Goal: Task Accomplishment & Management: Use online tool/utility

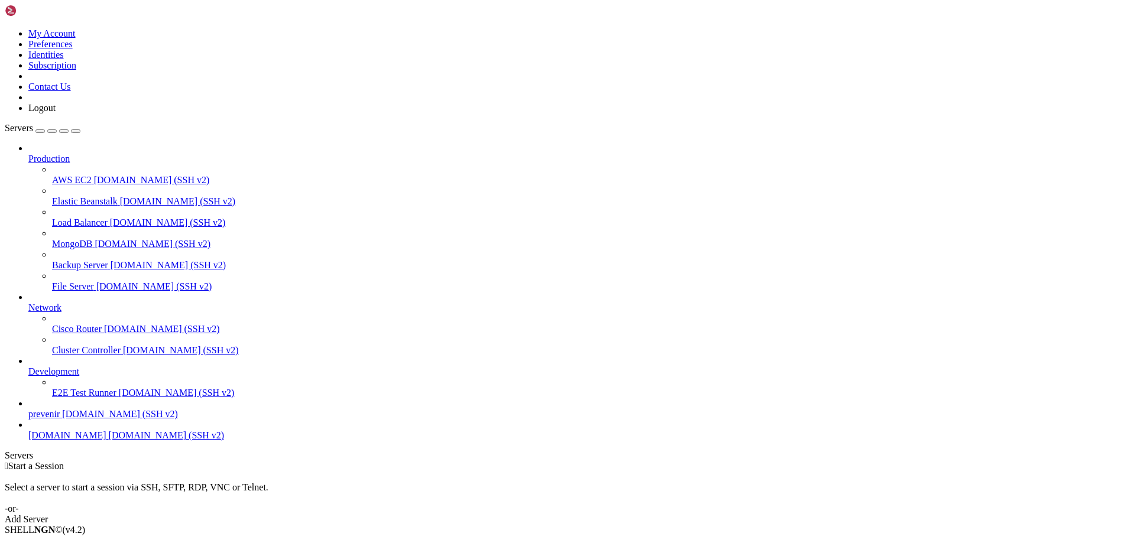
click at [93, 440] on span "[DOMAIN_NAME]" at bounding box center [67, 435] width 78 height 10
drag, startPoint x: 147, startPoint y: 165, endPoint x: 1, endPoint y: 116, distance: 154.0
click at [196, 168] on div "My Account Preferences Identities Subscription Contact Us Logout Servers Produc…" at bounding box center [567, 348] width 1125 height 686
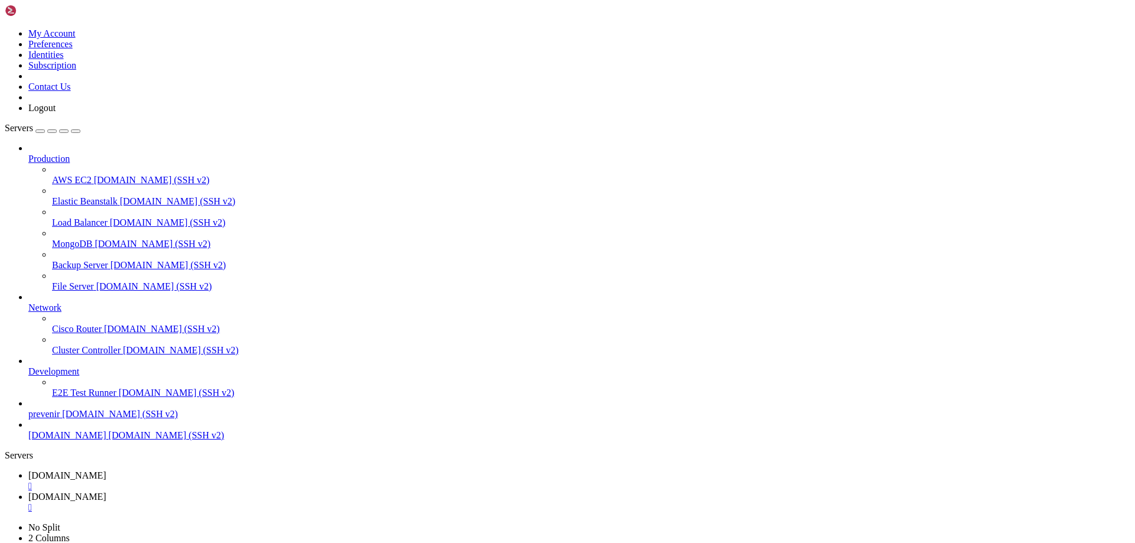
type input "/var/www/whatsapp-api/public"
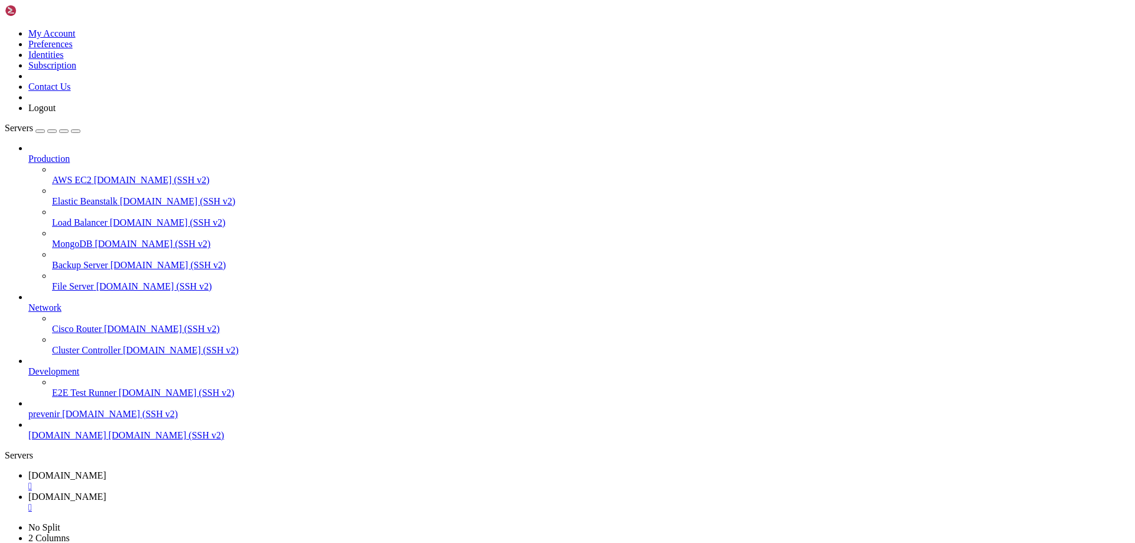
click at [119, 43] on div "Complete" at bounding box center [60, 38] width 118 height 11
click at [119, 67] on div "attELEVA.png 617 KB Complete" at bounding box center [60, 51] width 118 height 32
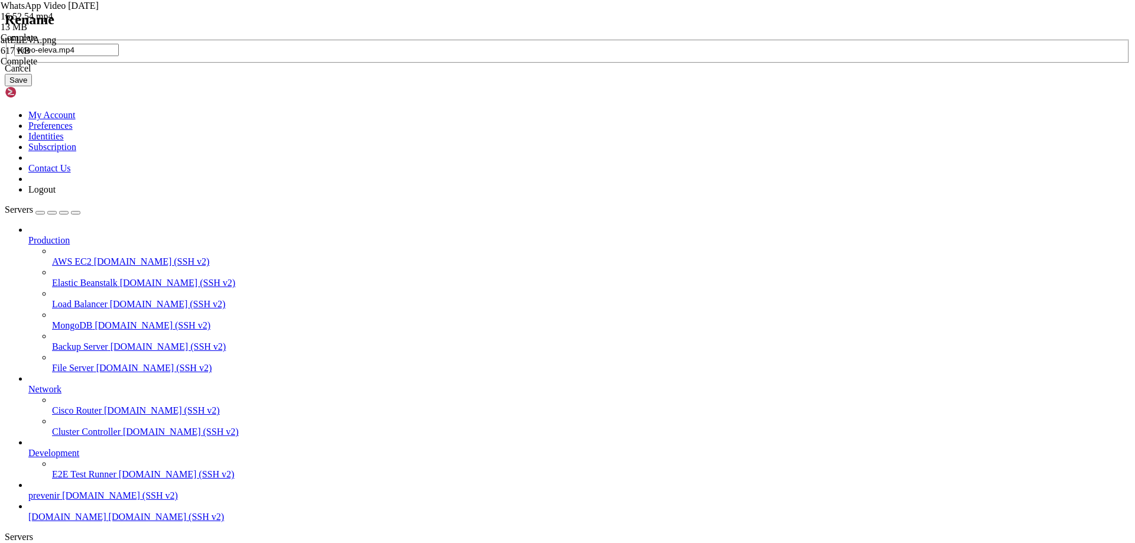
type input "video-eleva.mp4"
click at [32, 86] on button "Save" at bounding box center [18, 80] width 27 height 12
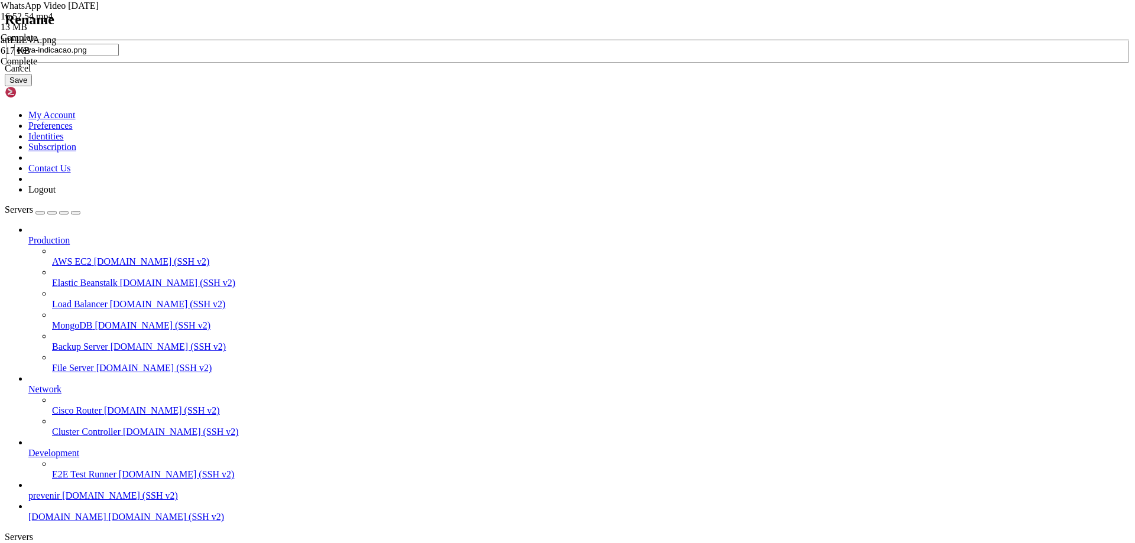
type input "eleva-indicacao.png"
click at [32, 86] on button "Save" at bounding box center [18, 80] width 27 height 12
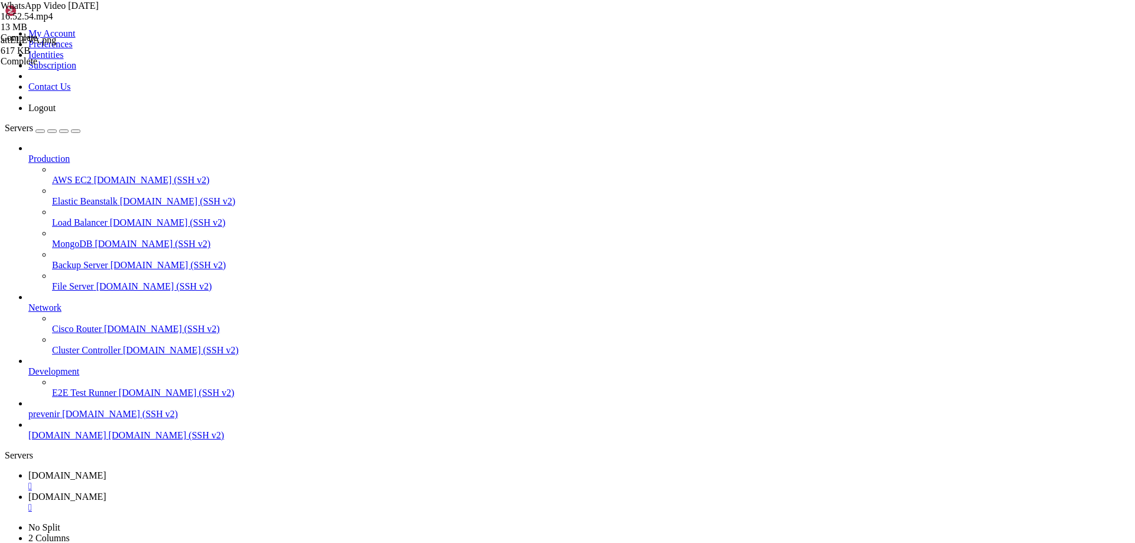
scroll to position [0, 0]
drag, startPoint x: 274, startPoint y: 40, endPoint x: 608, endPoint y: 24, distance: 334.9
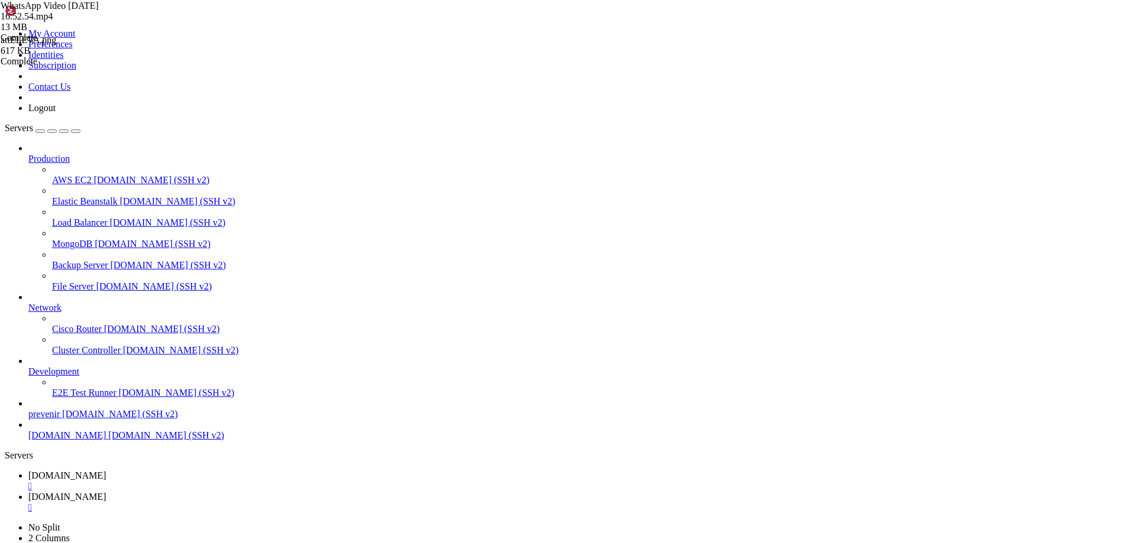
type input "/var/www/automaxx/app/Http/Controllers"
type textarea "$response = Http::withHeaders(["
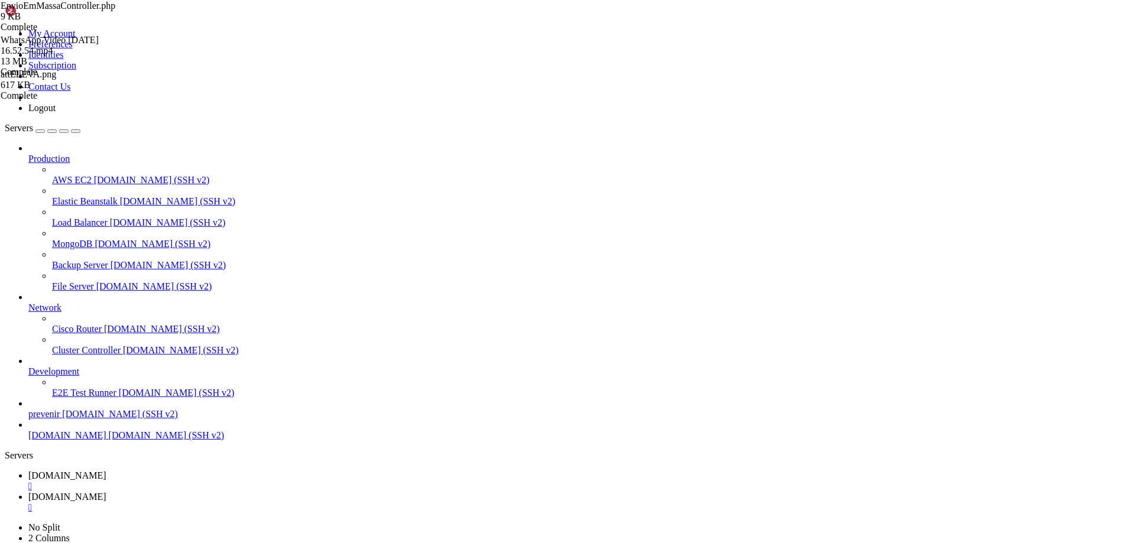
drag, startPoint x: 372, startPoint y: 39, endPoint x: 675, endPoint y: -14, distance: 307.1
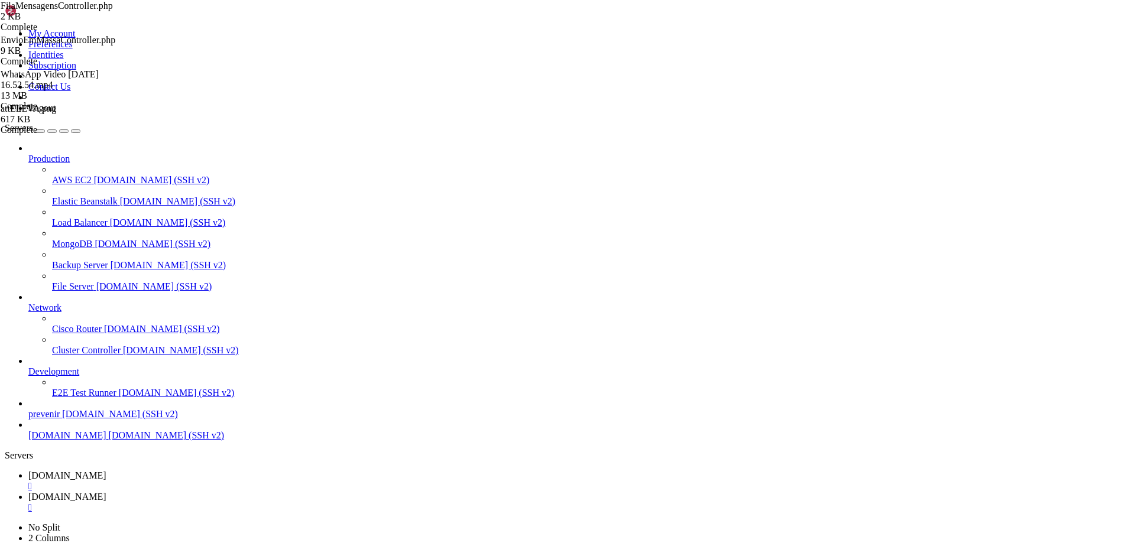
type textarea "$mensagens = DB::table('fila_mensagens')->get();"
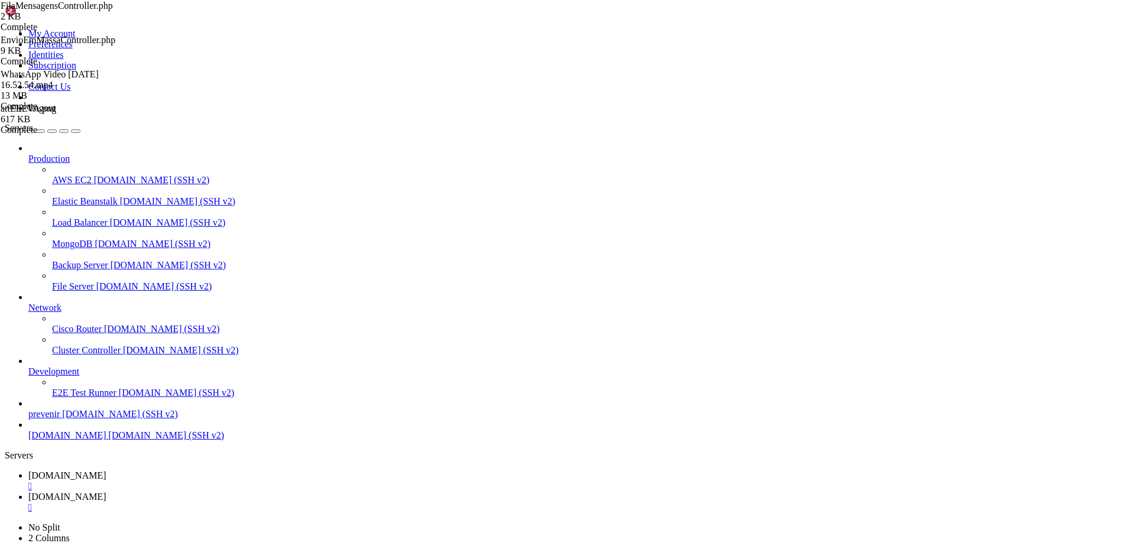
type input "/var/www/automaxx/app/Console/Commands"
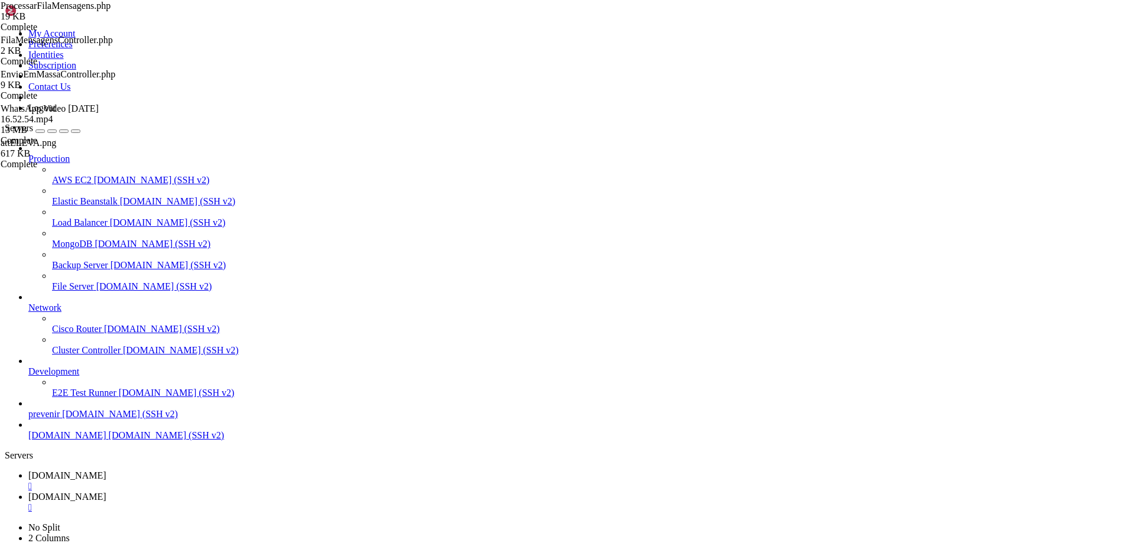
scroll to position [1667, 0]
type textarea "}"
click at [106, 470] on span "[DOMAIN_NAME]" at bounding box center [67, 475] width 78 height 10
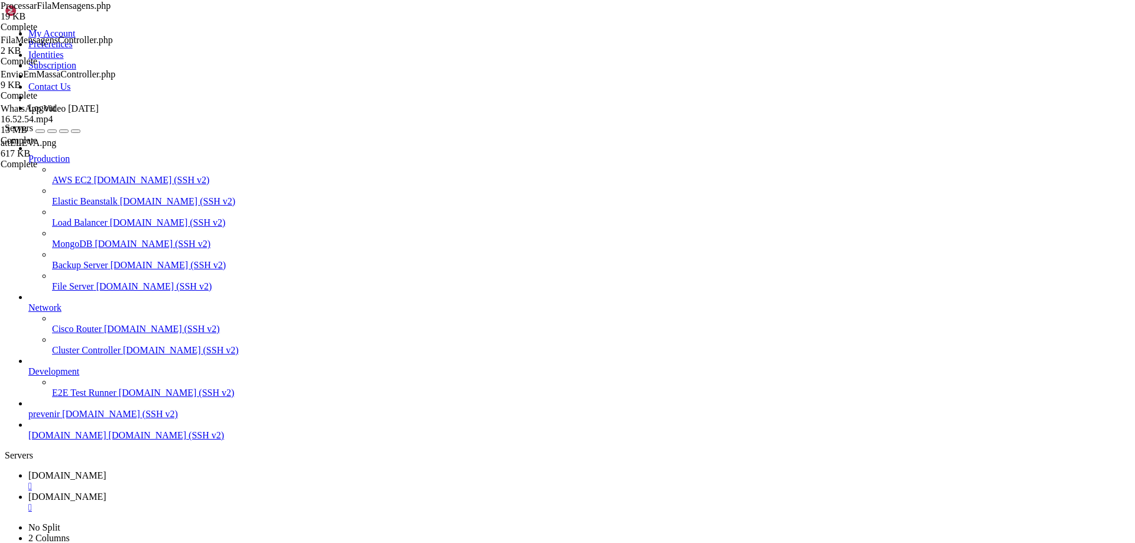
click at [297, 481] on div "" at bounding box center [579, 486] width 1102 height 11
click at [259, 470] on link "[DOMAIN_NAME] " at bounding box center [579, 480] width 1102 height 21
click at [340, 492] on link "[DOMAIN_NAME] " at bounding box center [579, 502] width 1102 height 21
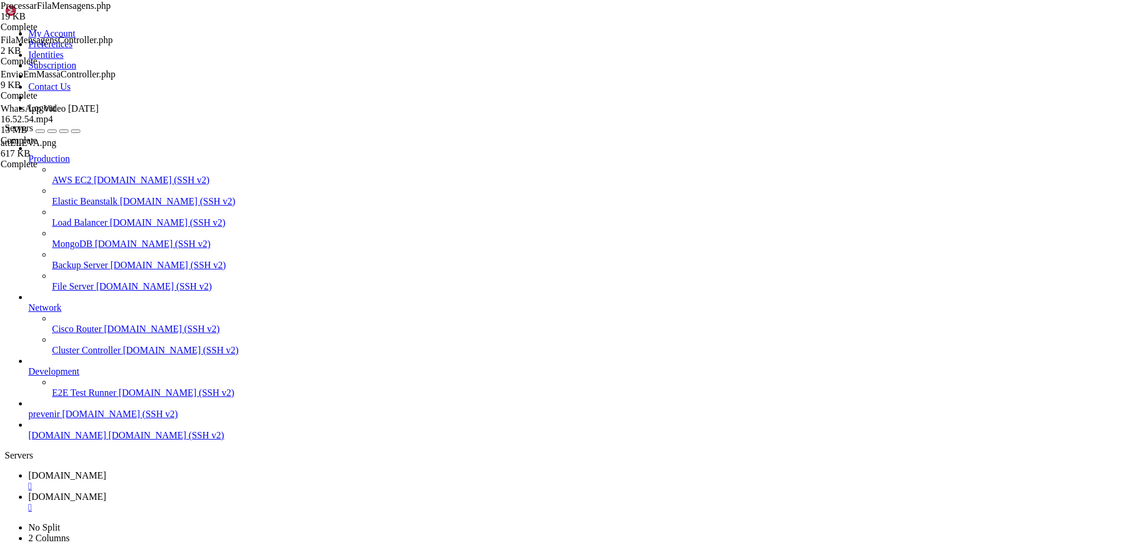
click at [272, 470] on link "[DOMAIN_NAME] " at bounding box center [579, 480] width 1102 height 21
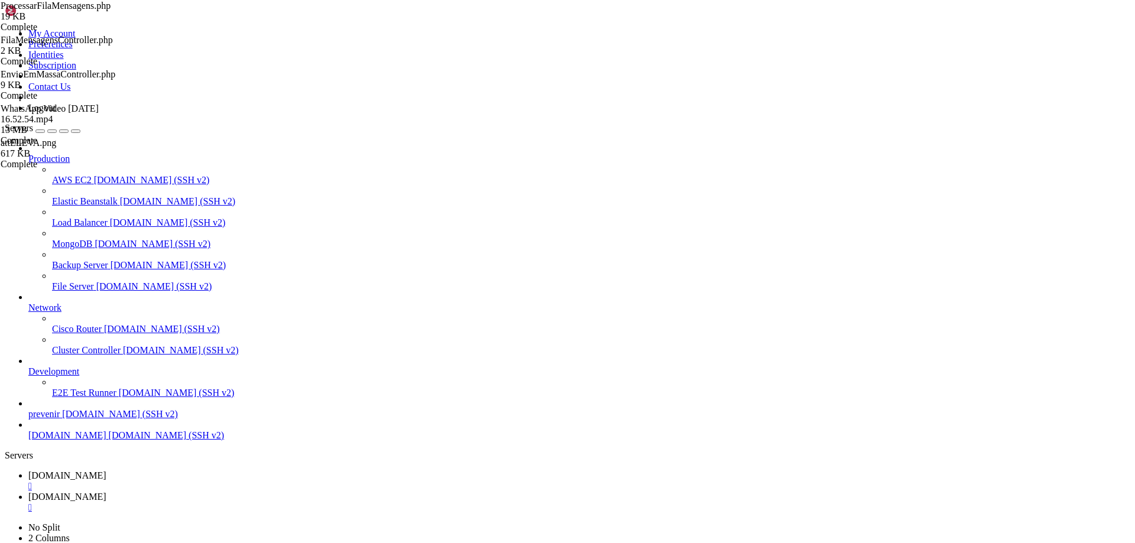
drag, startPoint x: 1004, startPoint y: 69, endPoint x: 990, endPoint y: 67, distance: 14.2
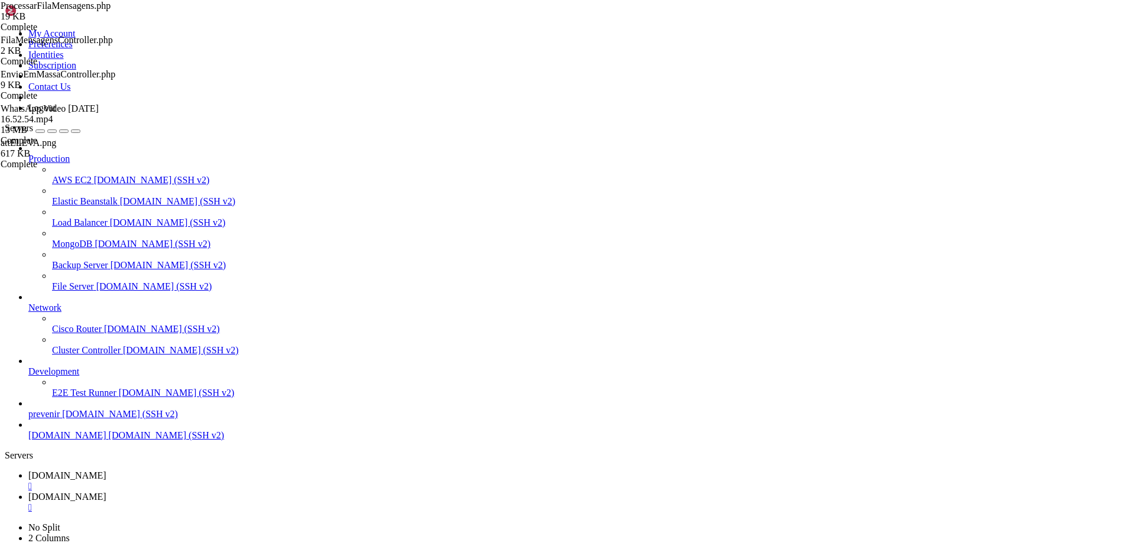
type input "/var/www"
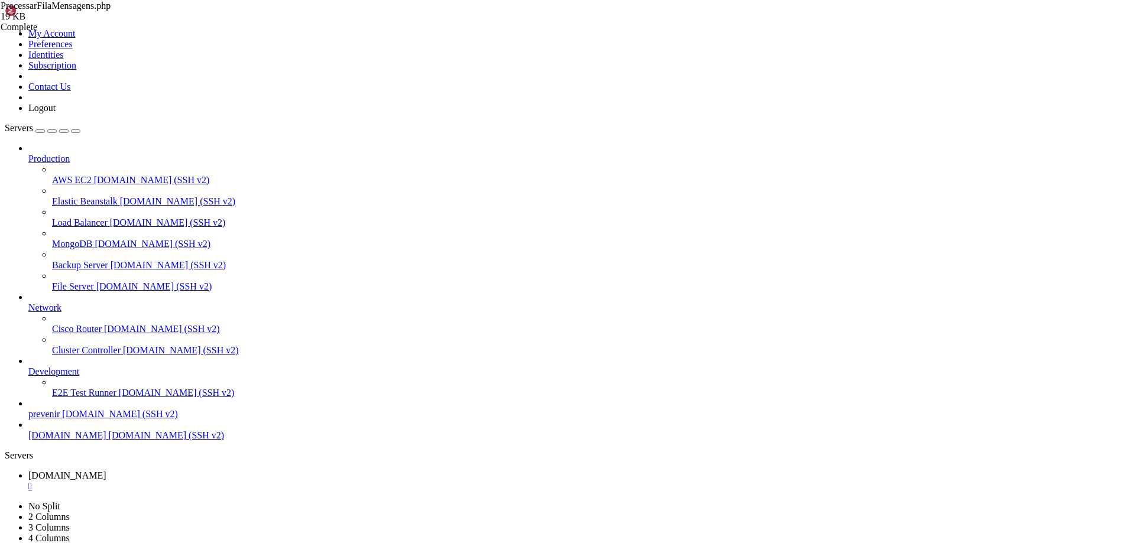
type input "/var/www/automaxx/app/Http/Controllers"
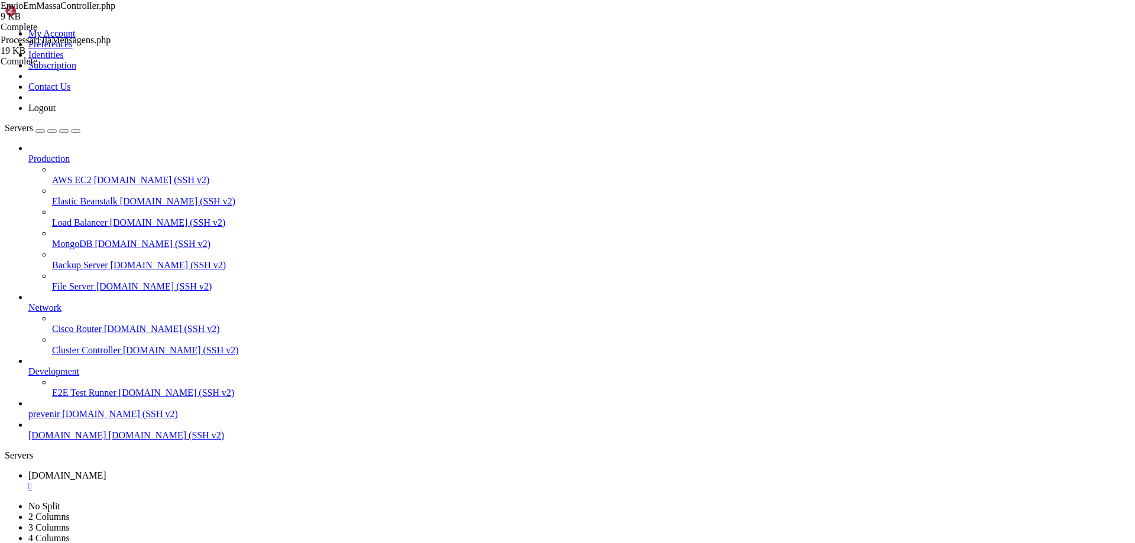
type textarea "}"
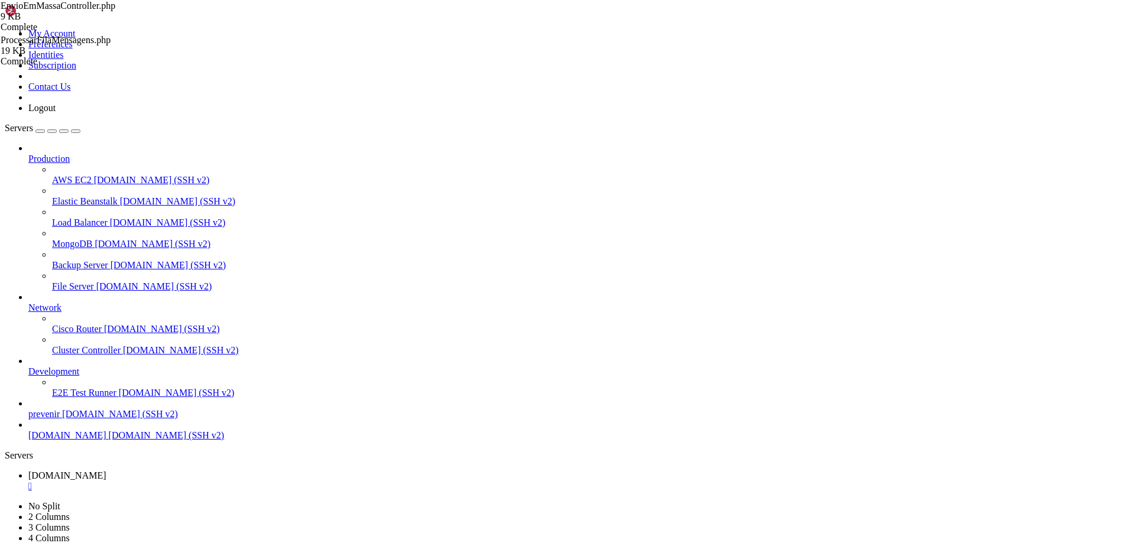
type textarea "}"
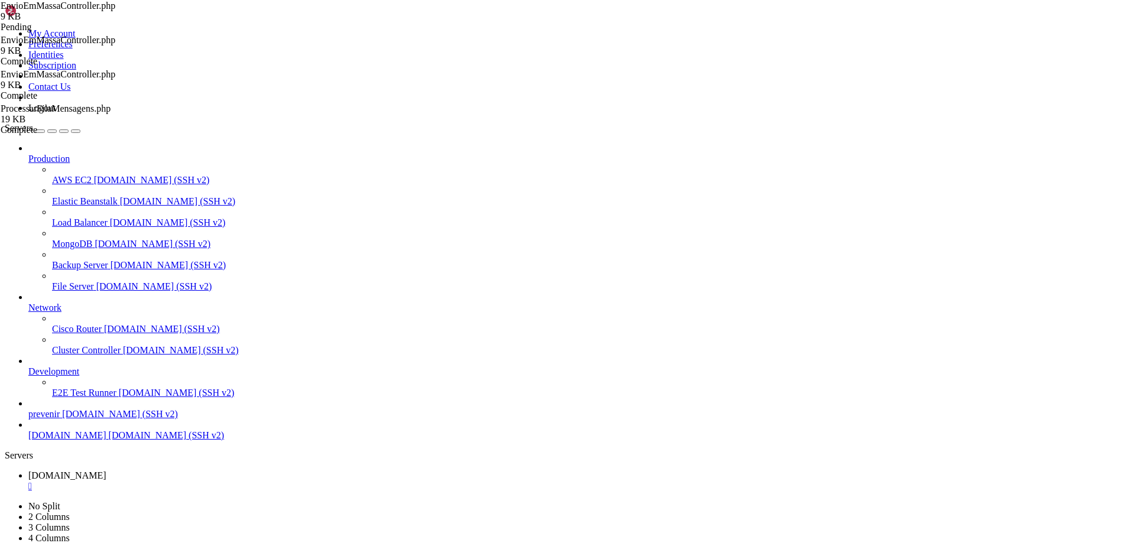
type textarea "}"
type textarea "private $accessToken = '[SECURITY_DATA]'; // Access Token da API"
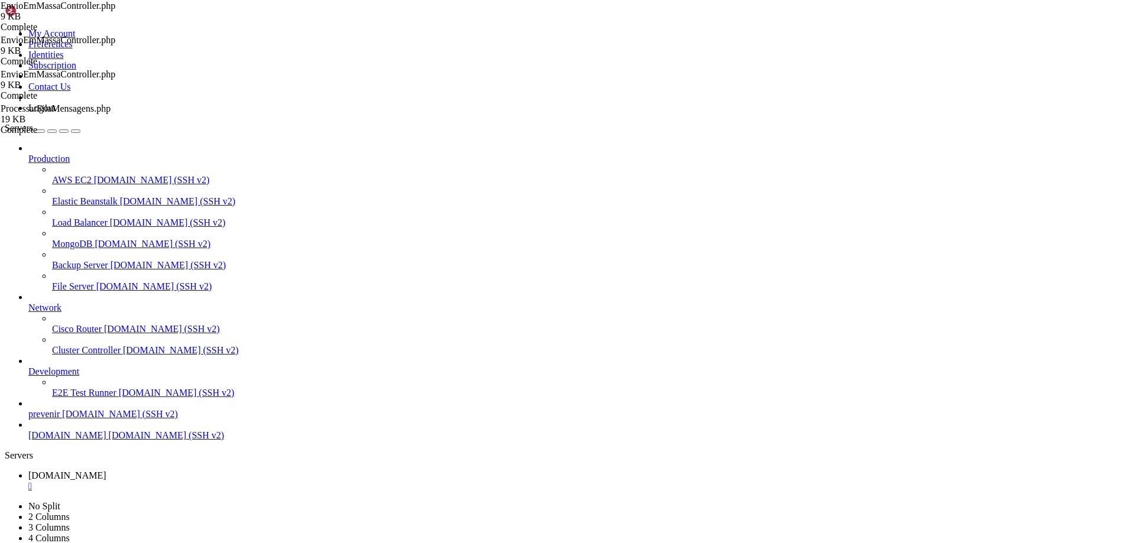
type textarea "}"
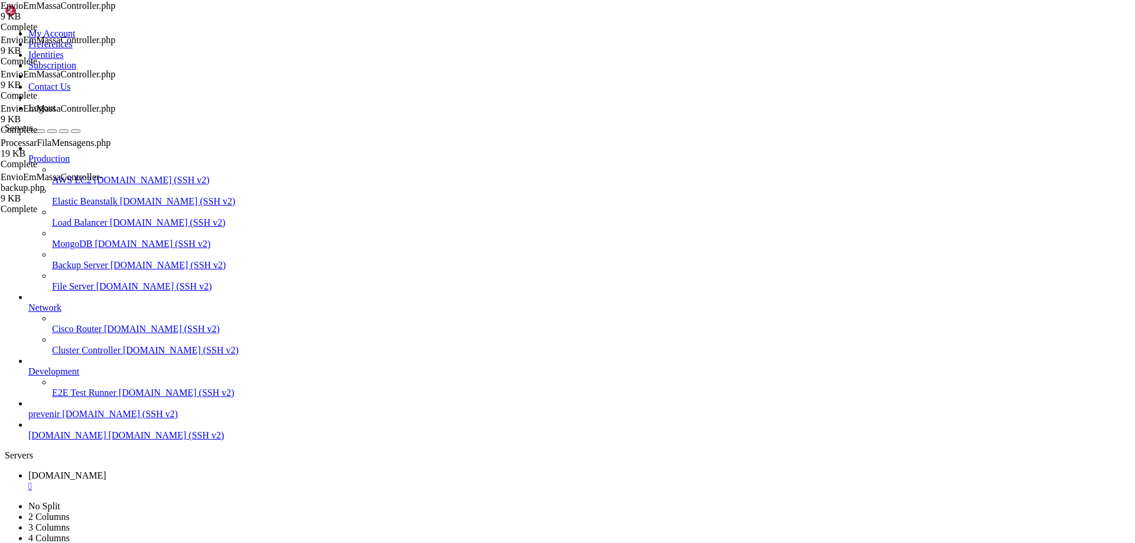
paste textarea
type textarea "}"
paste textarea
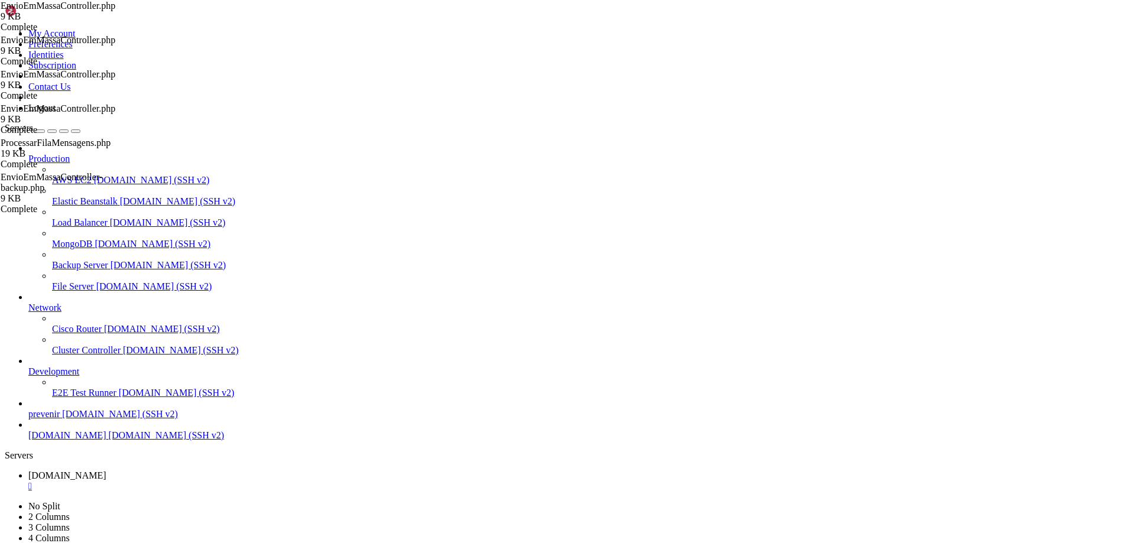
type textarea "}"
paste textarea
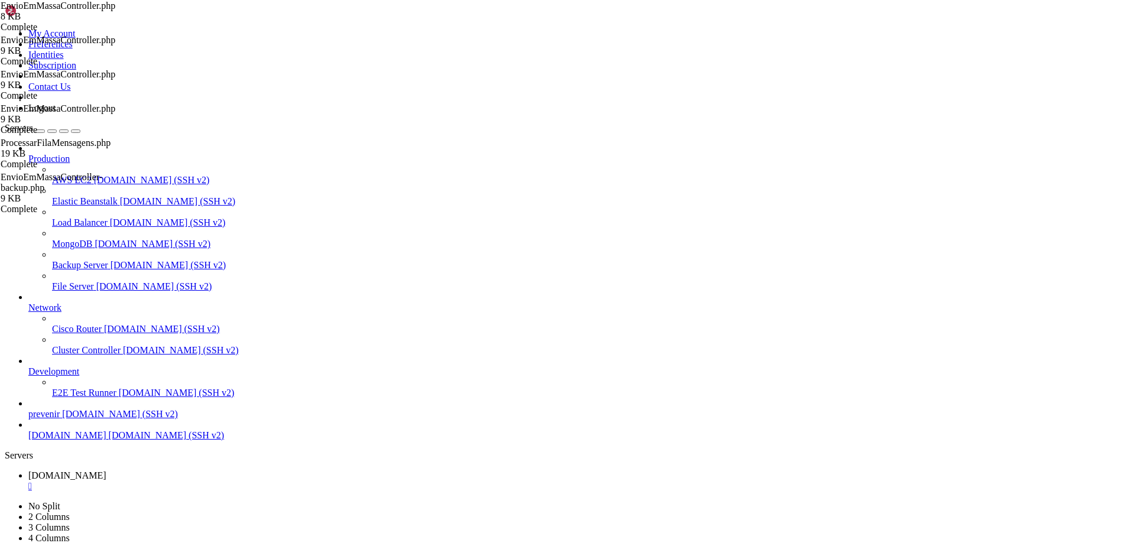
type textarea "$response = Http::withHeaders(["
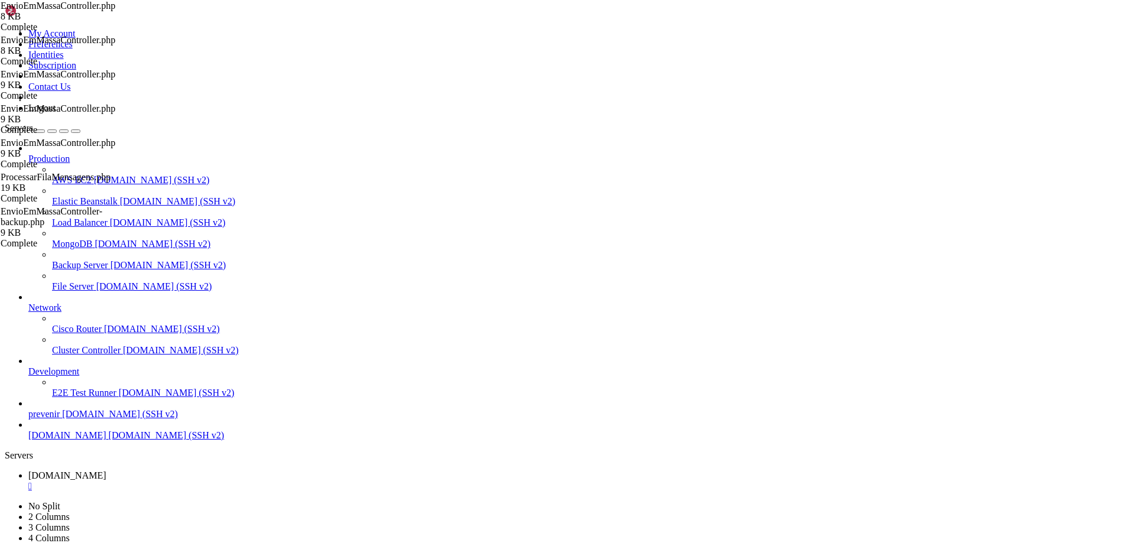
type input "/var/www/automaxx/app/Console/Commands"
drag, startPoint x: 209, startPoint y: 450, endPoint x: 329, endPoint y: 181, distance: 294.7
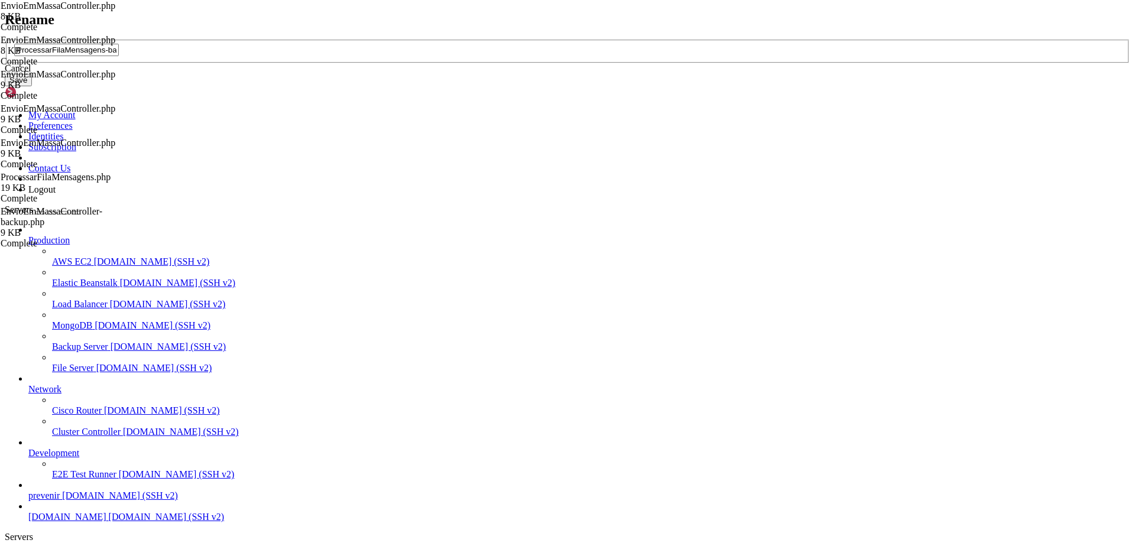
type input "ProcessarFilaMensagens-backup-25-08.php"
click at [32, 86] on button "Save" at bounding box center [18, 80] width 27 height 12
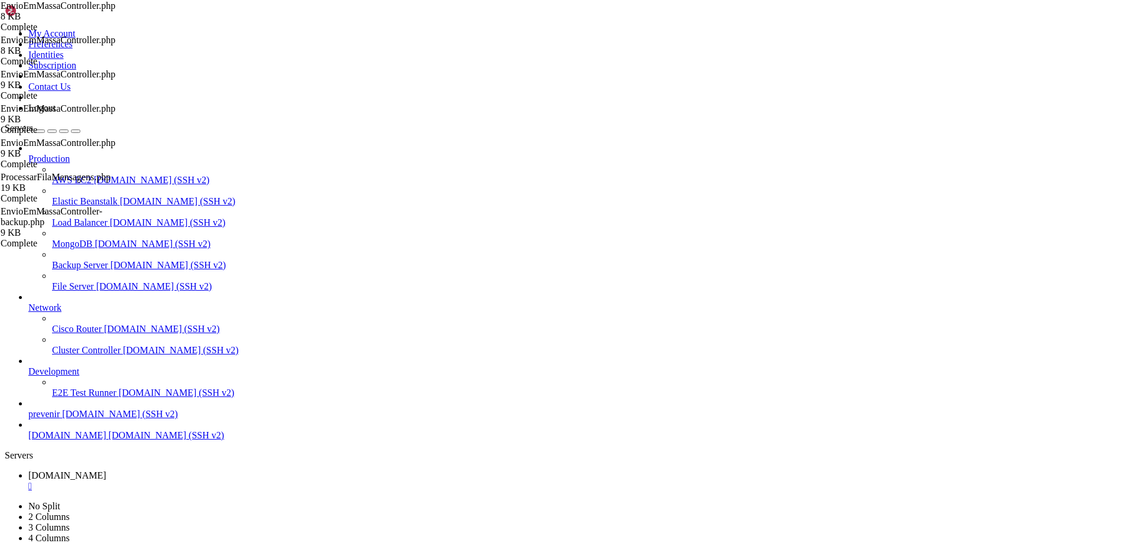
type textarea "}"
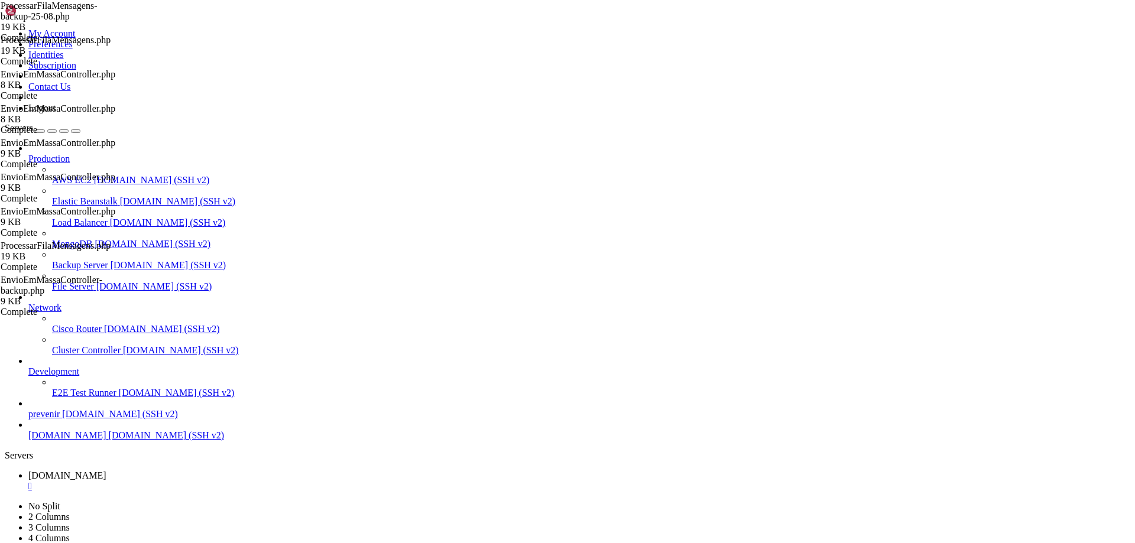
type textarea "}"
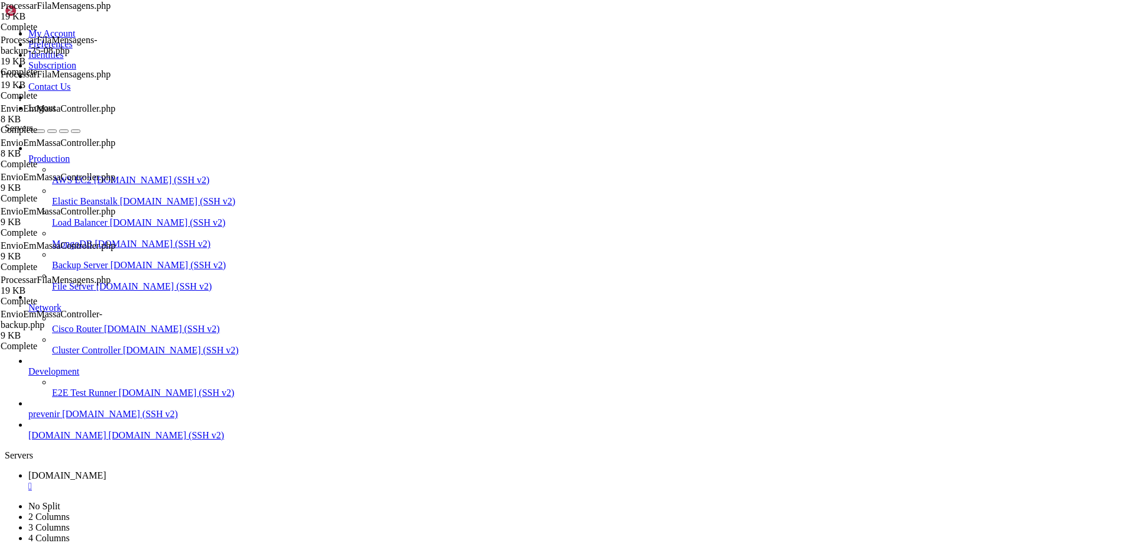
type textarea "}"
paste textarea
type textarea "}"
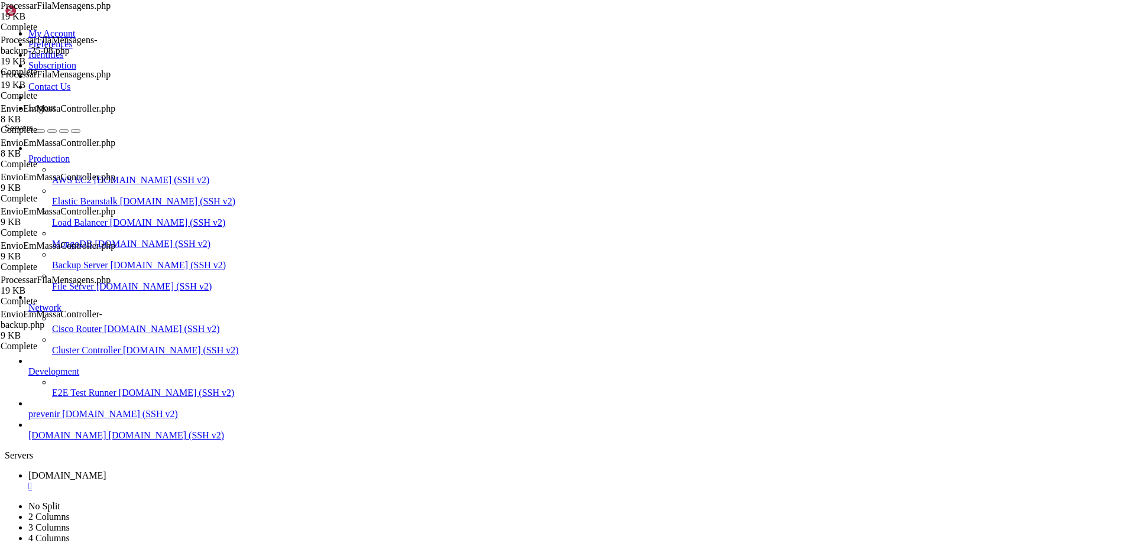
paste textarea
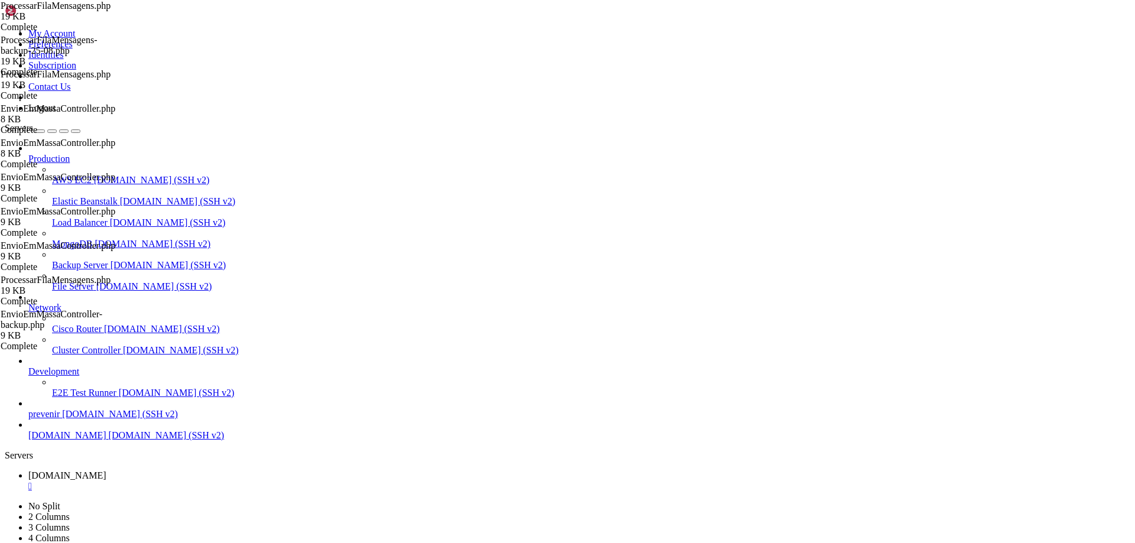
type textarea "'url_imagem' => $mensagem->url_imagem,"
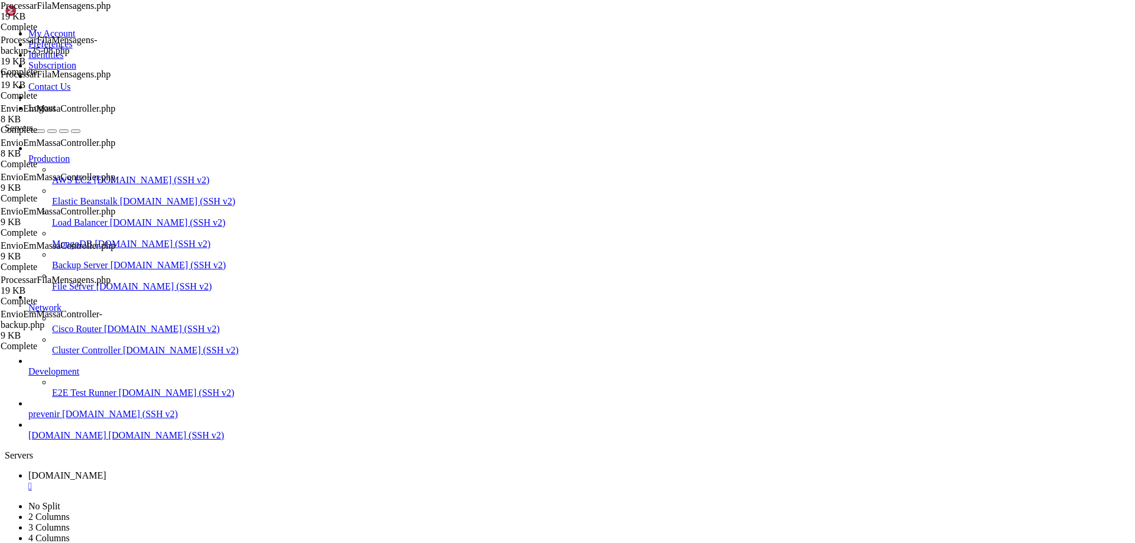
paste textarea
type textarea "'url_imagem' => $mensagem->url_imagem,"
type textarea "}"
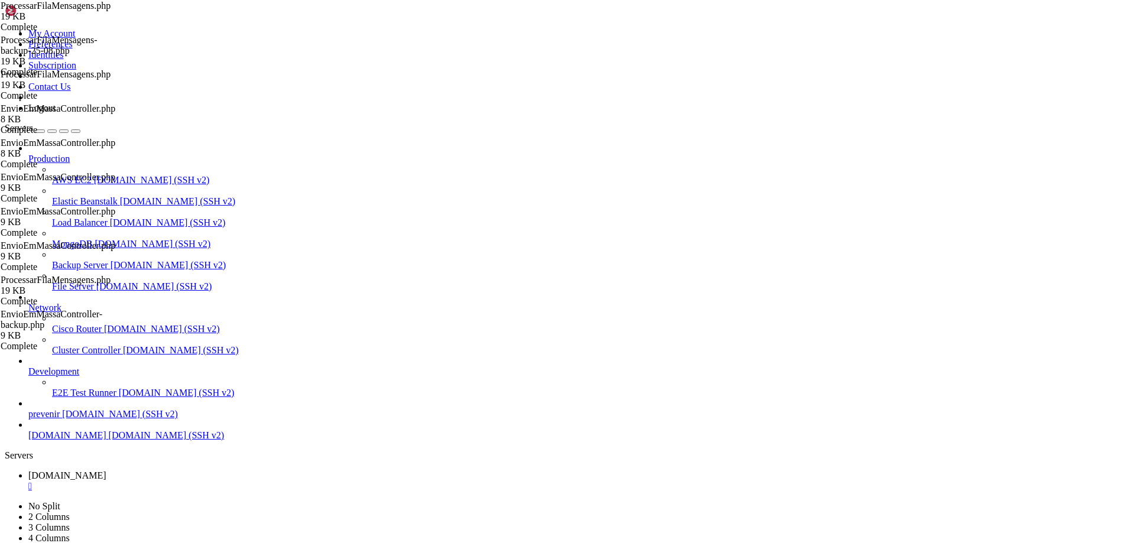
paste textarea
paste textarea "'url_imagem' => $mensagem->url_imagem,"
type textarea "'url_imagem' => $mensagem->url_imagem,"
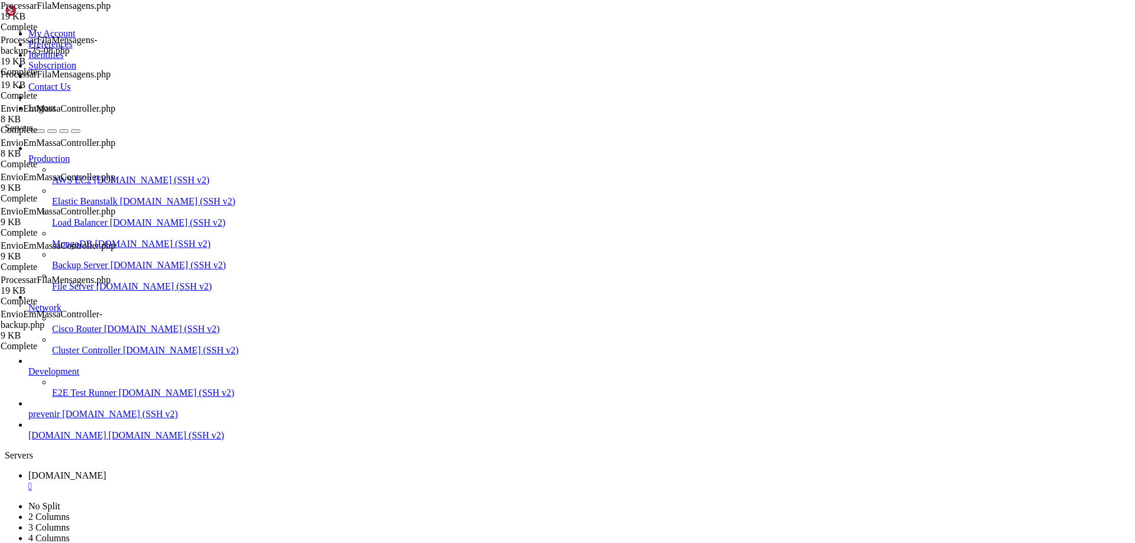
scroll to position [0, 4]
paste textarea "'url_imagem' => $mensagem->url_imagem,"
drag, startPoint x: 275, startPoint y: 402, endPoint x: 254, endPoint y: 403, distance: 20.7
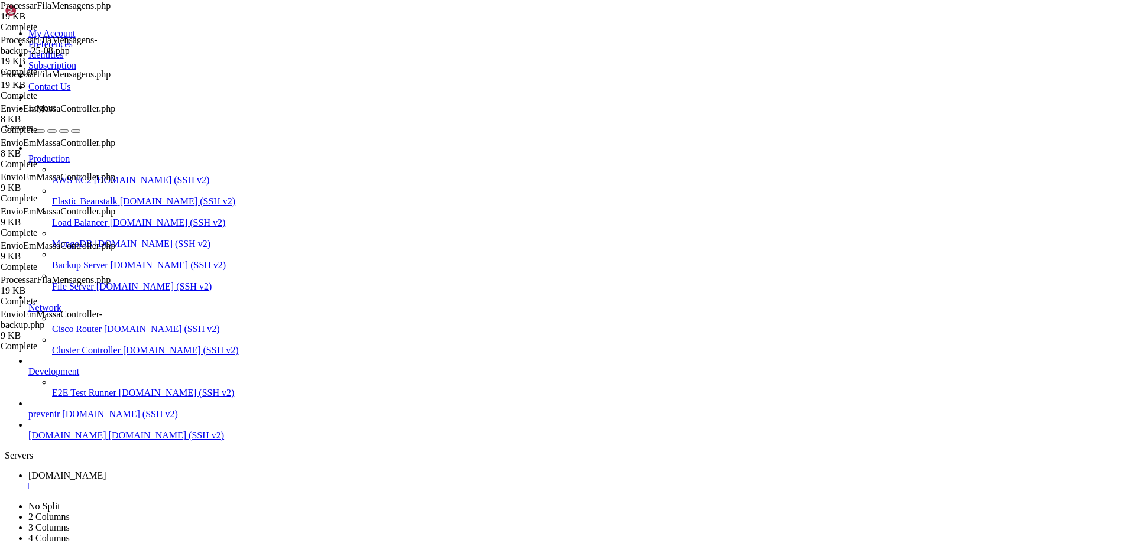
drag, startPoint x: 365, startPoint y: 402, endPoint x: 345, endPoint y: 405, distance: 20.3
drag, startPoint x: 372, startPoint y: 405, endPoint x: 237, endPoint y: 401, distance: 135.4
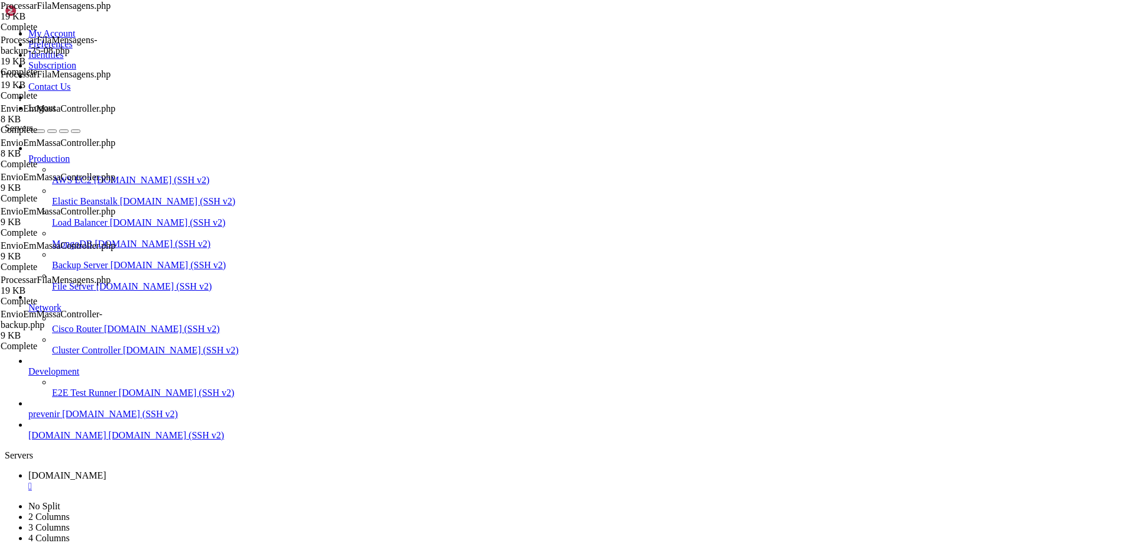
type textarea "'url_imagem' => $mensagem->url_imagem,"
paste textarea "'url_video' => $mensagem->url_video,"
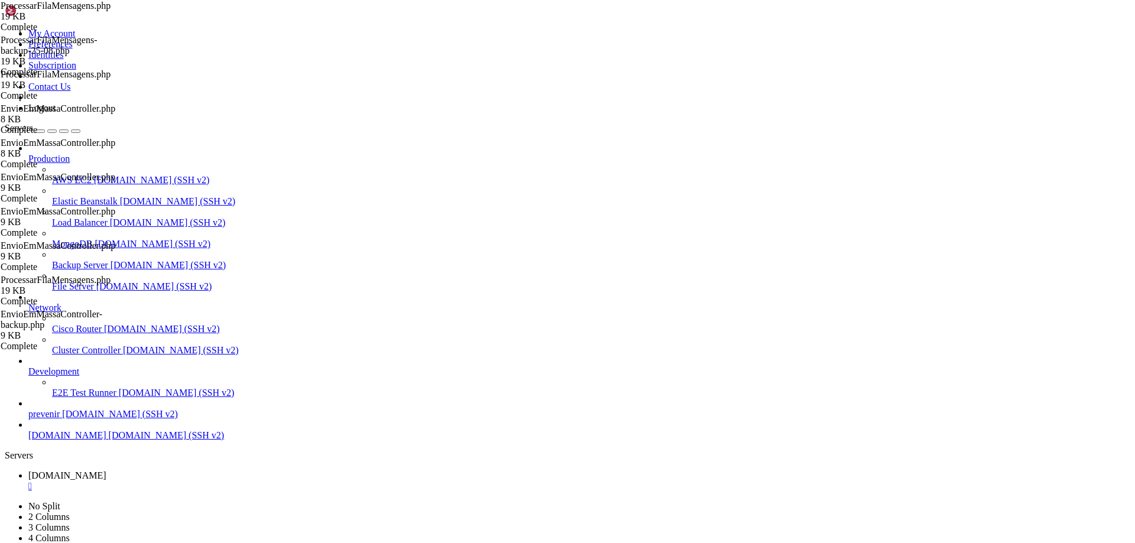
type textarea "'url_video' => $mensagem->url_video,"
drag, startPoint x: 1087, startPoint y: 416, endPoint x: 1074, endPoint y: 434, distance: 22.3
click at [1074, 434] on div "ProcessarFilaMensagens.php 19 KB Complete EnvioEmMassaController.php 9 KB Compl…" at bounding box center [567, 271] width 1135 height 543
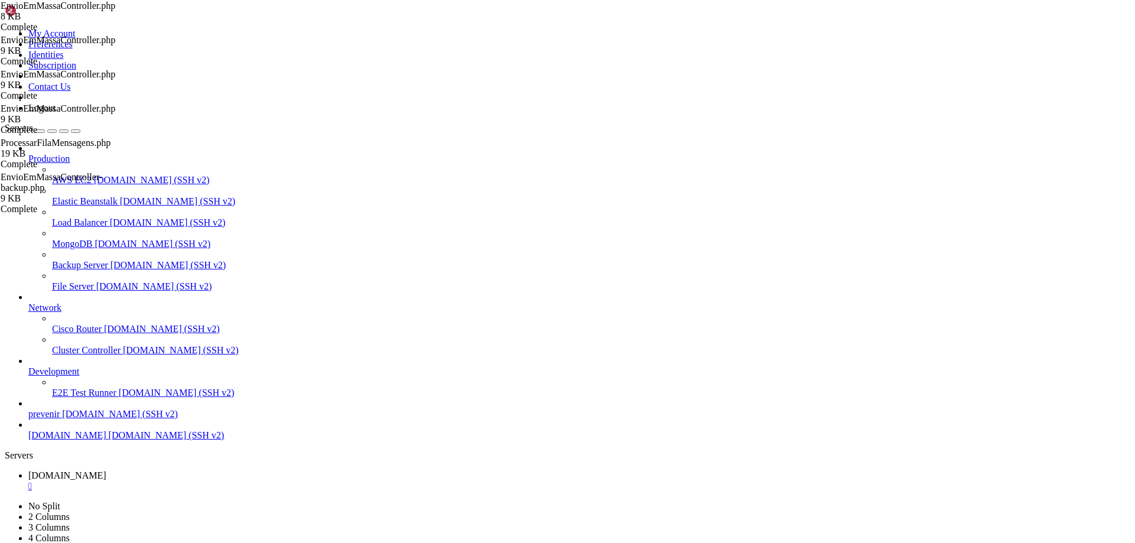
drag, startPoint x: 1066, startPoint y: 73, endPoint x: 1058, endPoint y: 85, distance: 14.1
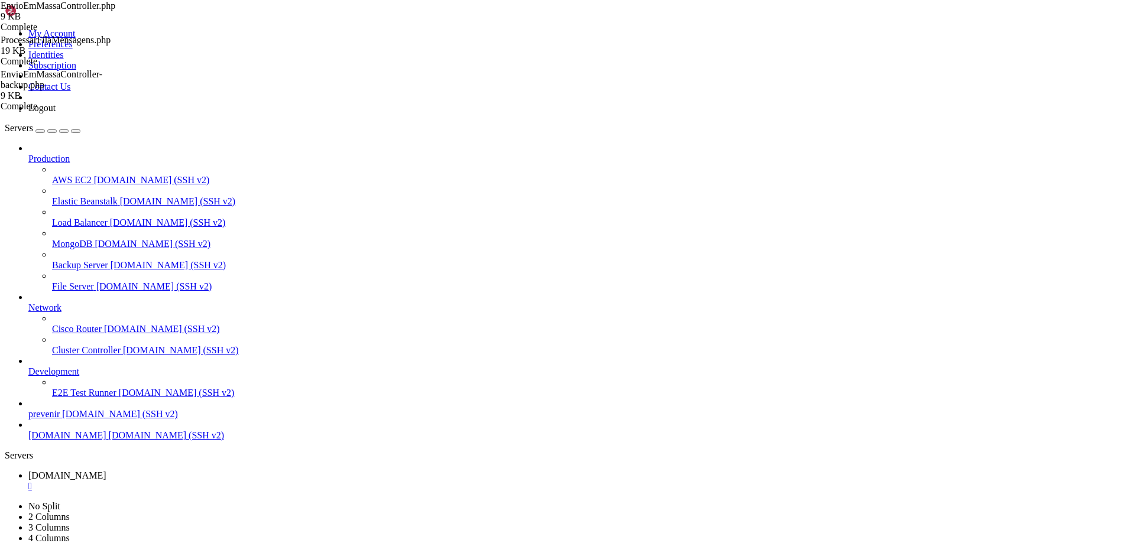
drag, startPoint x: 1056, startPoint y: 80, endPoint x: 1050, endPoint y: 86, distance: 8.8
drag, startPoint x: 574, startPoint y: 430, endPoint x: 868, endPoint y: 93, distance: 446.5
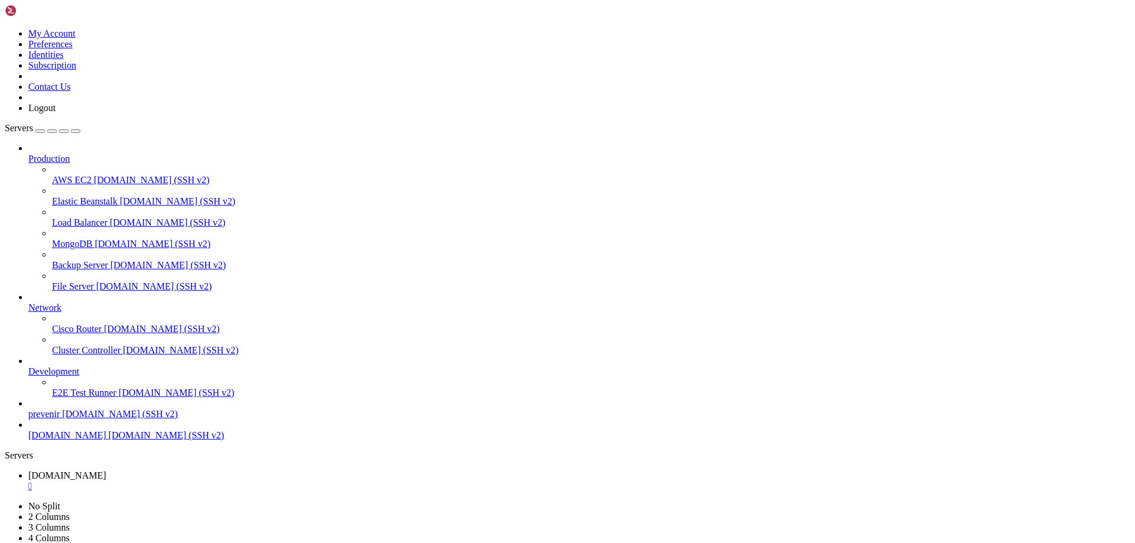
drag, startPoint x: 220, startPoint y: 46, endPoint x: 565, endPoint y: -18, distance: 350.3
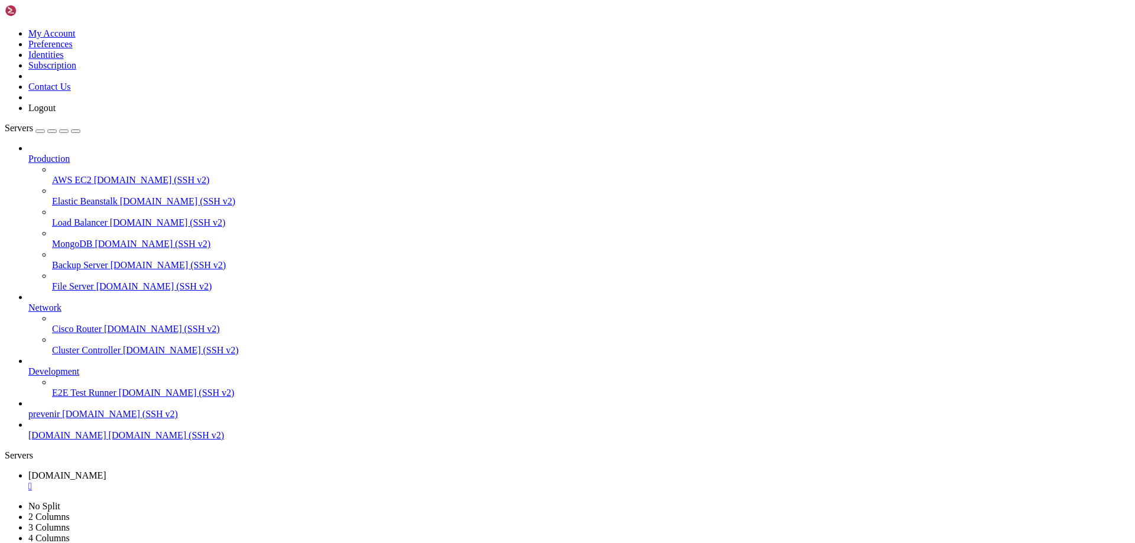
type input "/var/www/html/src/whatsapp"
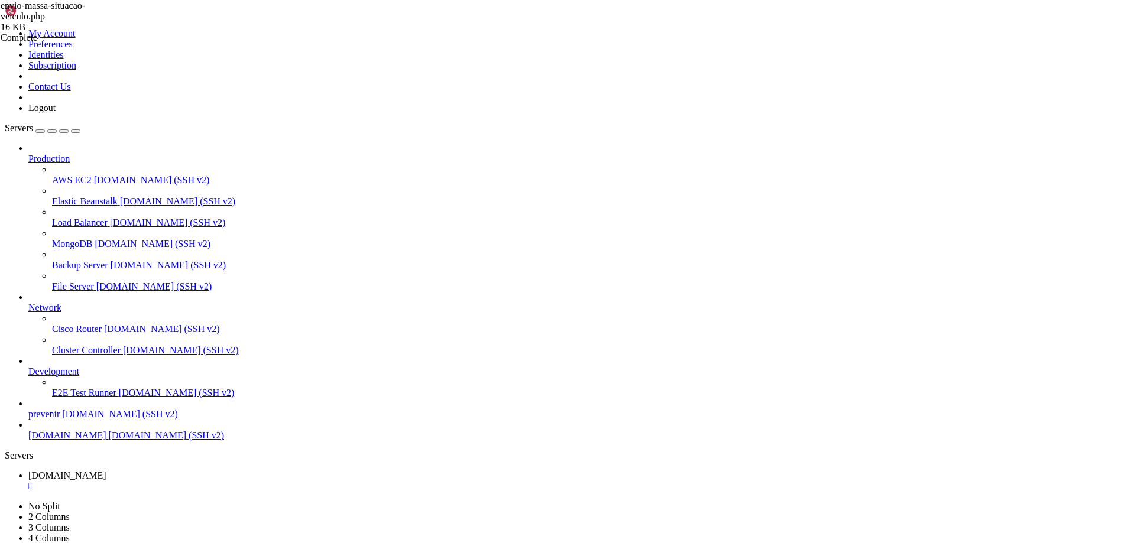
type textarea "<div id="associadosContainer" style="display: none;">"
type input "url"
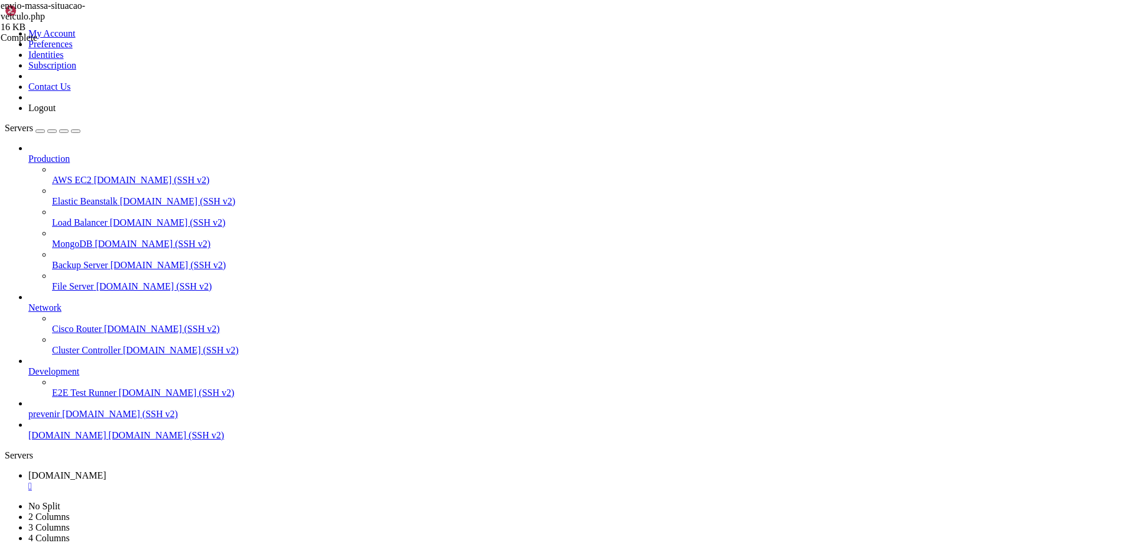
type textarea "$('#associadosContainer').hide();"
type input "urlImagem"
type textarea "const associados = tabelaAssociados ? [DOMAIN_NAME]().toArray() : [];"
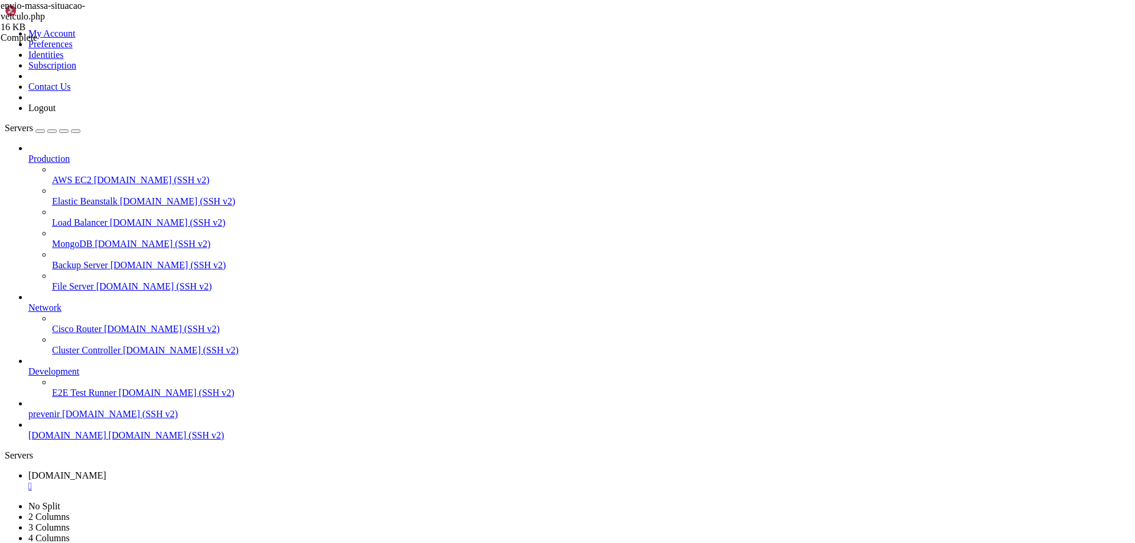
type textarea "<meta charset="UTF-8">"
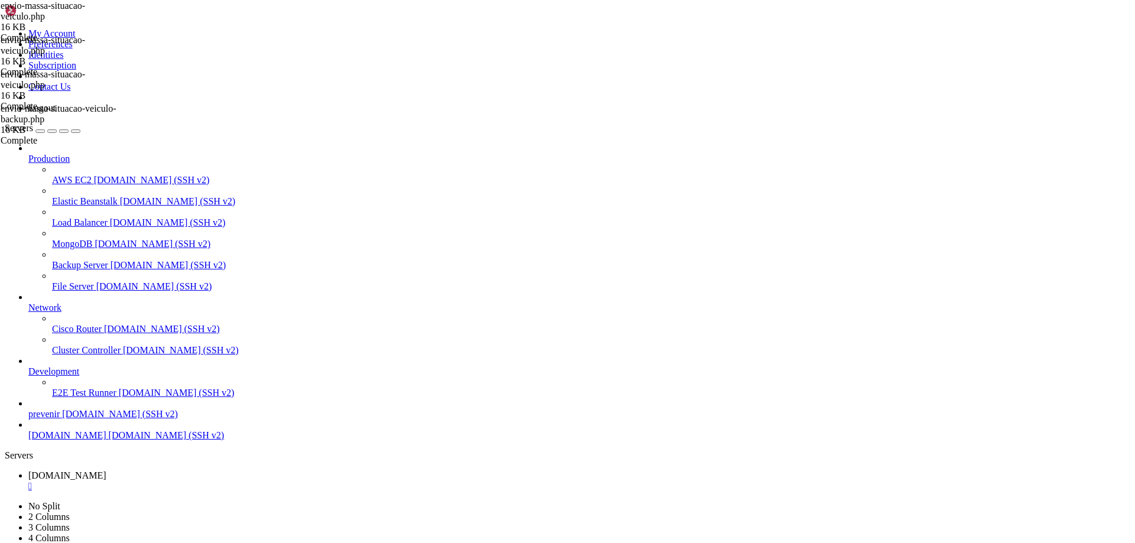
scroll to position [674, 0]
type textarea "</html>"
paste textarea
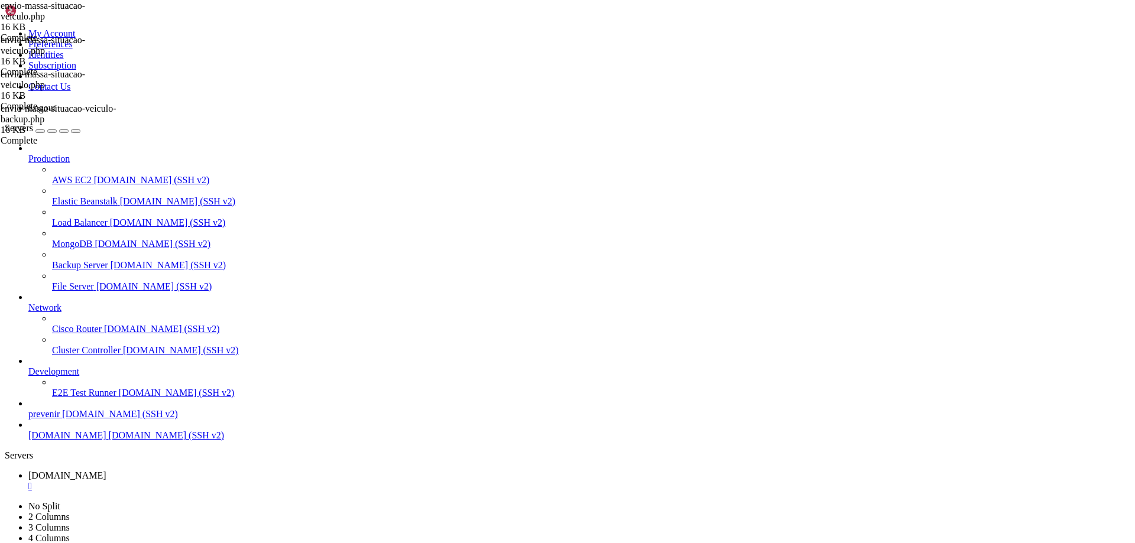
type textarea "</html>"
paste textarea
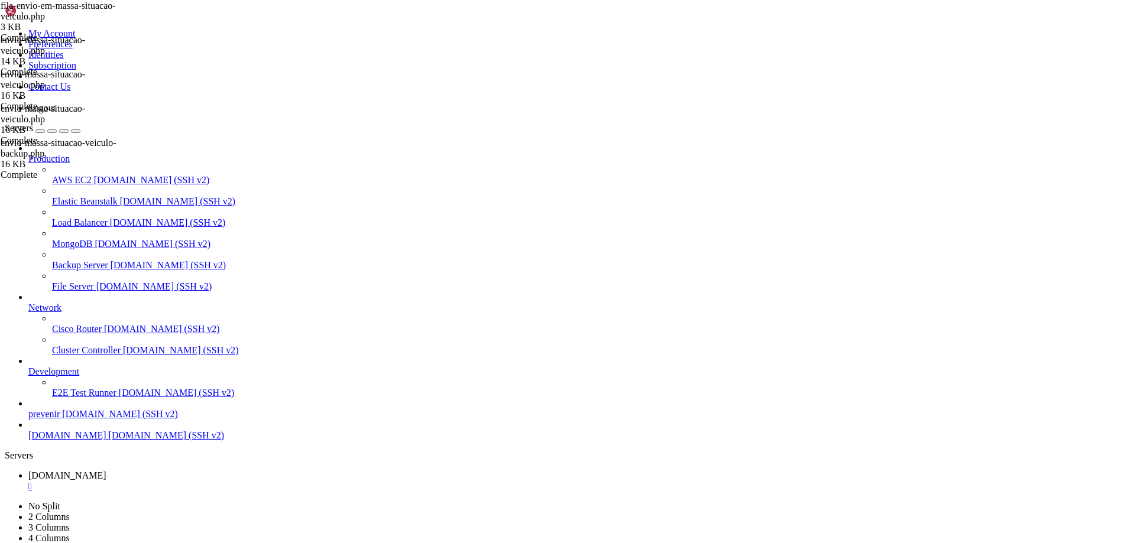
scroll to position [101, 0]
type textarea "</html>"
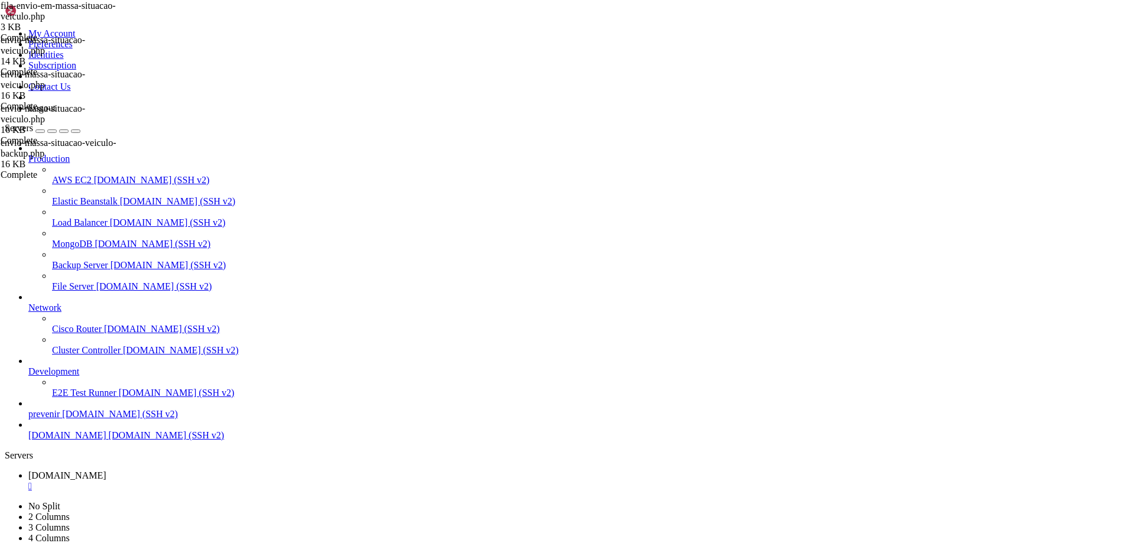
type textarea "</html>"
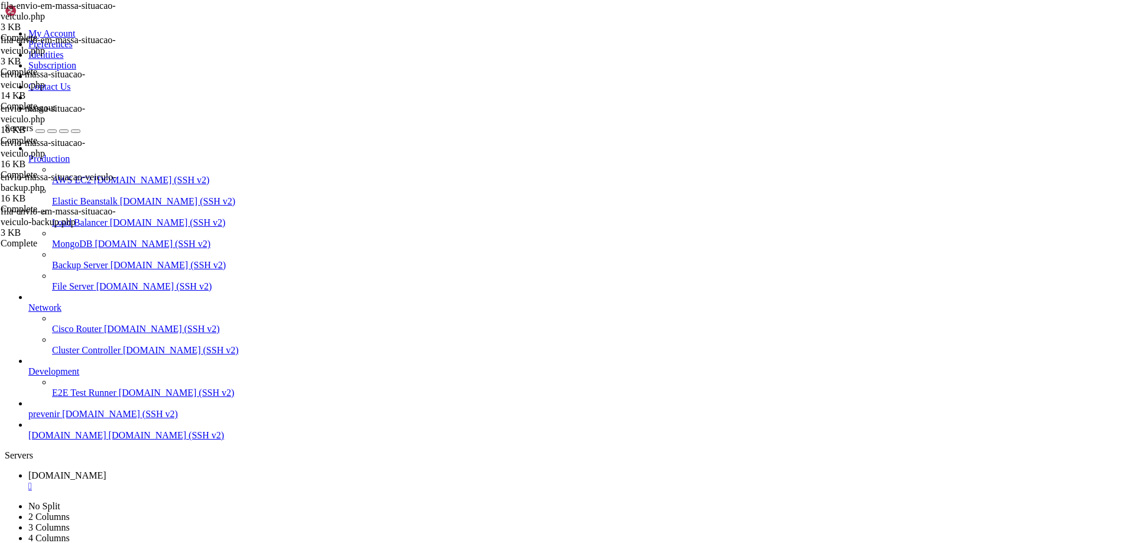
type input "/var/www/html/src/whatsapp/js"
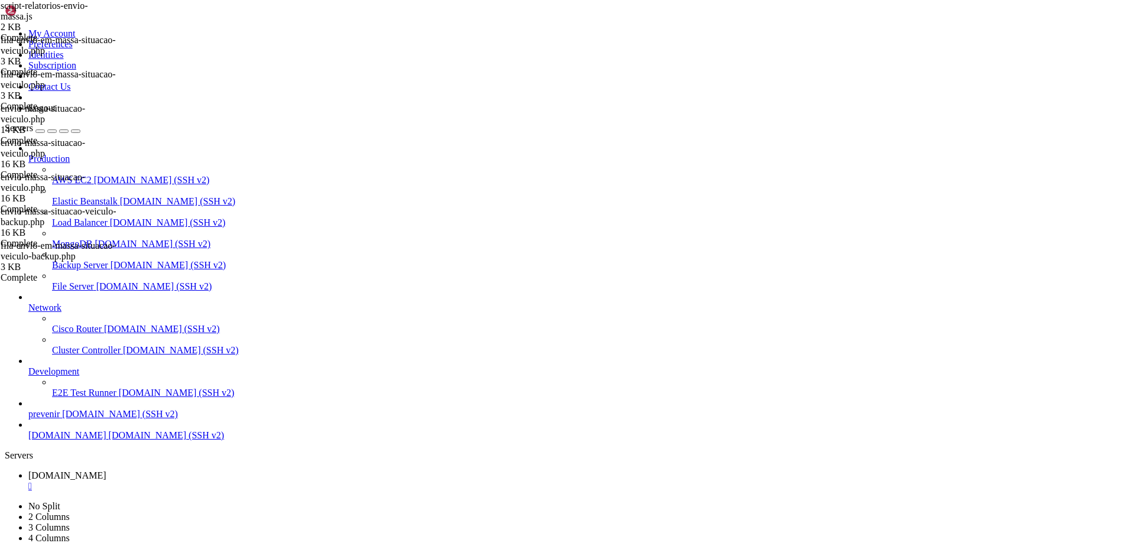
type textarea "{ data: "url_imagem" },"
drag, startPoint x: 298, startPoint y: 207, endPoint x: 204, endPoint y: 209, distance: 93.4
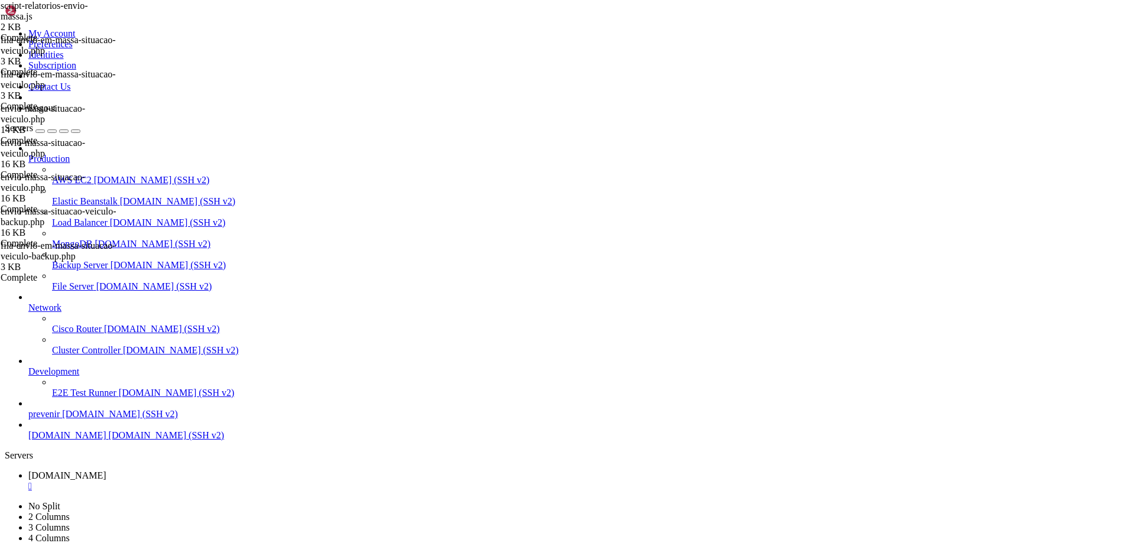
scroll to position [0, 2]
paste textarea "{ data: "url_imagem" },"
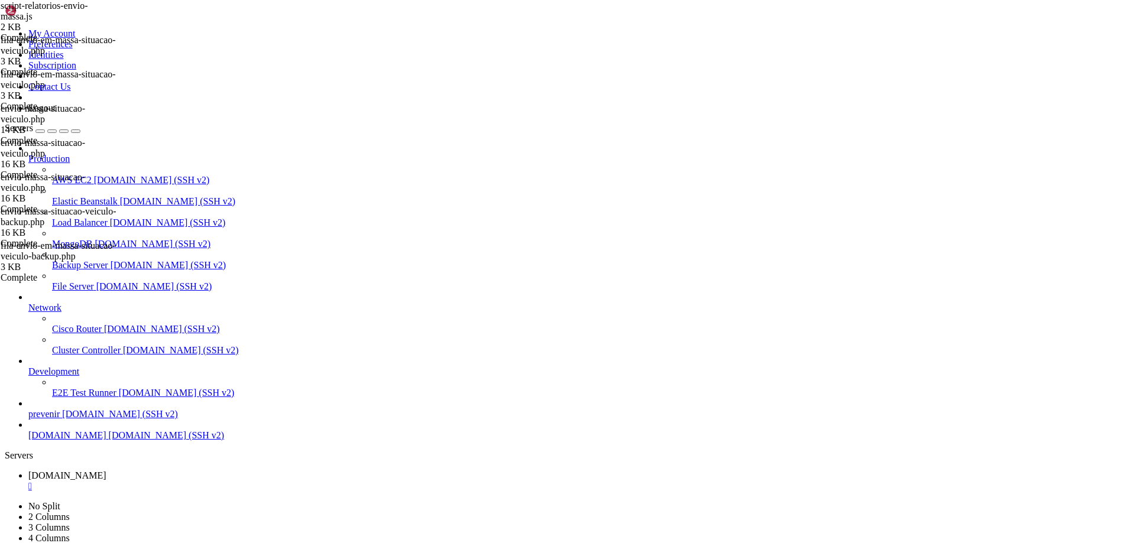
scroll to position [0, 1]
type textarea "{ data: "url_imagem" },"
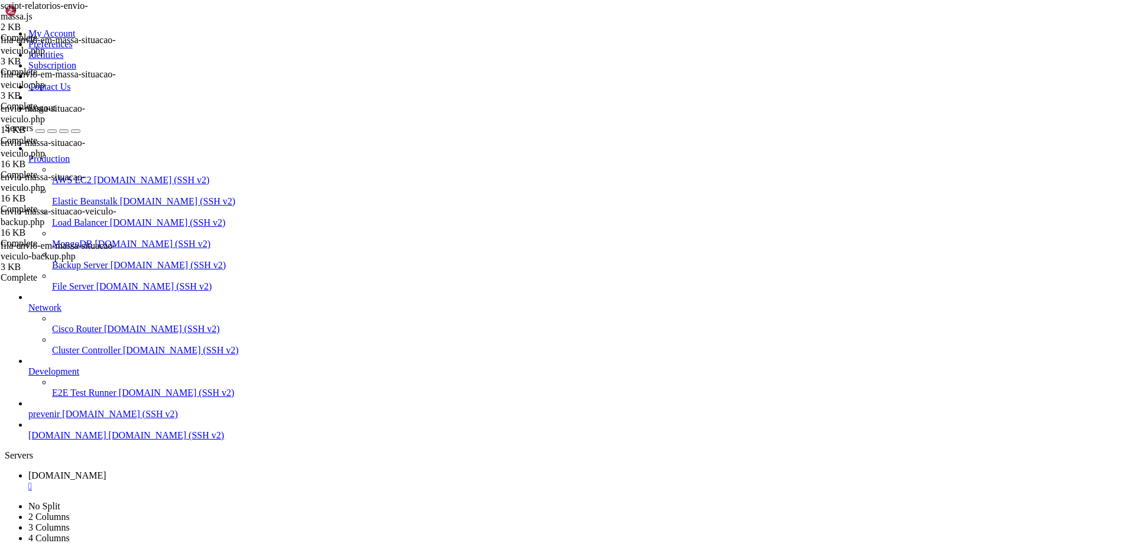
type textarea "return [DOMAIN_NAME]((item) => ({"
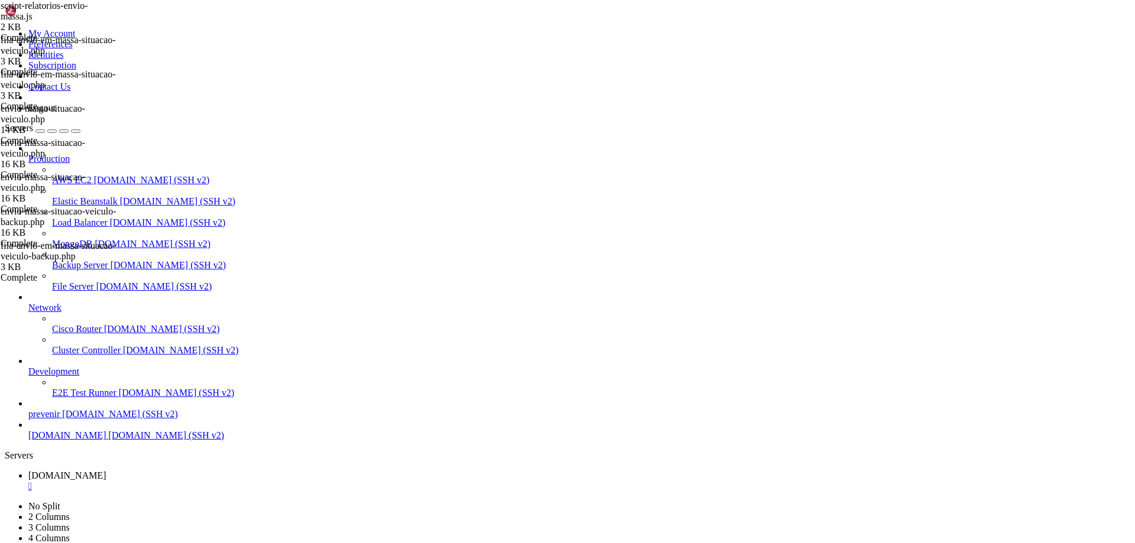
type textarea "$(document).ready(function () {"
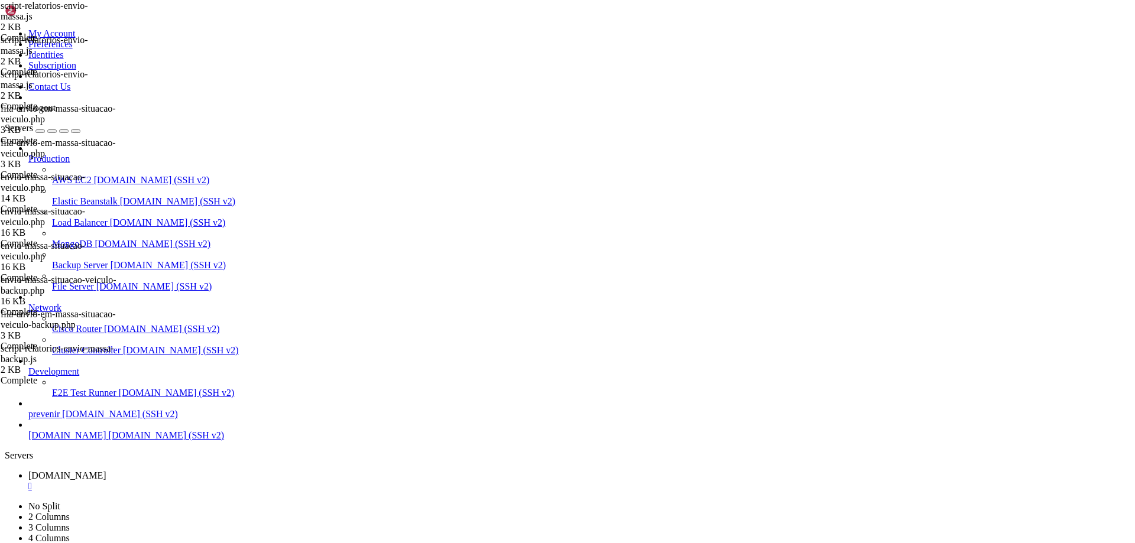
type textarea "{ data: "url_imagem" },"
type textarea "{ data: "created_at" },"
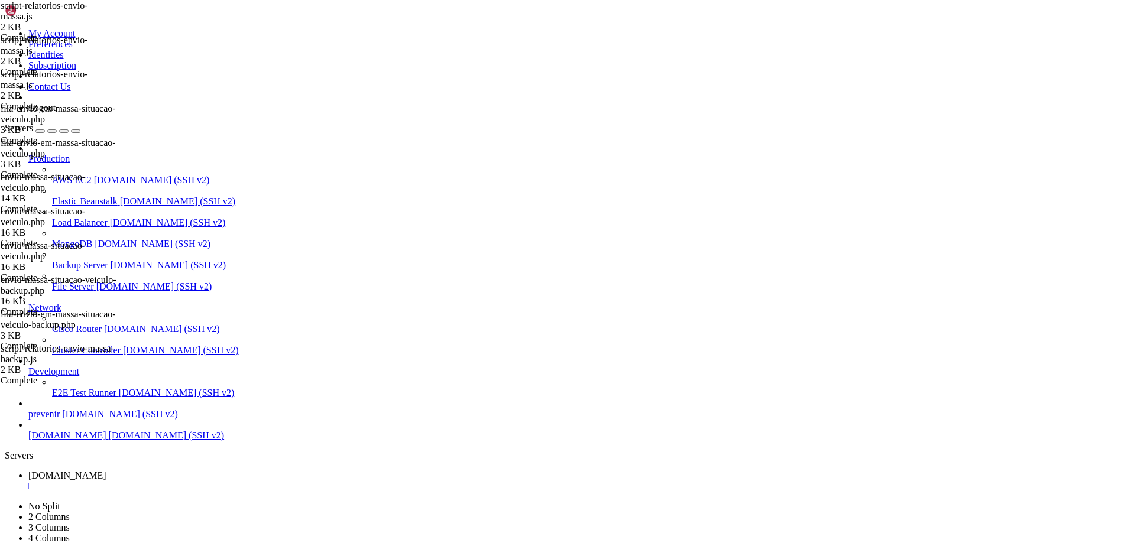
type input "/var/www/html/src/whatsapp"
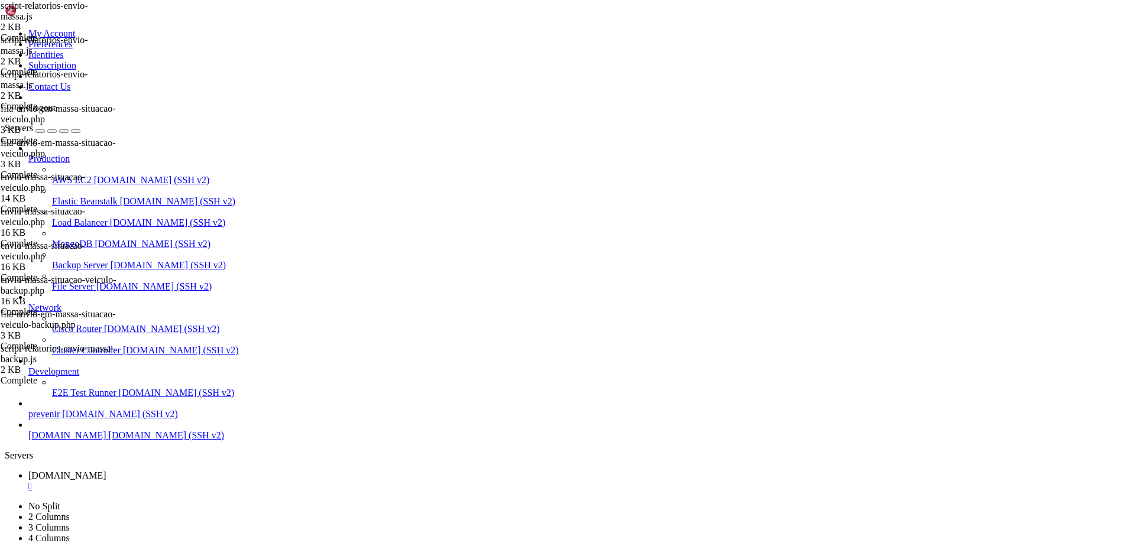
drag, startPoint x: 385, startPoint y: 184, endPoint x: 212, endPoint y: 186, distance: 173.8
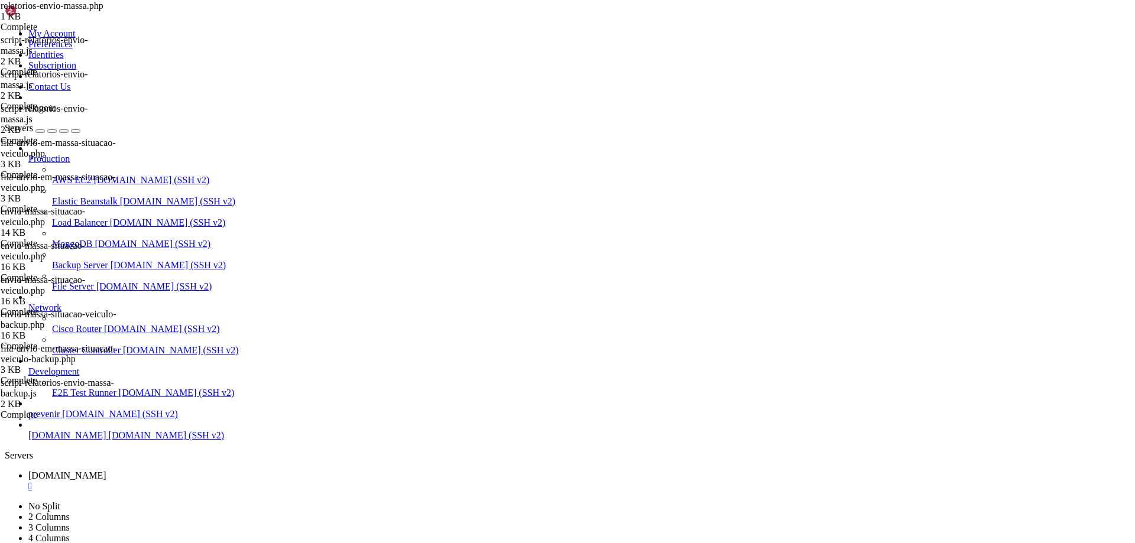
type textarea "<th class="tal sorting_desc">URL Imagem</th>"
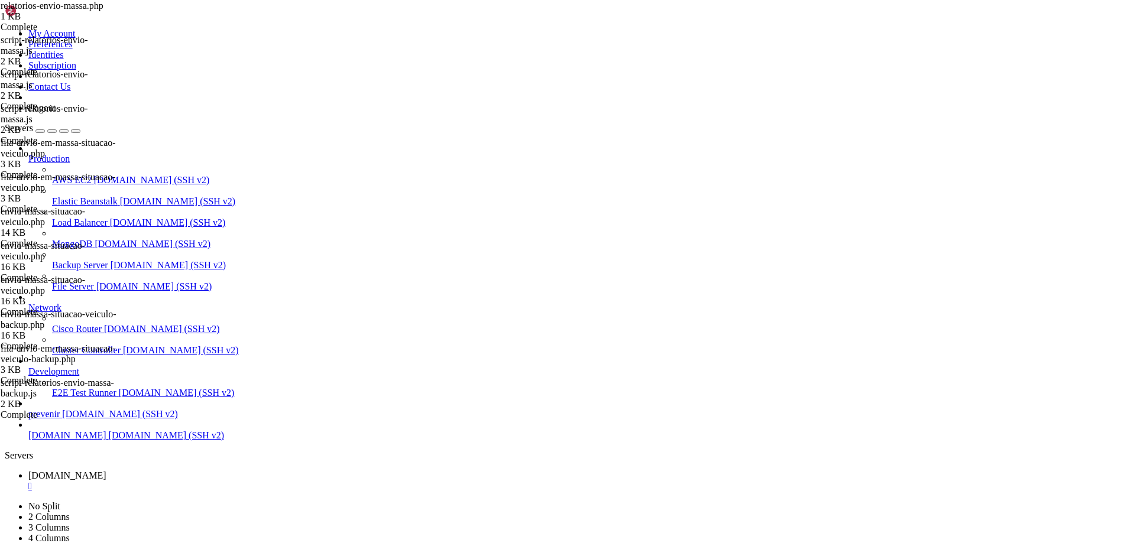
type textarea "<th class="tal sorting_desc">URL Imagem</th>"
type textarea "<script src="[URL][DOMAIN_NAME]"></script>"
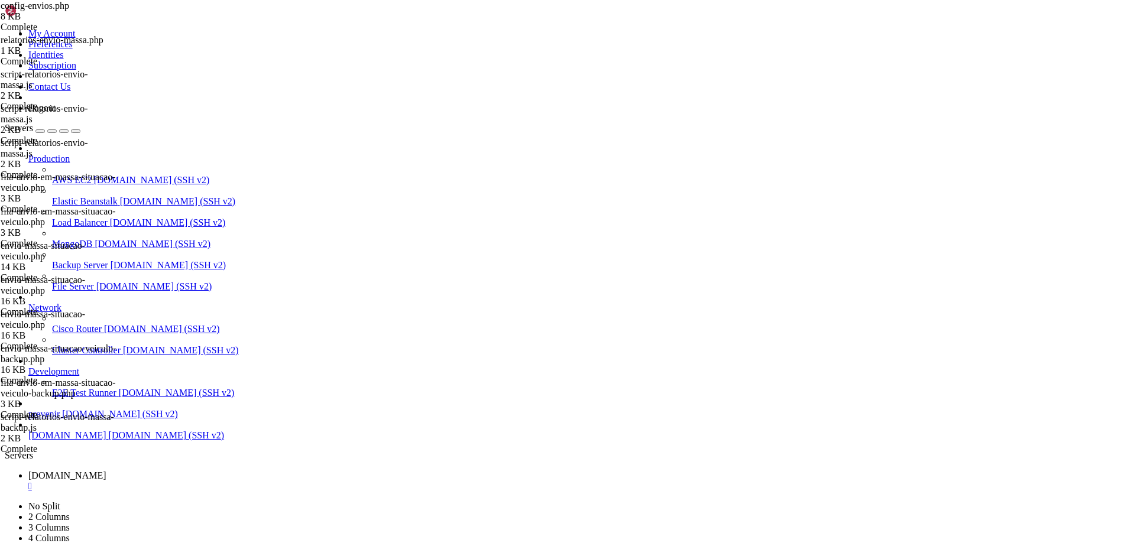
scroll to position [720, 0]
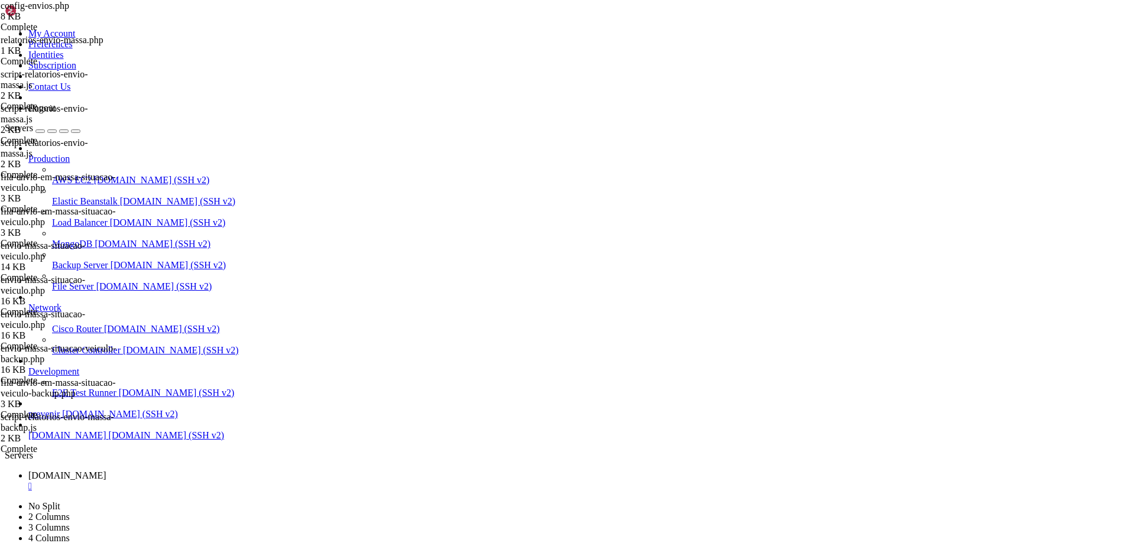
drag, startPoint x: 704, startPoint y: 92, endPoint x: 697, endPoint y: 94, distance: 7.3
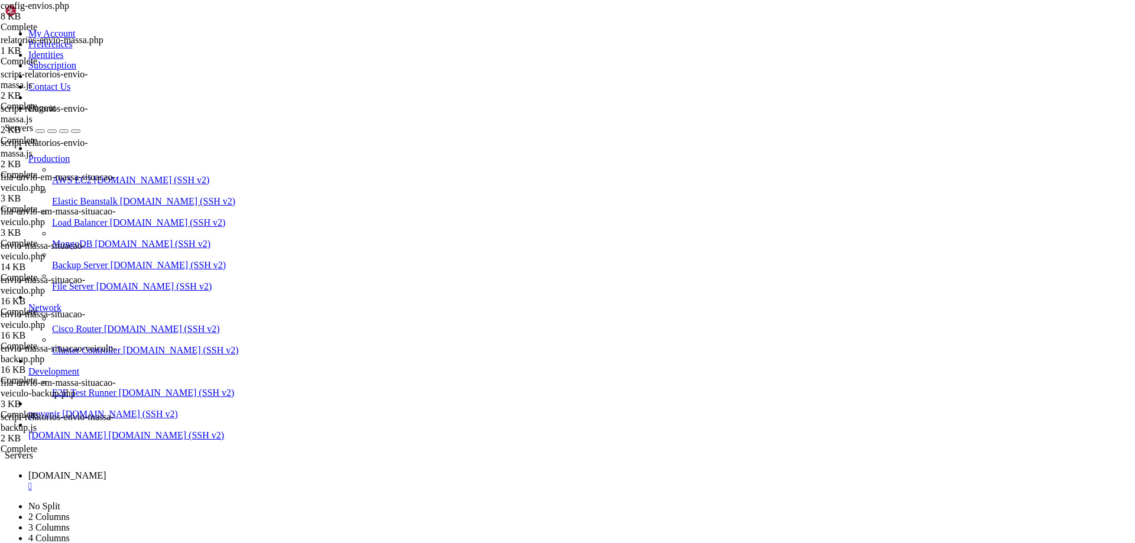
type input "/var/www/automaxx/app/Http/Controllers"
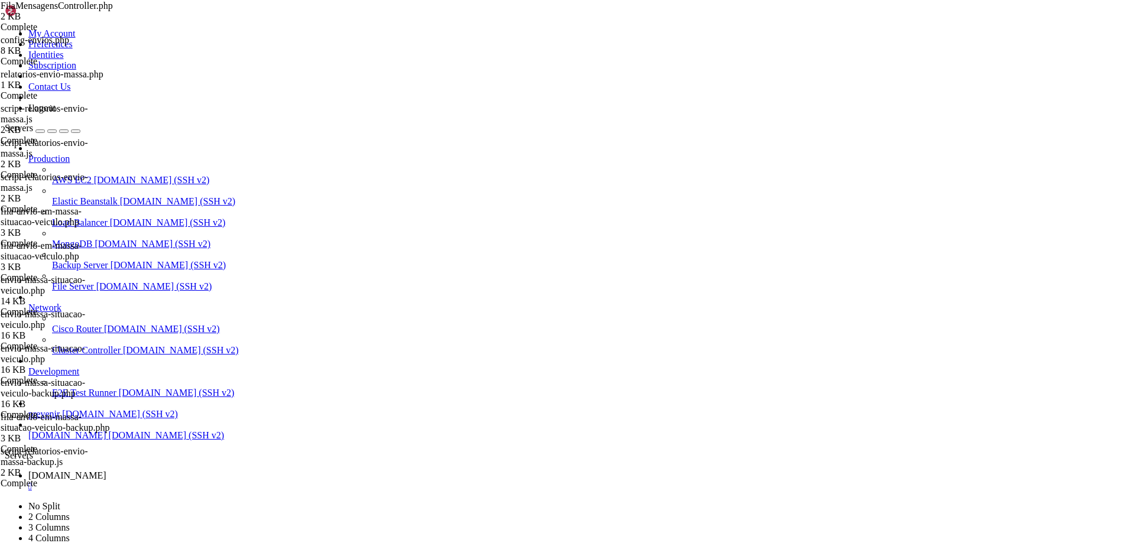
drag, startPoint x: 394, startPoint y: 249, endPoint x: 248, endPoint y: 247, distance: 146.0
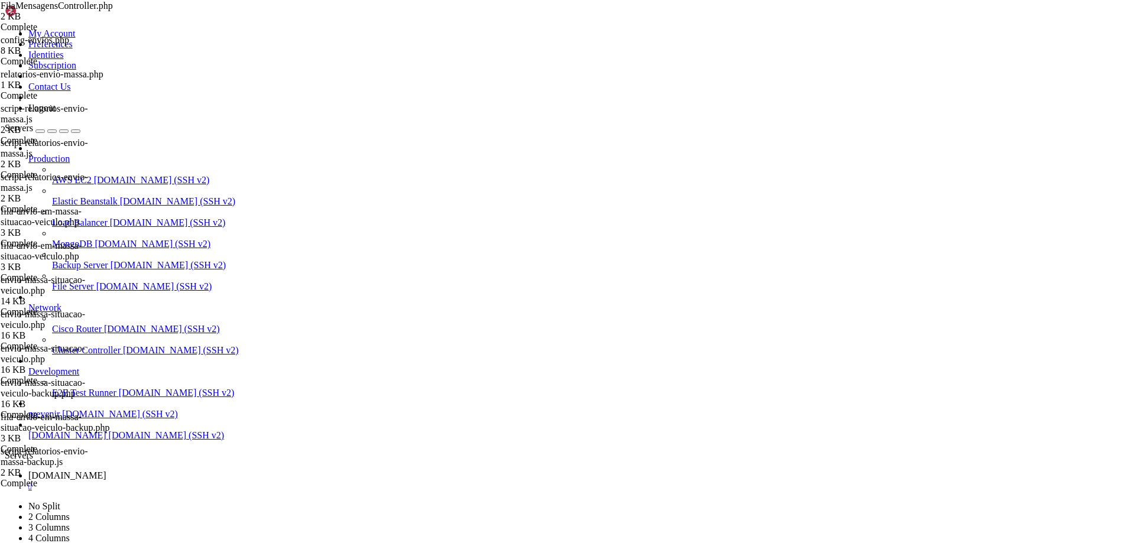
type textarea "'url_imagem' => $mensagem->url_imagem,"
paste textarea "'url_imagem' => $mensagem->url_imagem,"
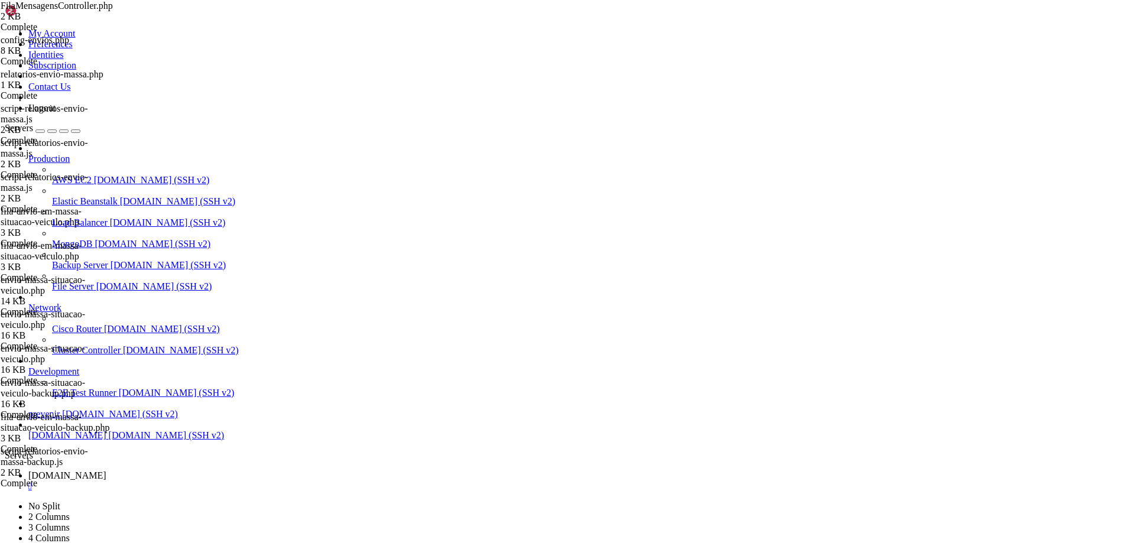
drag, startPoint x: 381, startPoint y: 258, endPoint x: 248, endPoint y: 255, distance: 133.0
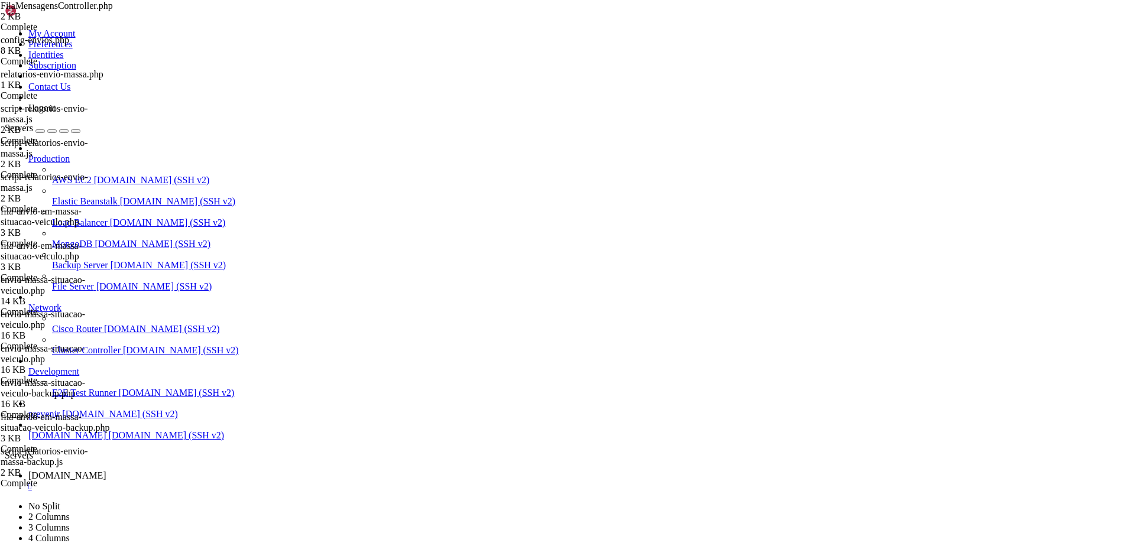
type textarea "'url_imagem' => $mensagem->url_imagem,"
paste textarea "'url_video' => $mensagem->url_video,"
type textarea "'url_video' => $mensagem->url_video,"
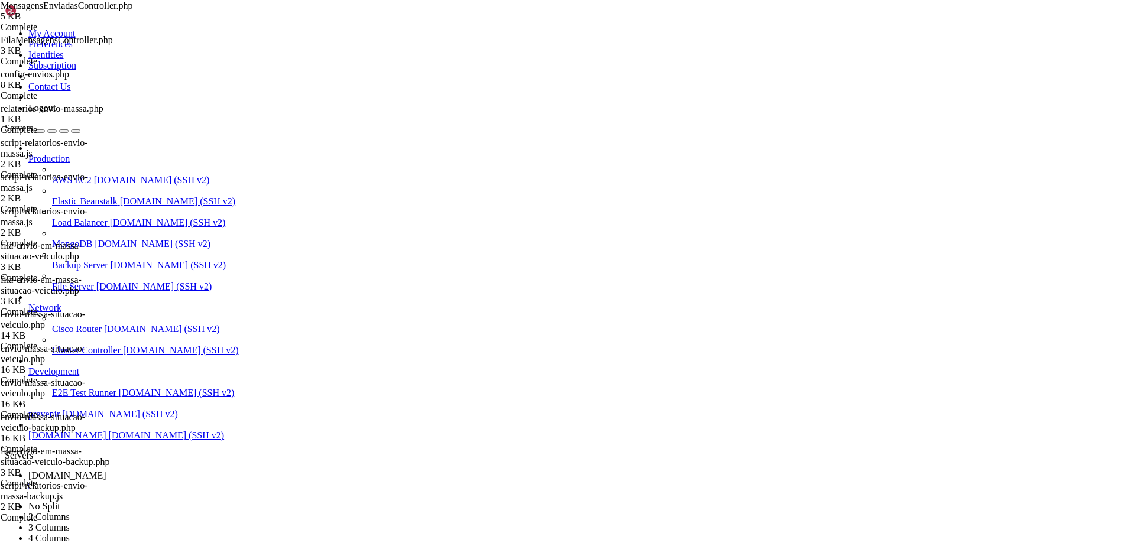
scroll to position [0, 1]
type textarea "return response()->json(['mensagensDisponiveis' => $mensagensDisponiveis], 200);"
type input "imagem"
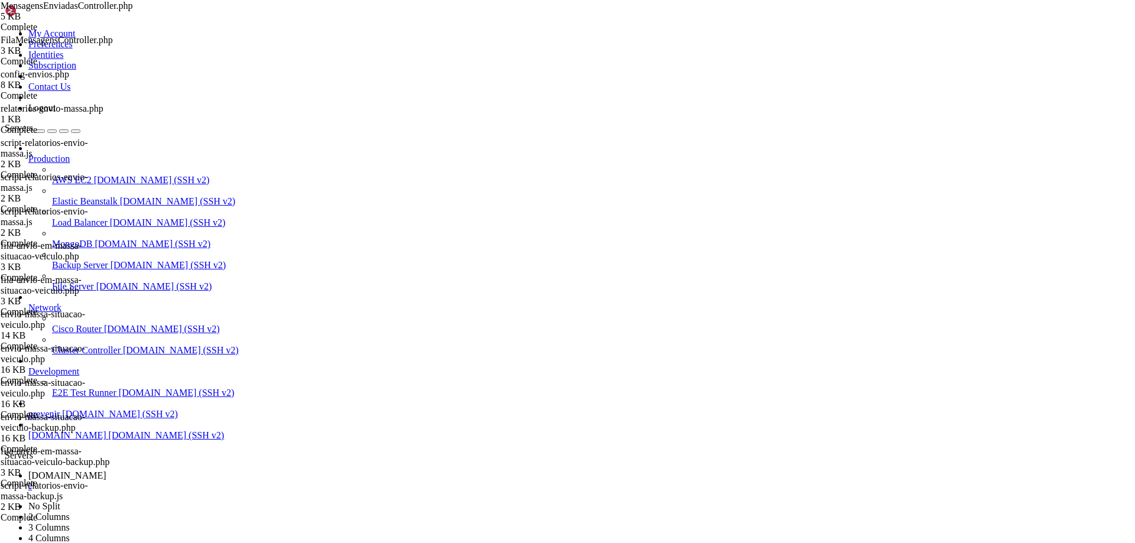
type input "/var/www/automaxx/app/Console/Commands"
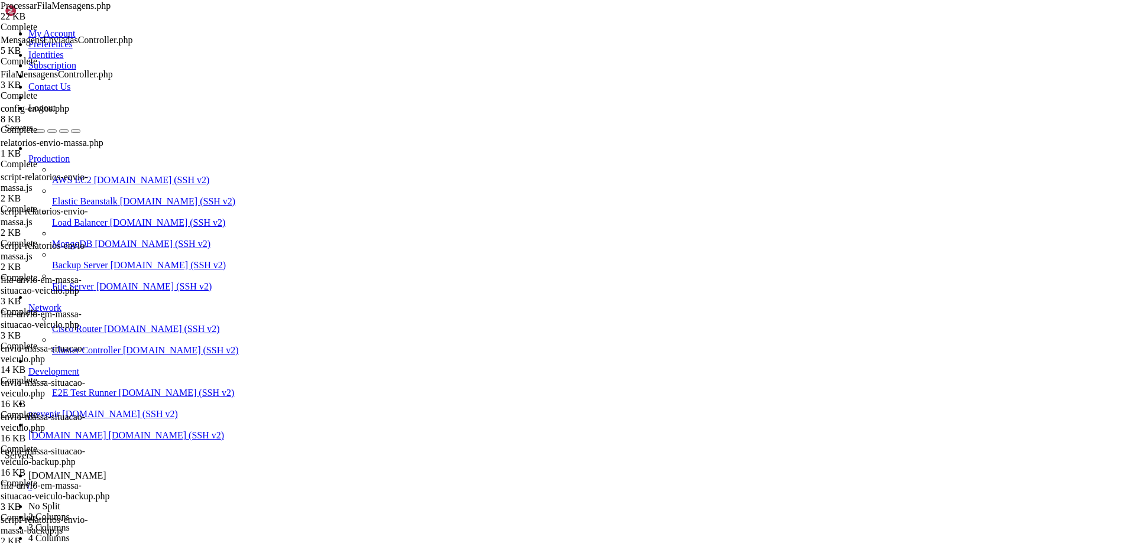
type textarea "class ProcessarFilaMensagens extends Command"
type input "imagem"
type textarea "$mensagem->url_imagem !== null => 'em-massa-com-imagem',"
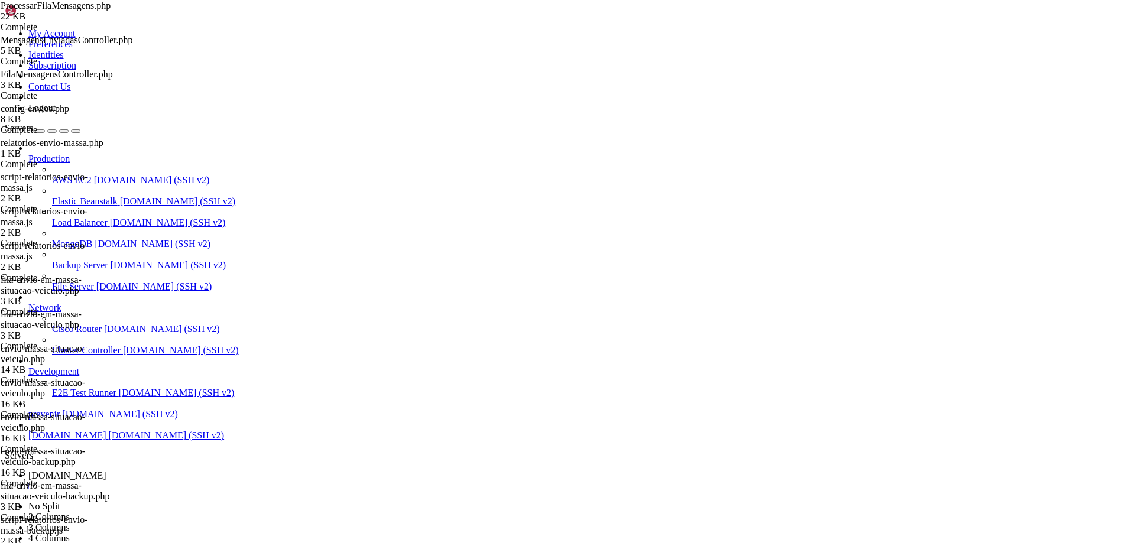
drag, startPoint x: 426, startPoint y: 284, endPoint x: 223, endPoint y: 284, distance: 203.3
paste textarea "$mensagem->url_imagem !== null => 'em-massa-com-imagem',"
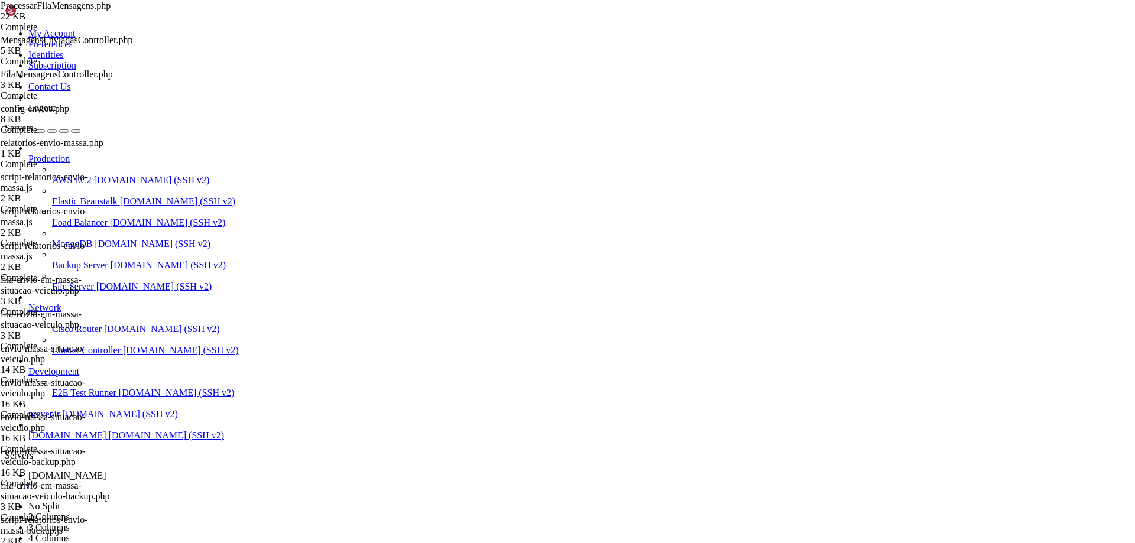
drag, startPoint x: 297, startPoint y: 290, endPoint x: 273, endPoint y: 292, distance: 23.8
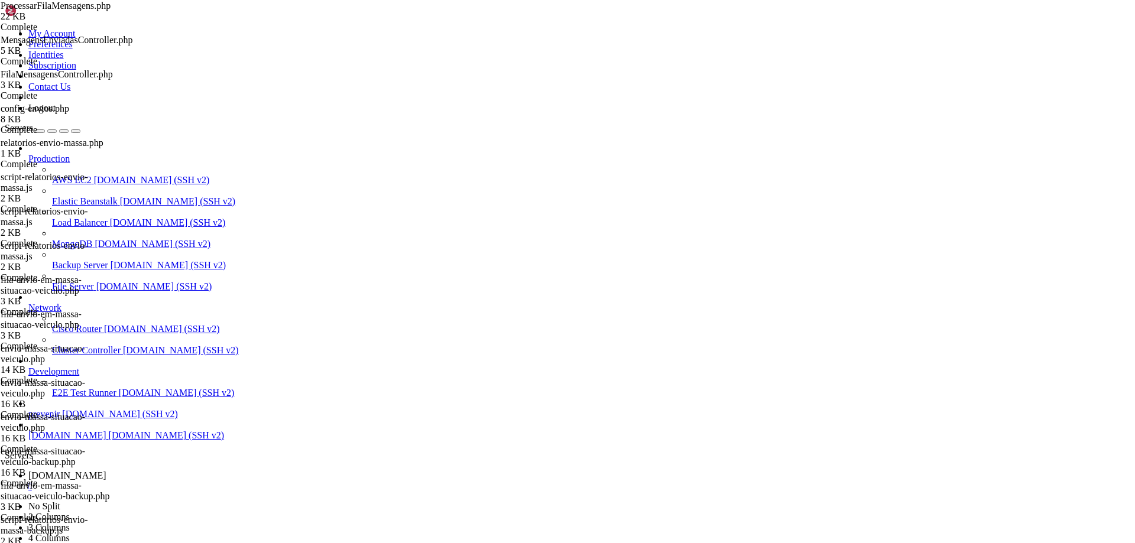
type textarea "$mensagem->url_imagem !== null => 'em-massa-com-imagem',"
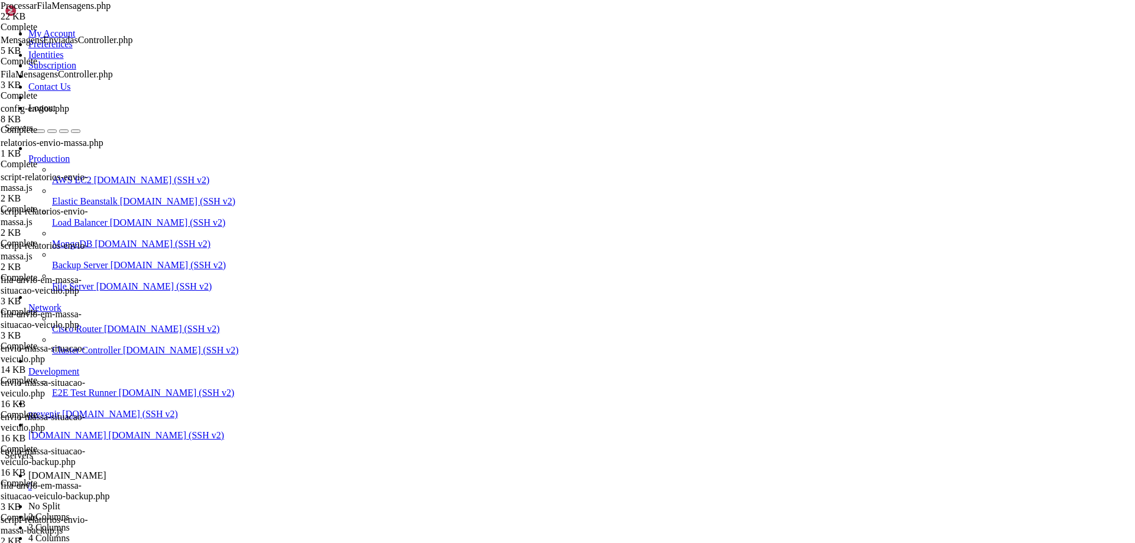
scroll to position [2037, 0]
drag, startPoint x: 236, startPoint y: 76, endPoint x: 313, endPoint y: 489, distance: 420.2
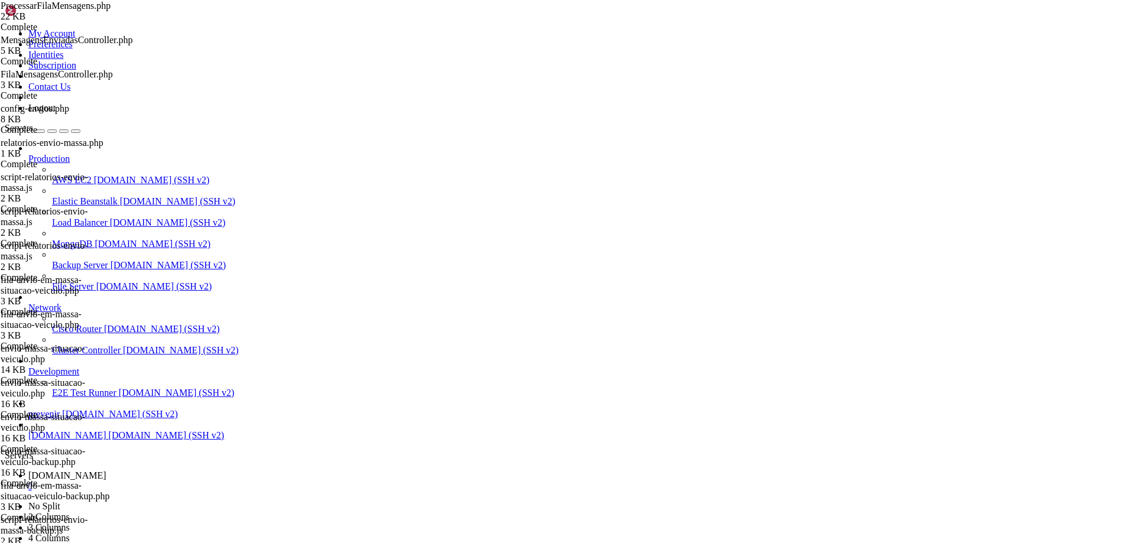
drag, startPoint x: 229, startPoint y: 70, endPoint x: 242, endPoint y: 495, distance: 425.1
drag, startPoint x: 244, startPoint y: 482, endPoint x: 233, endPoint y: 103, distance: 379.0
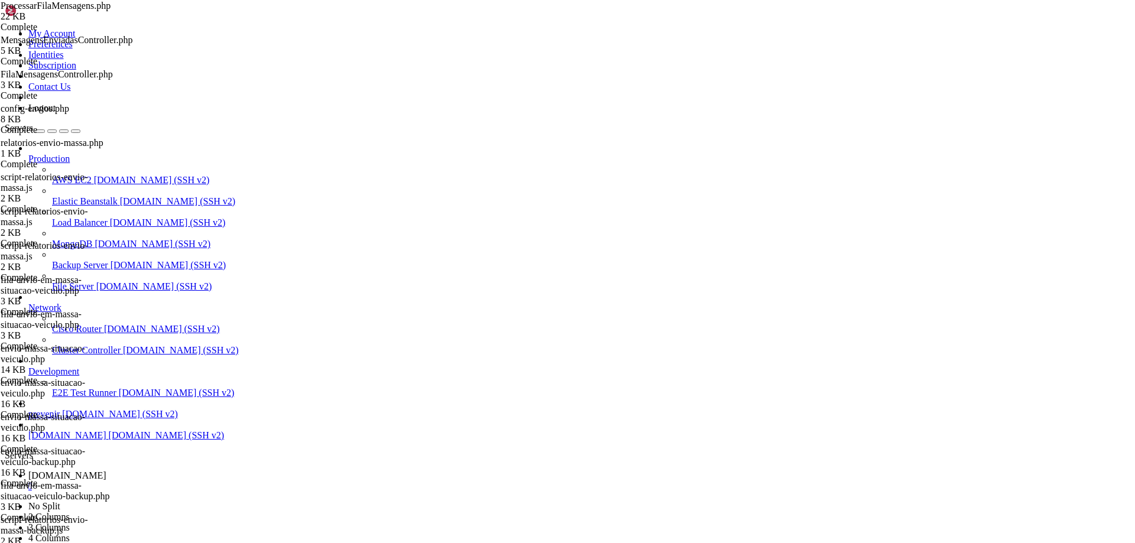
drag, startPoint x: 273, startPoint y: 378, endPoint x: 261, endPoint y: 379, distance: 12.0
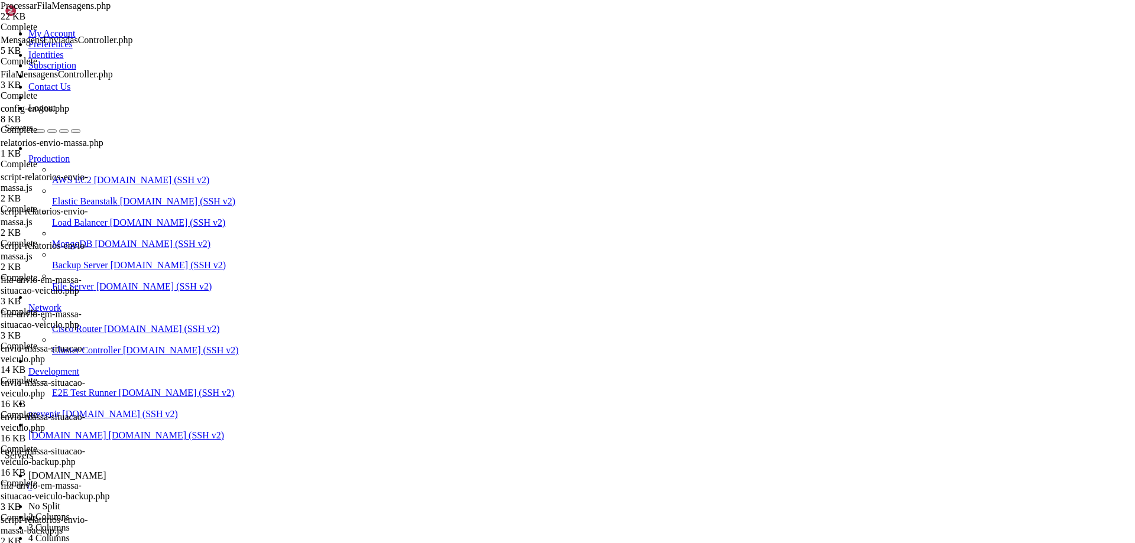
drag, startPoint x: 258, startPoint y: 379, endPoint x: 106, endPoint y: 133, distance: 289.2
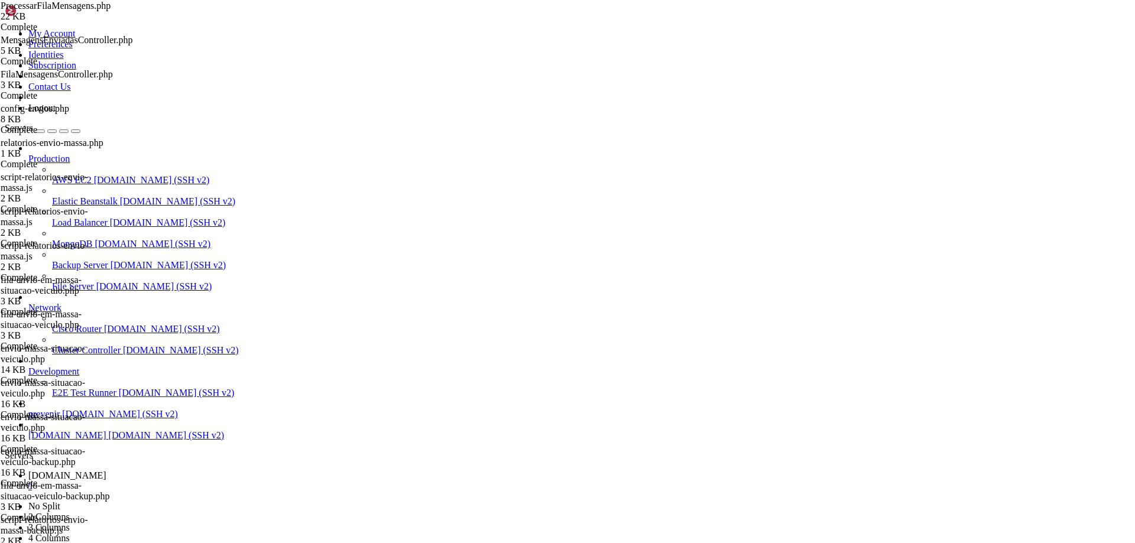
type textarea "$urlImagem = $mensagem->url_imagem ?? null;"
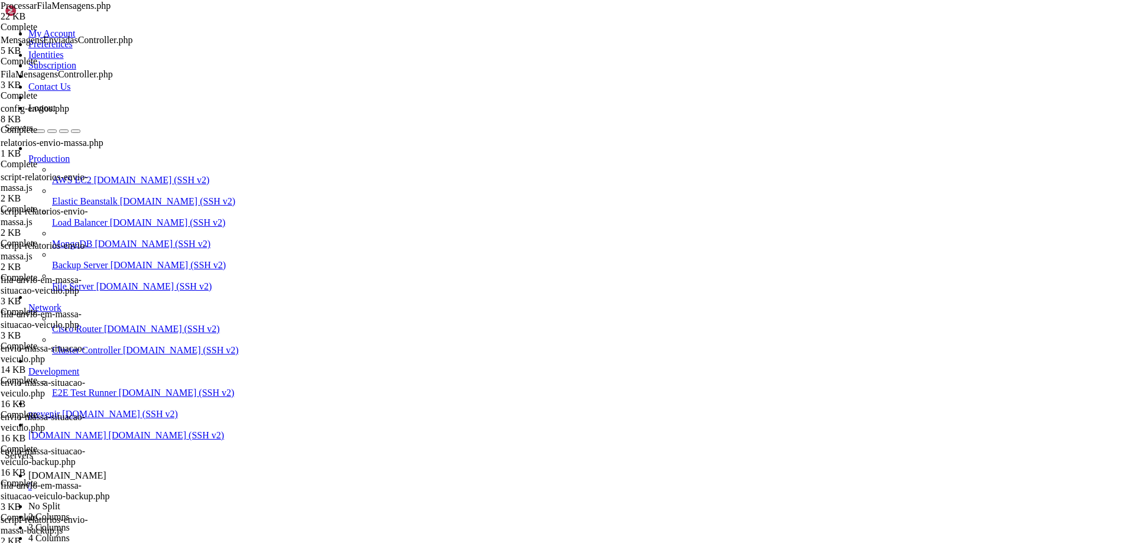
type input "imagem"
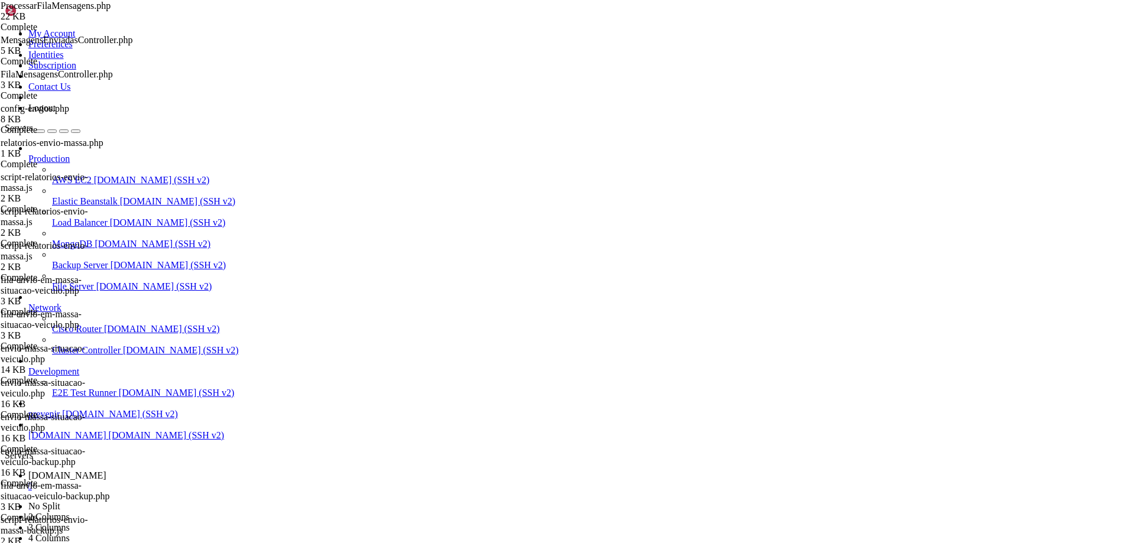
drag, startPoint x: 225, startPoint y: 38, endPoint x: 885, endPoint y: -59, distance: 667.3
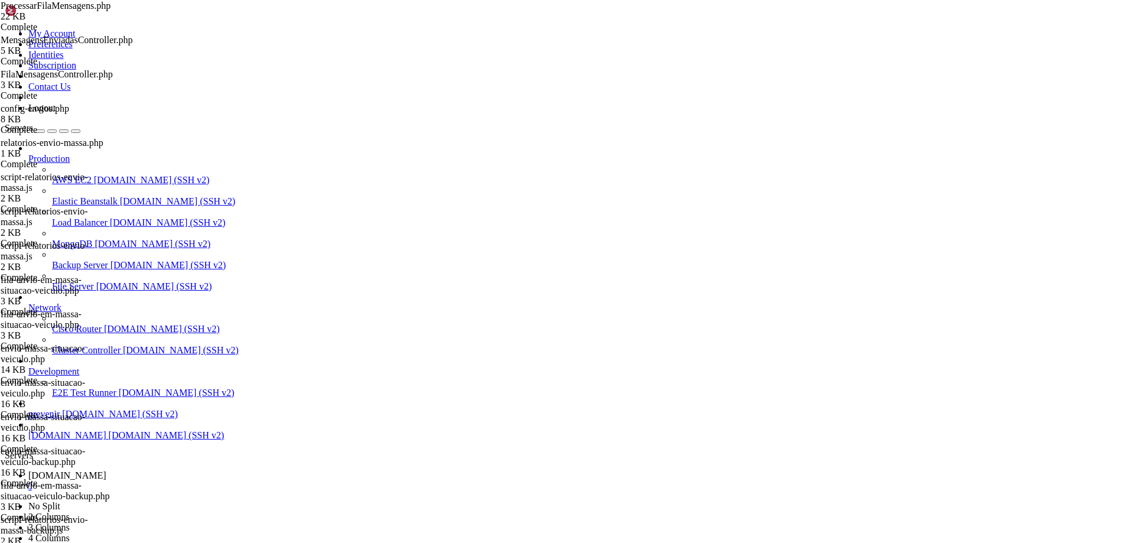
drag, startPoint x: 226, startPoint y: 41, endPoint x: 567, endPoint y: 21, distance: 341.0
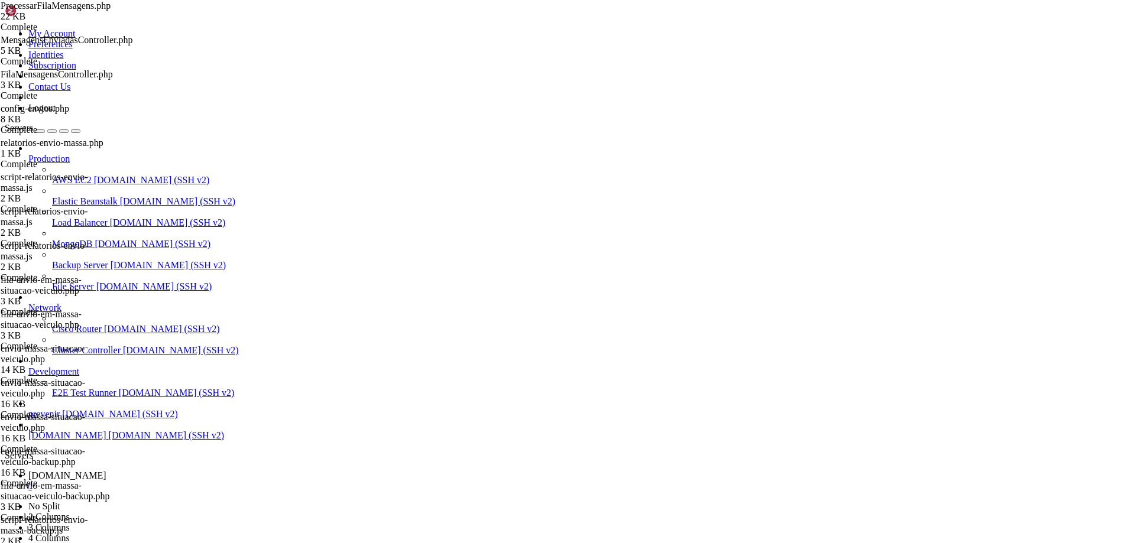
type input "/var/www/automaxx/app/Console/Commands"
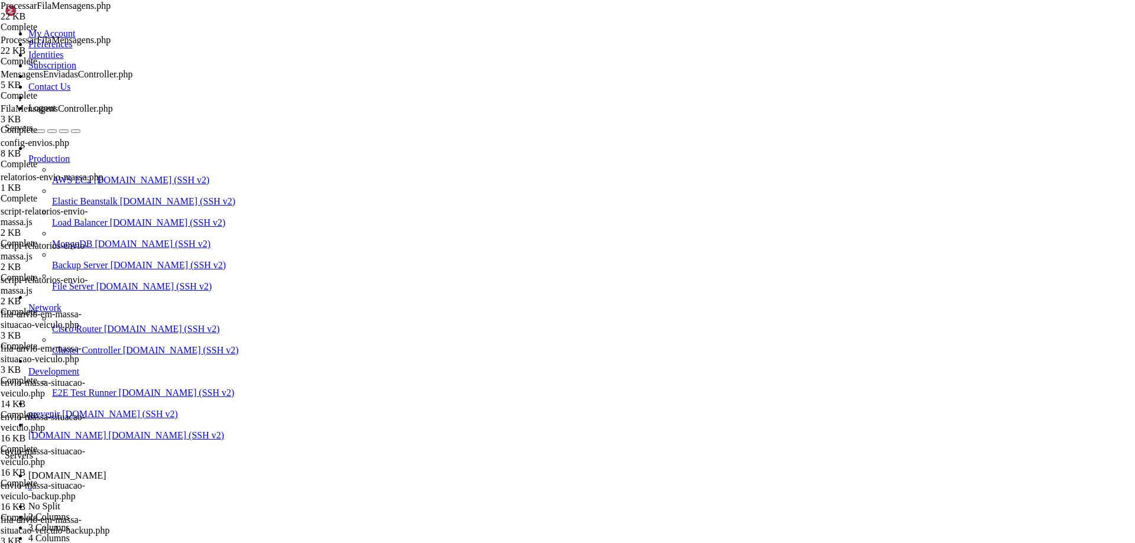
type textarea "'caption' => $mensagemFinal,"
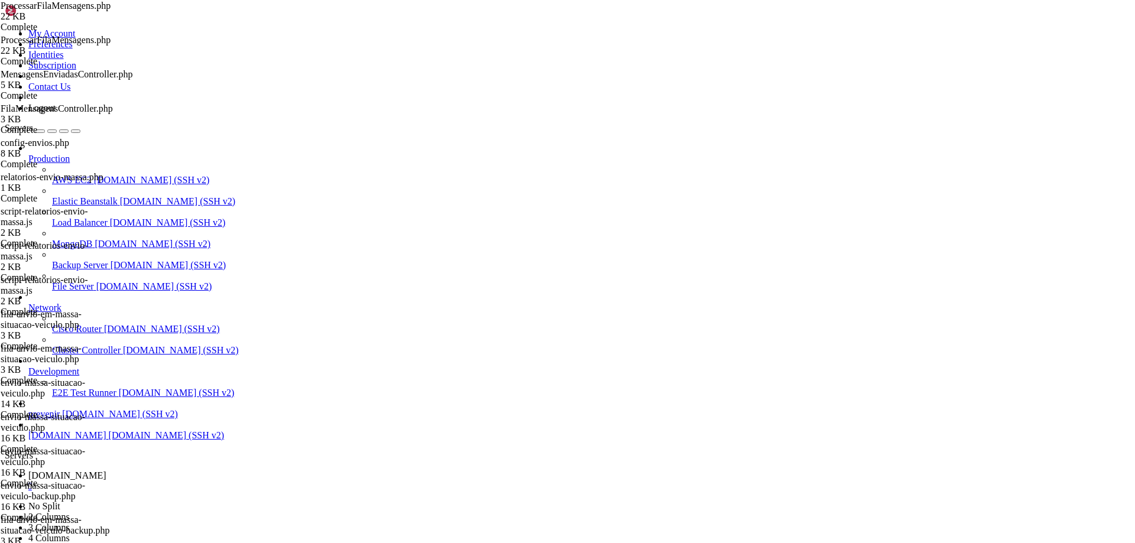
type input "$mensagemFinal"
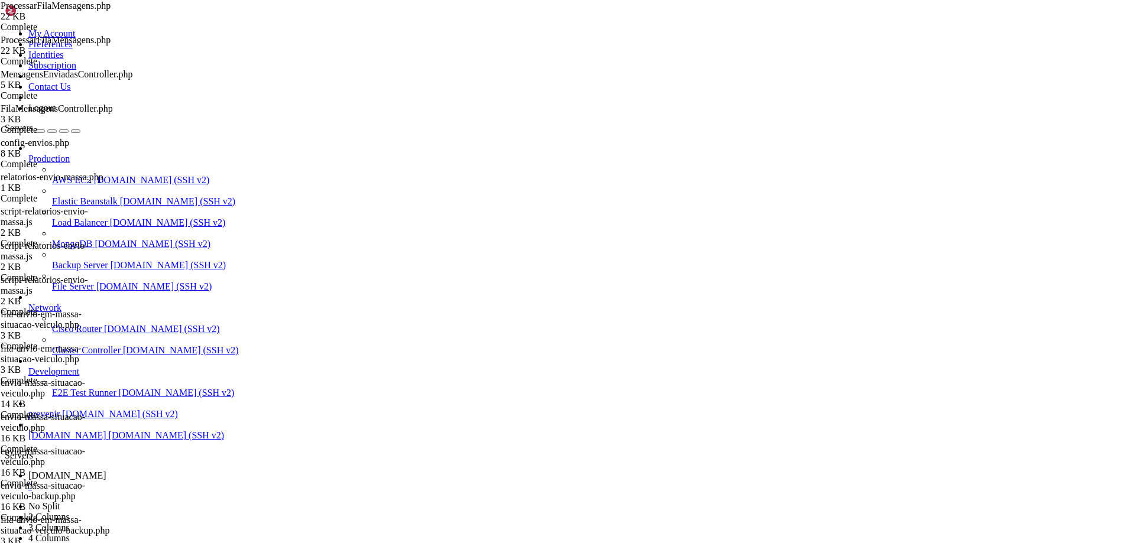
type textarea "$delayAleatorio = rand(60000, 75000);"
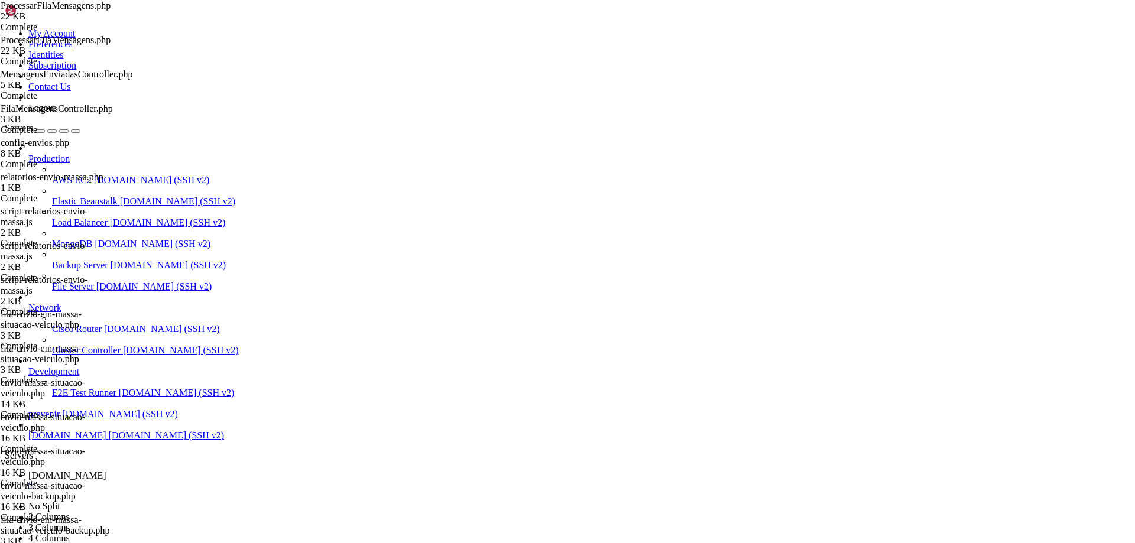
type input "delay"
drag, startPoint x: 262, startPoint y: 481, endPoint x: 127, endPoint y: 182, distance: 328.2
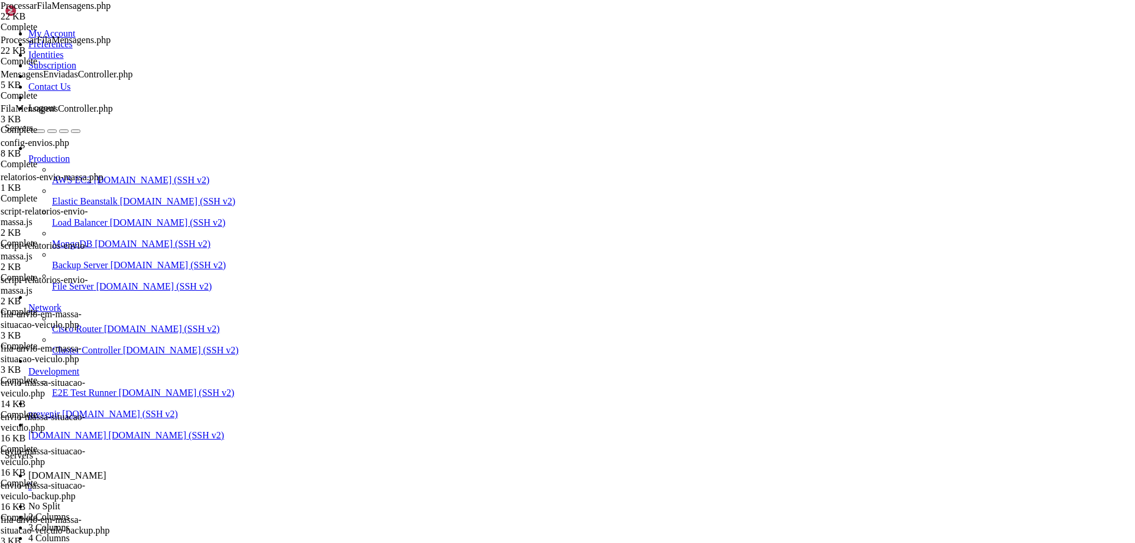
type textarea "$endpoint = "https://[DOMAIN_NAME]/message/sendMedia/{$instancia}";"
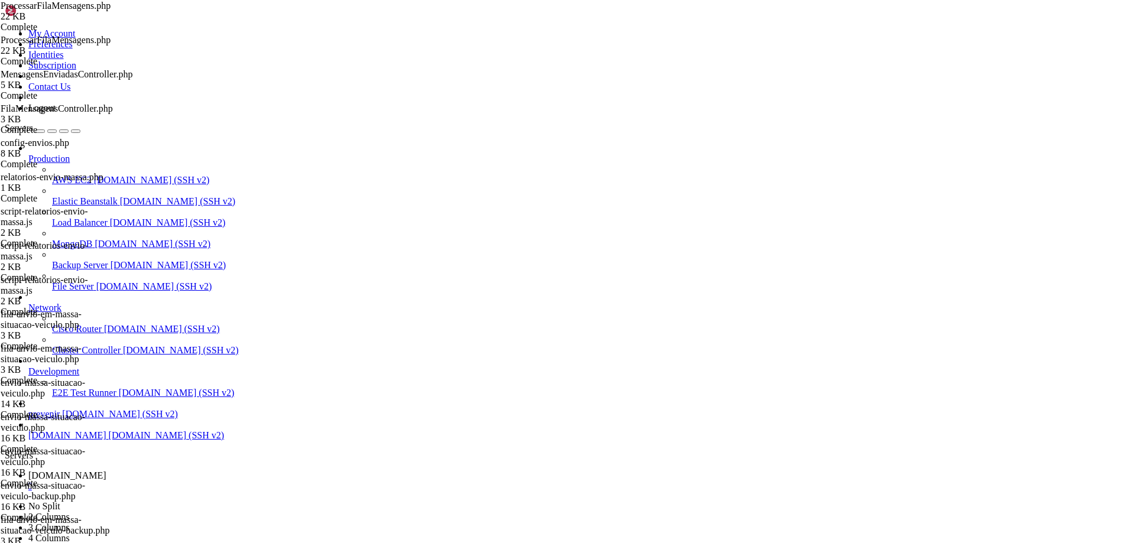
scroll to position [1761, 0]
type textarea "]"
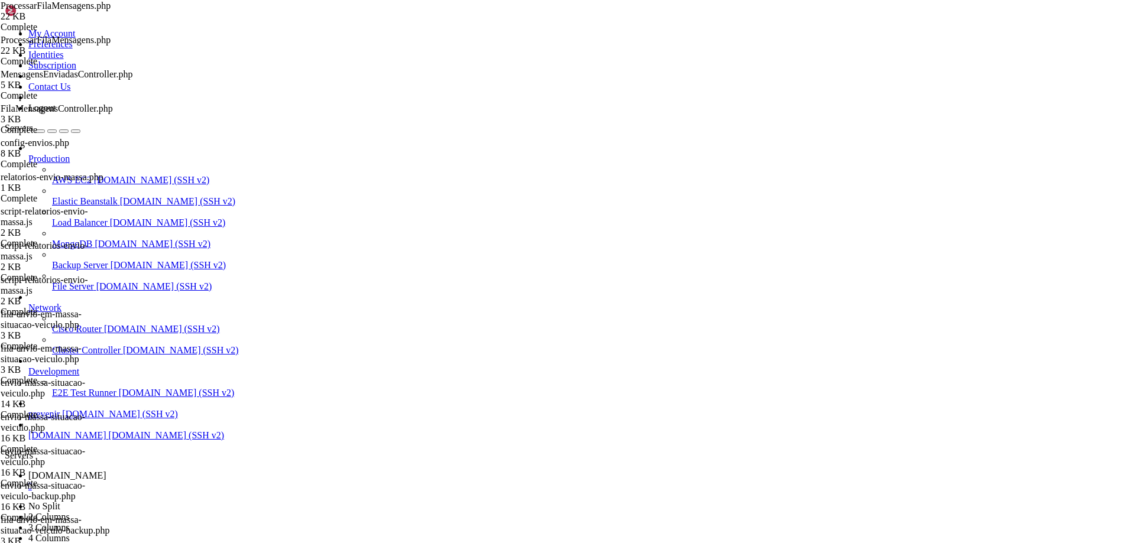
type textarea "Log::info('Envio de vídeo');"
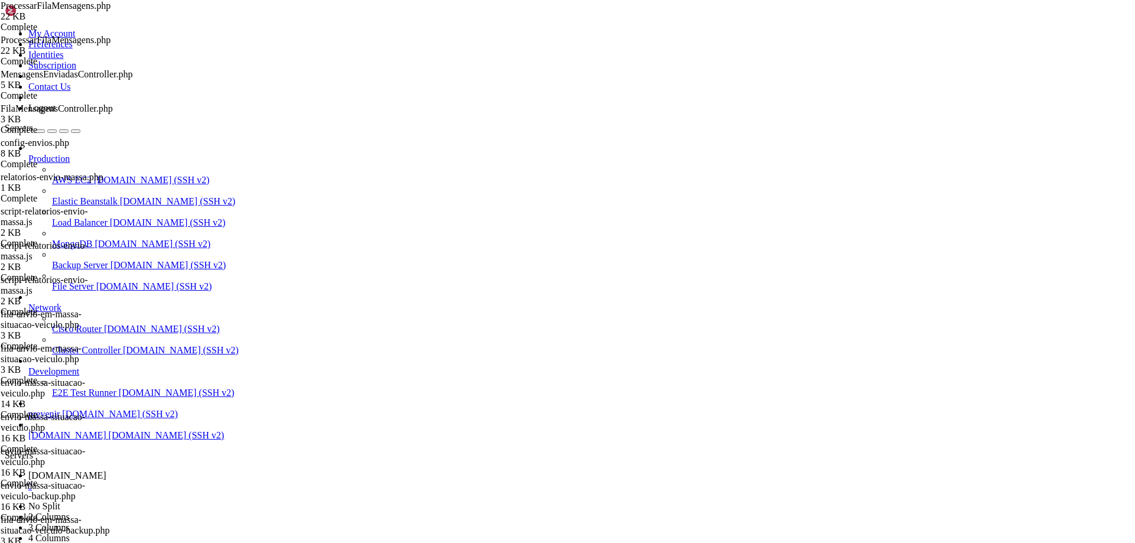
type textarea "}"
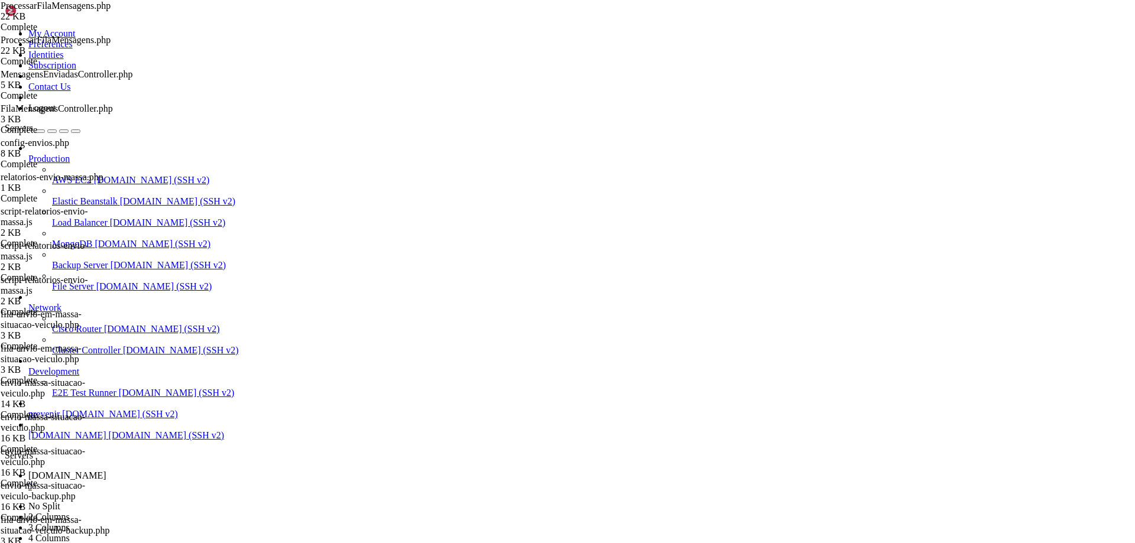
type textarea "}"
paste textarea "sleep($delayAleatorio);"
type textarea "sleep($delayAleatorio);"
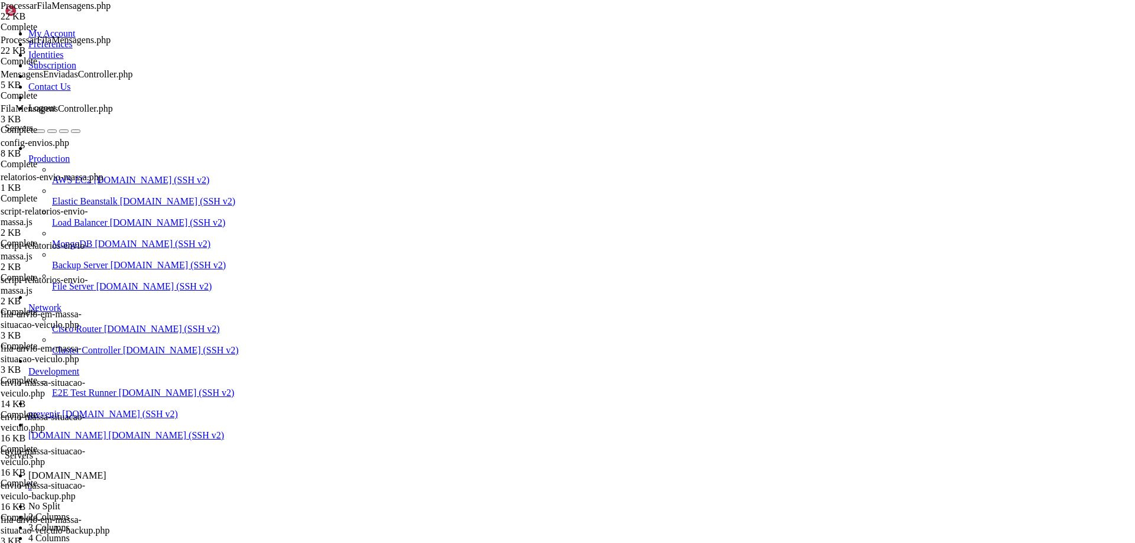
type textarea "}"
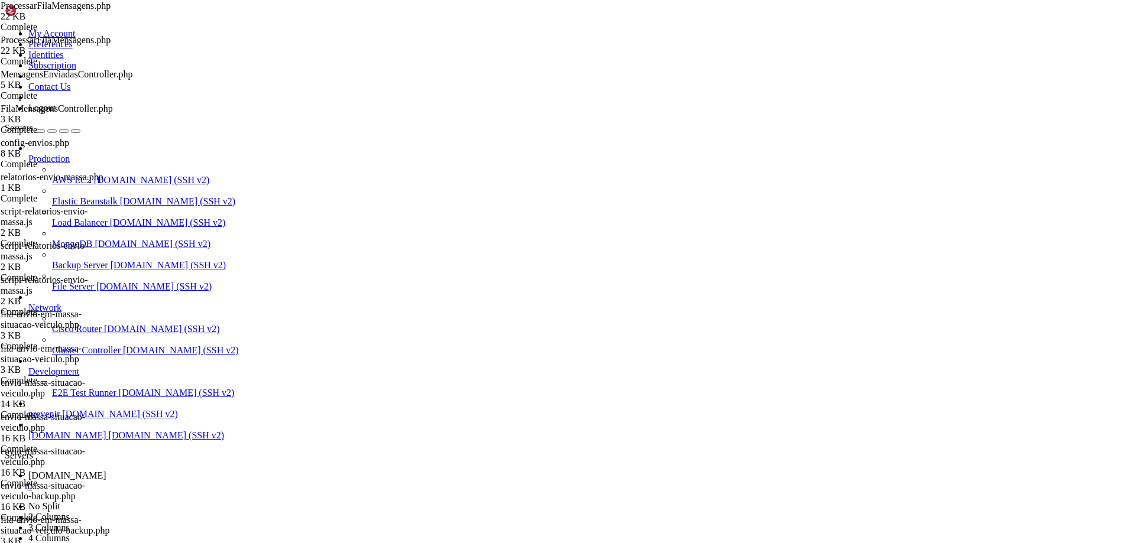
type textarea "if ($response->status() !== 201) {"
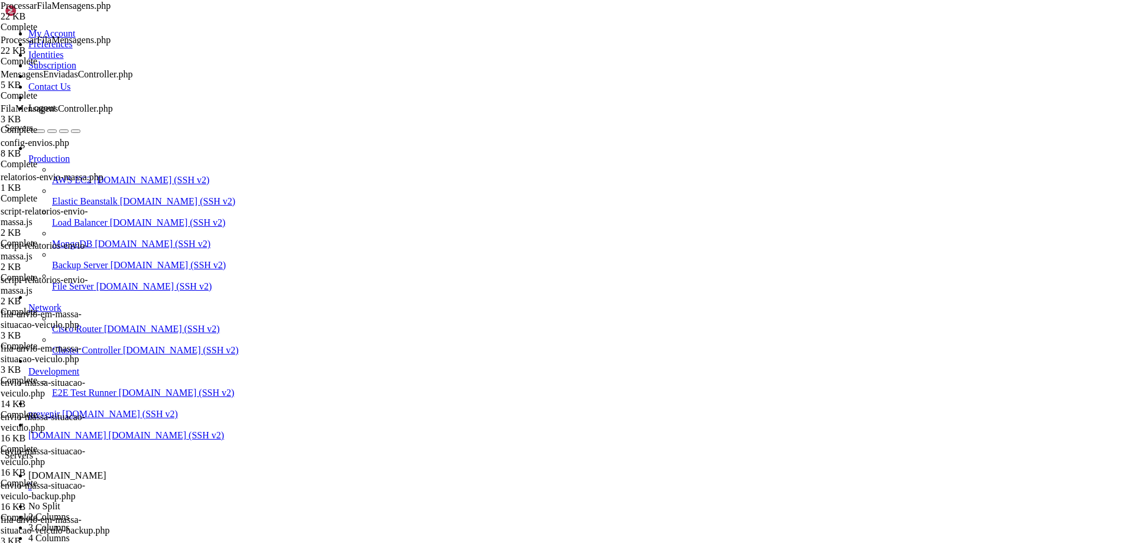
scroll to position [0, 0]
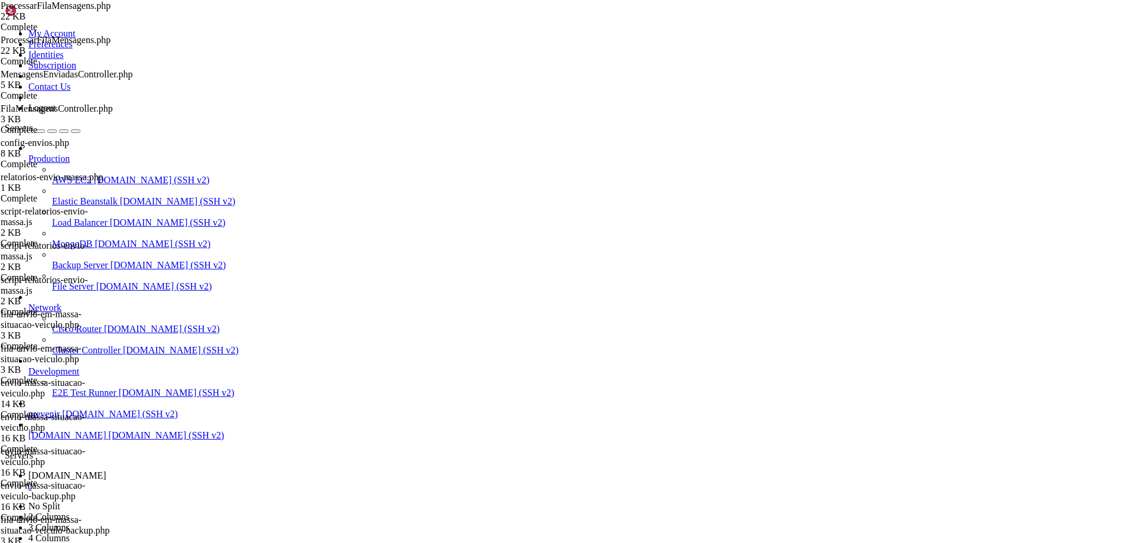
type textarea "}"
type textarea "// Cria o arquivo de trava"
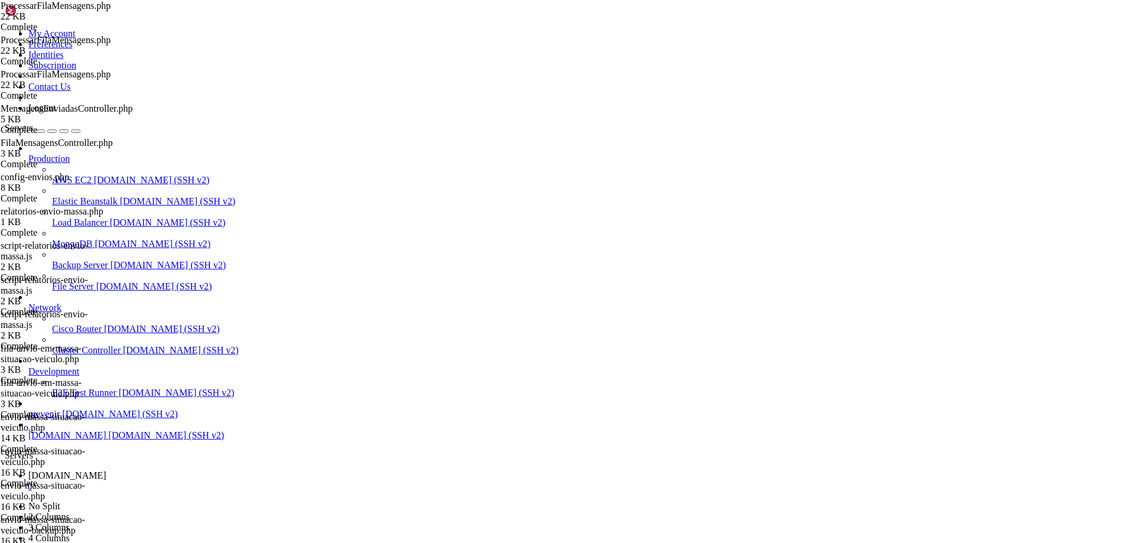
scroll to position [177, 0]
drag, startPoint x: 684, startPoint y: 404, endPoint x: 690, endPoint y: 404, distance: 6.5
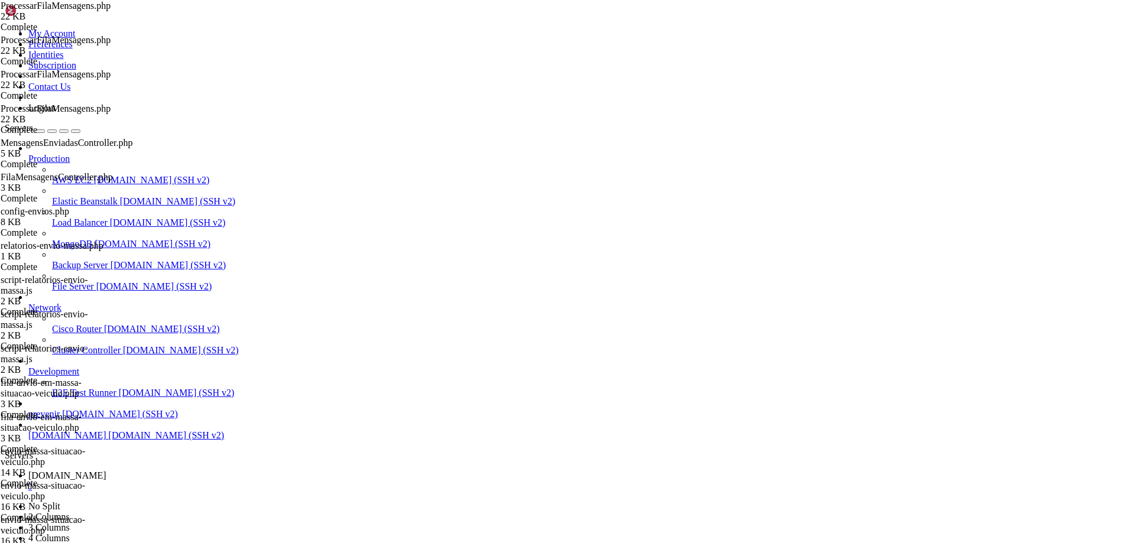
type textarea "{"
drag, startPoint x: 239, startPoint y: 39, endPoint x: 872, endPoint y: -55, distance: 639.9
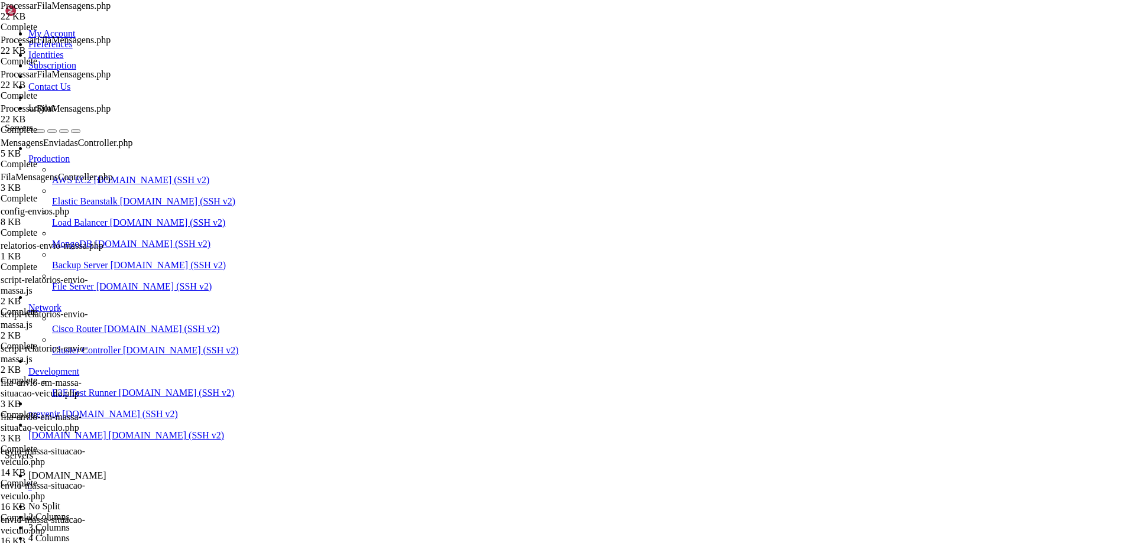
type input "/var/www/automaxx/storage/logs"
click at [109, 440] on span "[DOMAIN_NAME] (SSH v2)" at bounding box center [167, 435] width 116 height 10
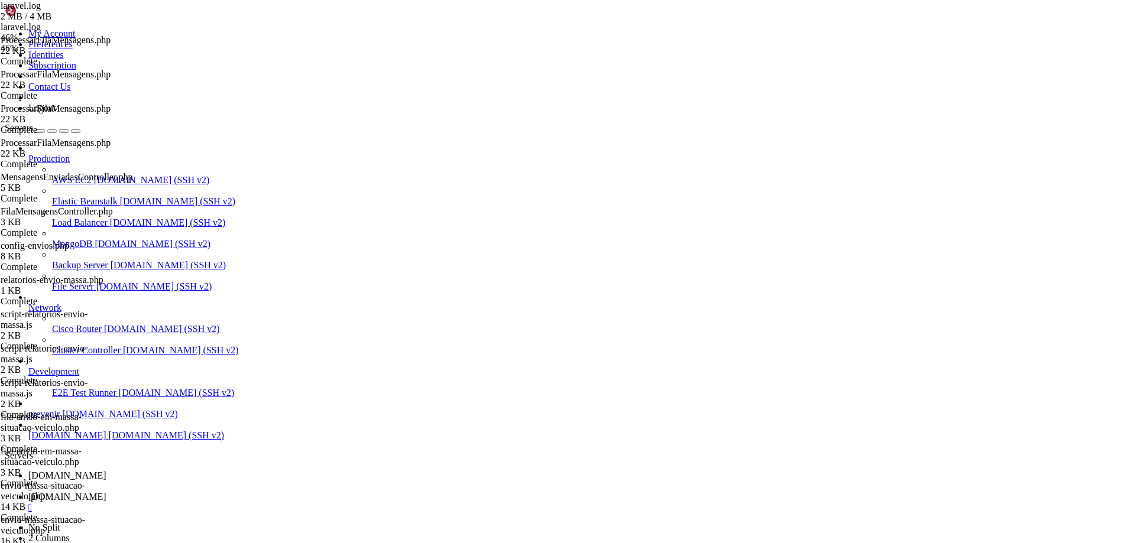
scroll to position [0, 0]
click at [208, 470] on link "[DOMAIN_NAME] " at bounding box center [579, 480] width 1102 height 21
click at [28, 492] on icon at bounding box center [28, 497] width 0 height 10
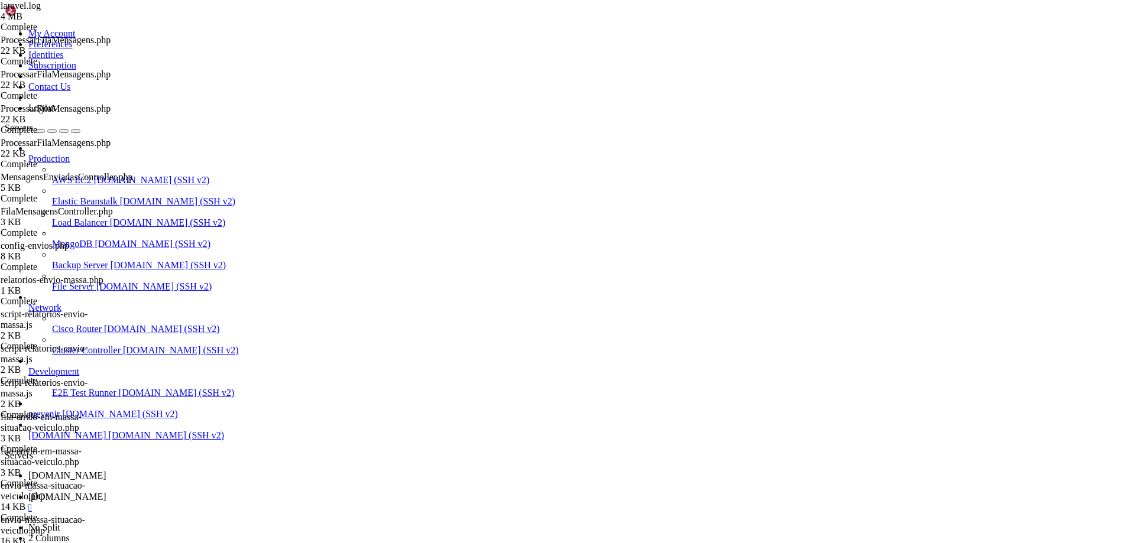
click at [106, 470] on span "[DOMAIN_NAME]" at bounding box center [67, 475] width 78 height 10
type textarea "[[DATE] 11:20:19] [DOMAIN_NAME]: Mensagem enviada e removida da fila para: [PER…"
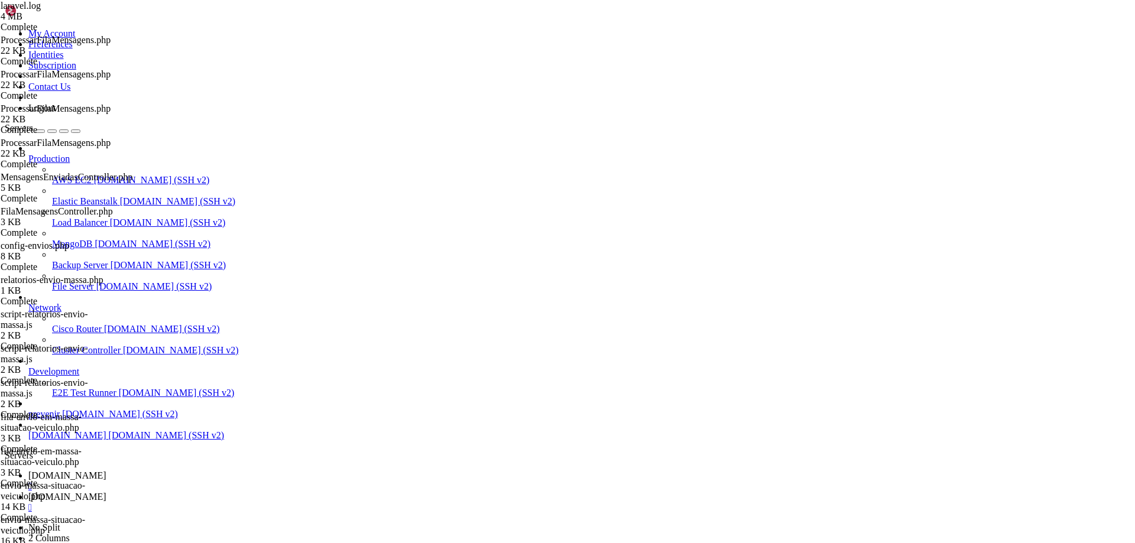
scroll to position [1527, 0]
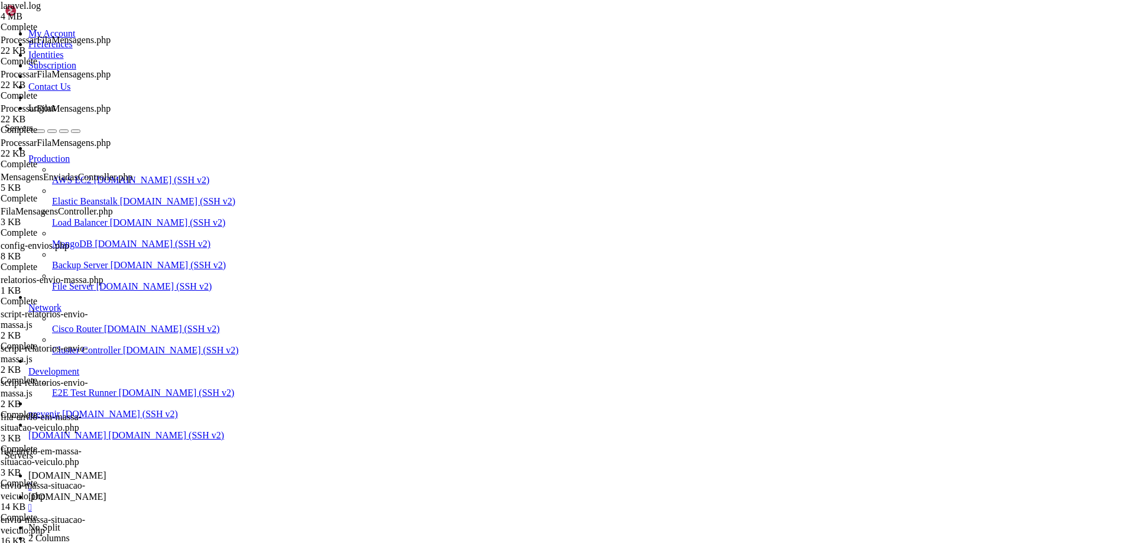
type textarea "[[DATE] 12:30:02] [DOMAIN_NAME]: Envio de imagem"
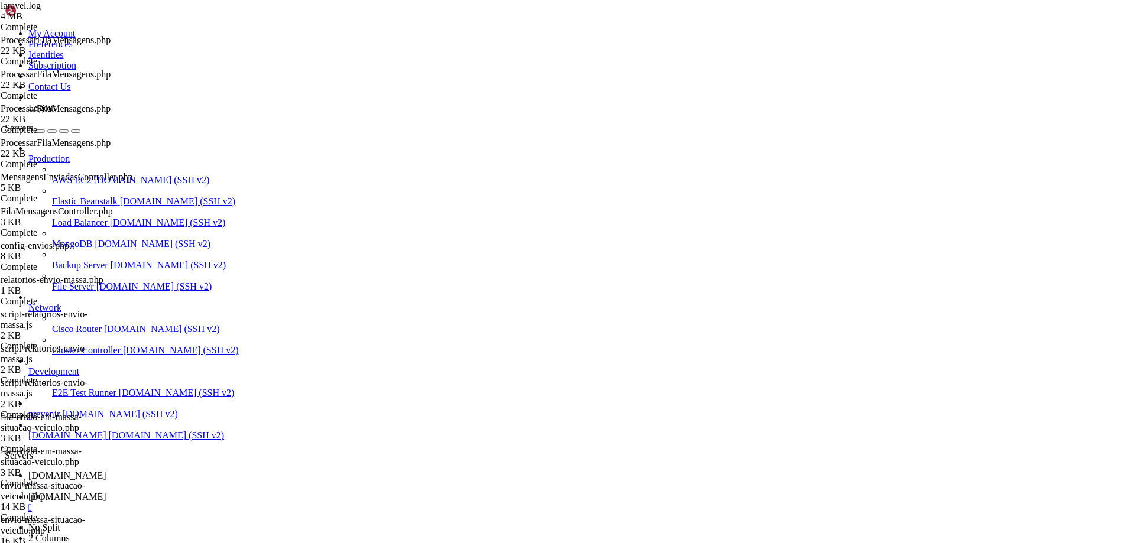
type textarea "[[DATE] 12:31:25] [DOMAIN_NAME]: Envio de vídeo"
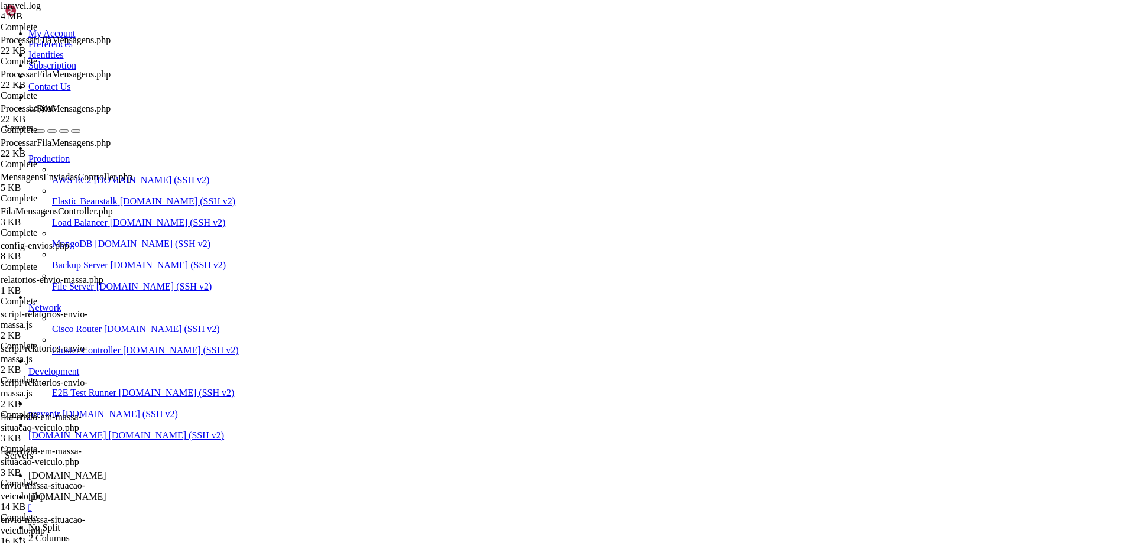
drag, startPoint x: 610, startPoint y: 282, endPoint x: 608, endPoint y: 297, distance: 14.4
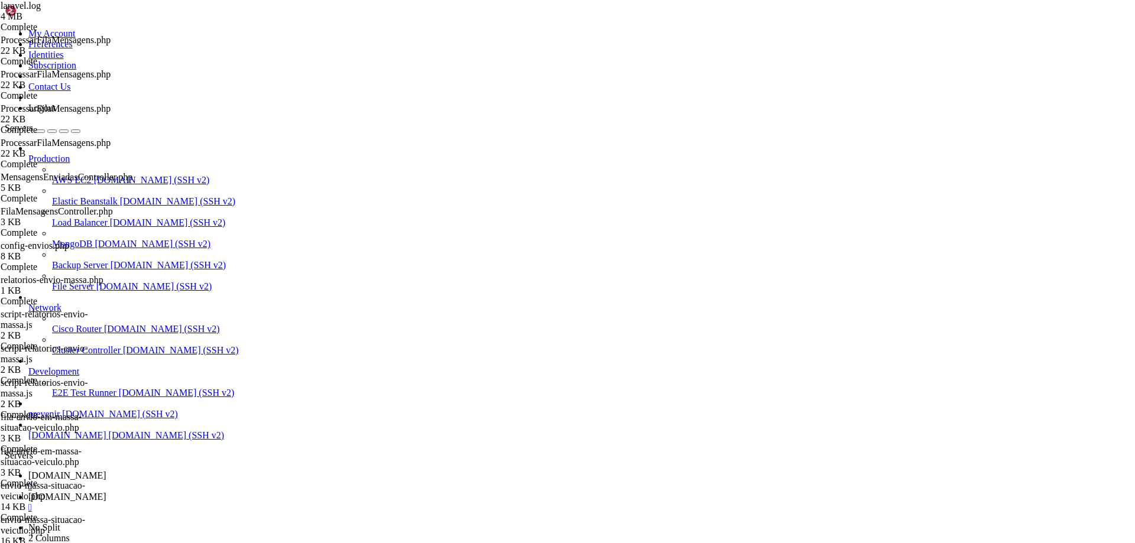
click at [106, 492] on span "[DOMAIN_NAME]" at bounding box center [67, 497] width 78 height 10
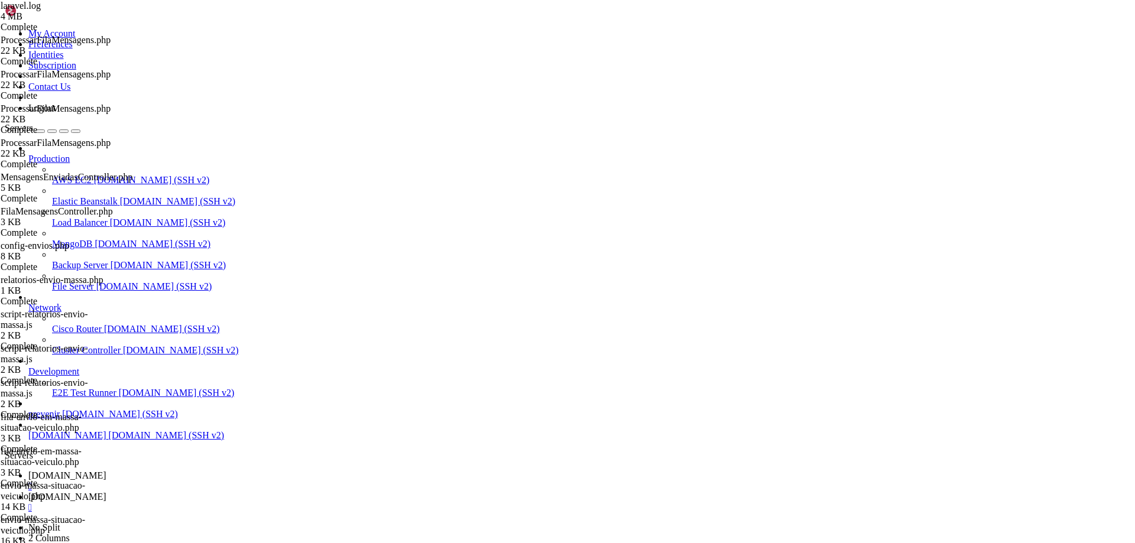
click at [106, 470] on span "[DOMAIN_NAME]" at bounding box center [67, 475] width 78 height 10
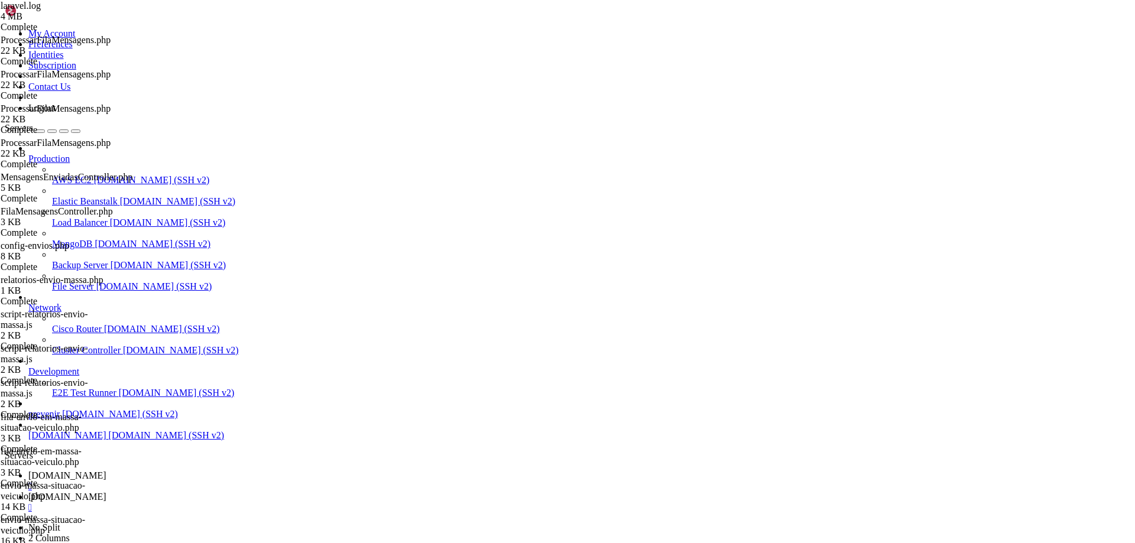
type textarea "[[DATE] 12:13:08] [DOMAIN_NAME]: Mensagem já existe para o associado: [PERSON_N…"
drag, startPoint x: 239, startPoint y: 38, endPoint x: 691, endPoint y: -72, distance: 465.9
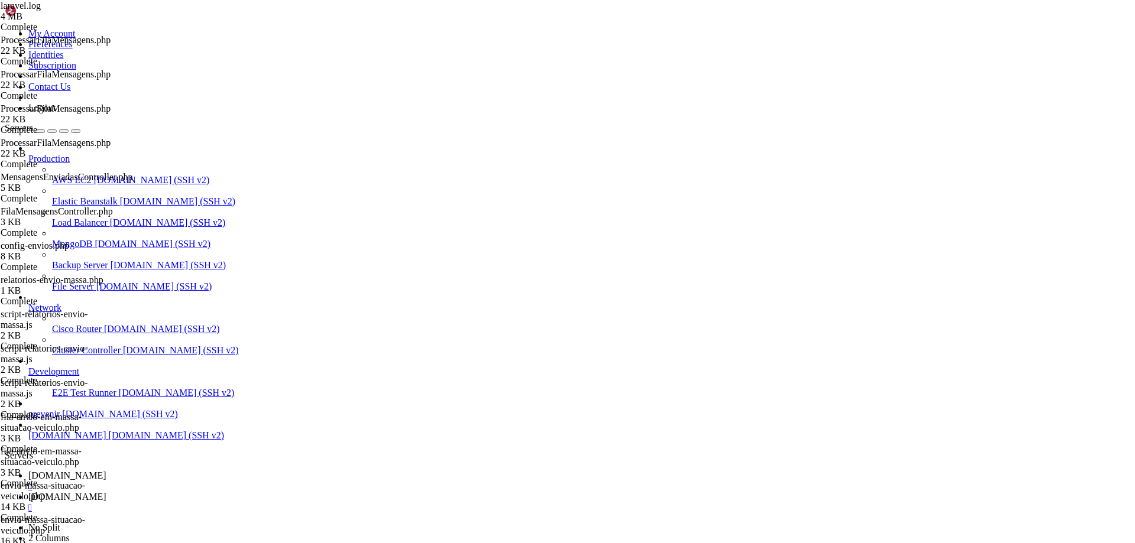
type input "/var/www/automaxx/app/Console/Commands"
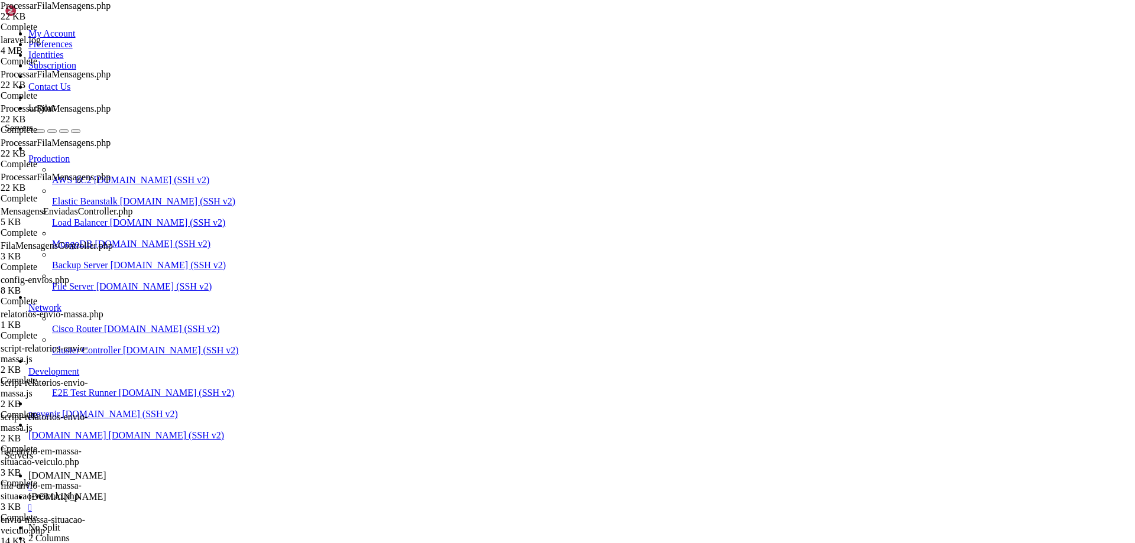
scroll to position [775, 0]
type textarea "$mensagem->url_video !== null => 'em-massa-com-video',"
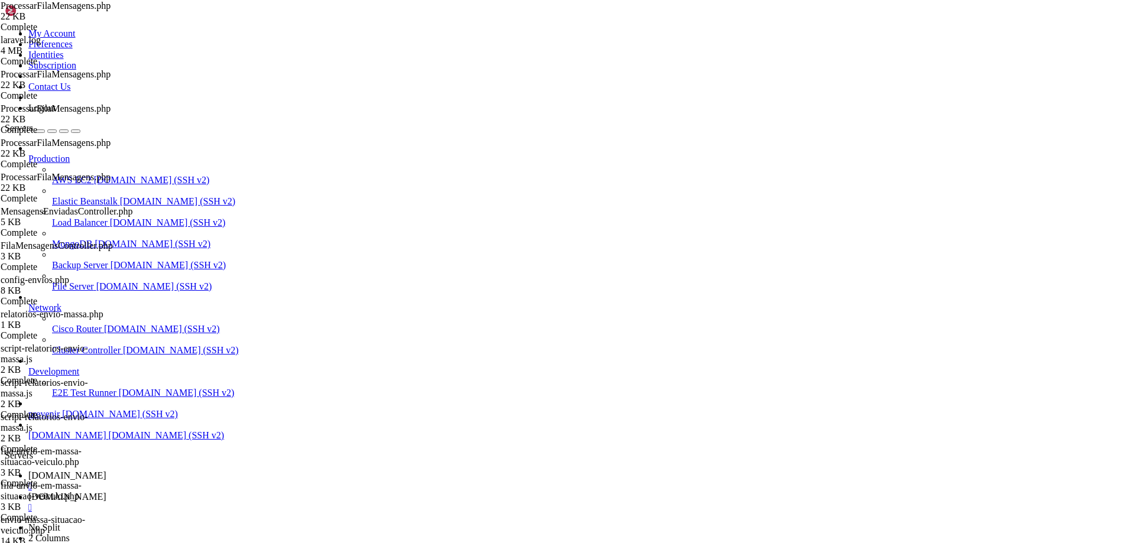
type input "url_video"
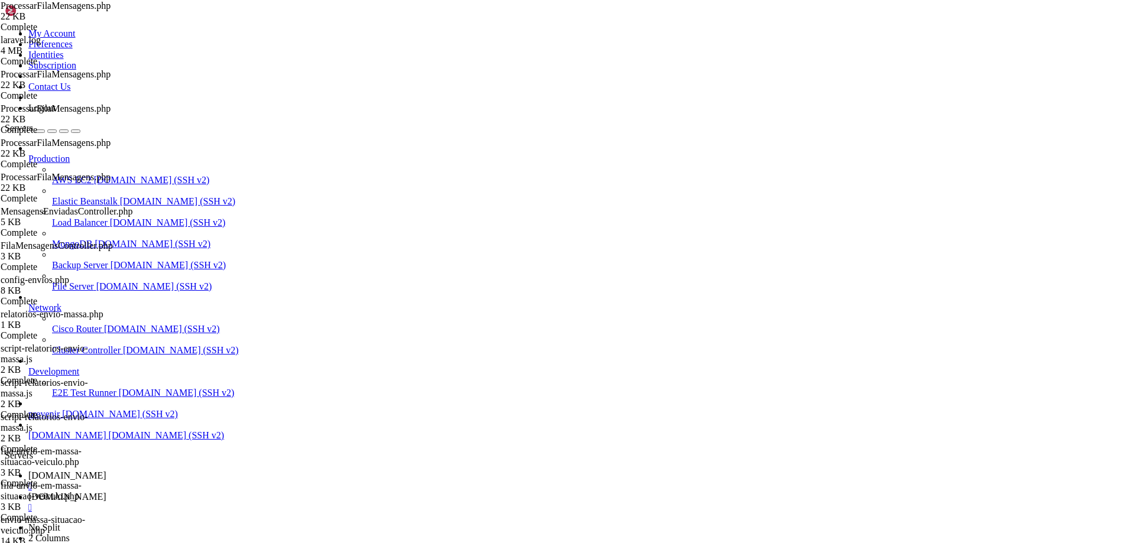
drag, startPoint x: 415, startPoint y: 281, endPoint x: 347, endPoint y: 282, distance: 68.0
type textarea "$mensagem->url_imagem !== null => 'em-massa-com-imagem',"
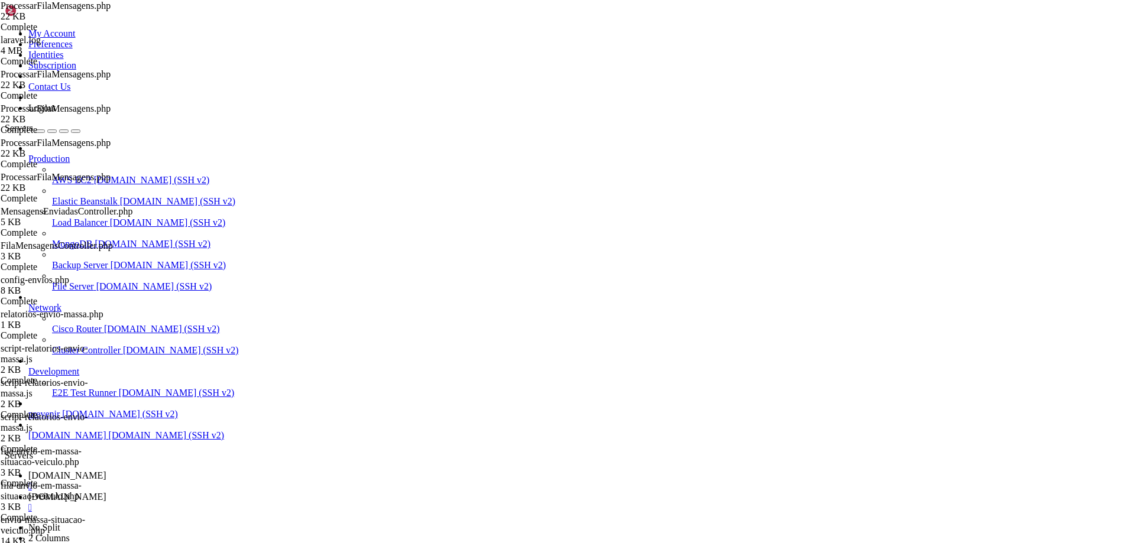
type textarea "}"
click at [106, 492] on span "[DOMAIN_NAME]" at bounding box center [67, 497] width 78 height 10
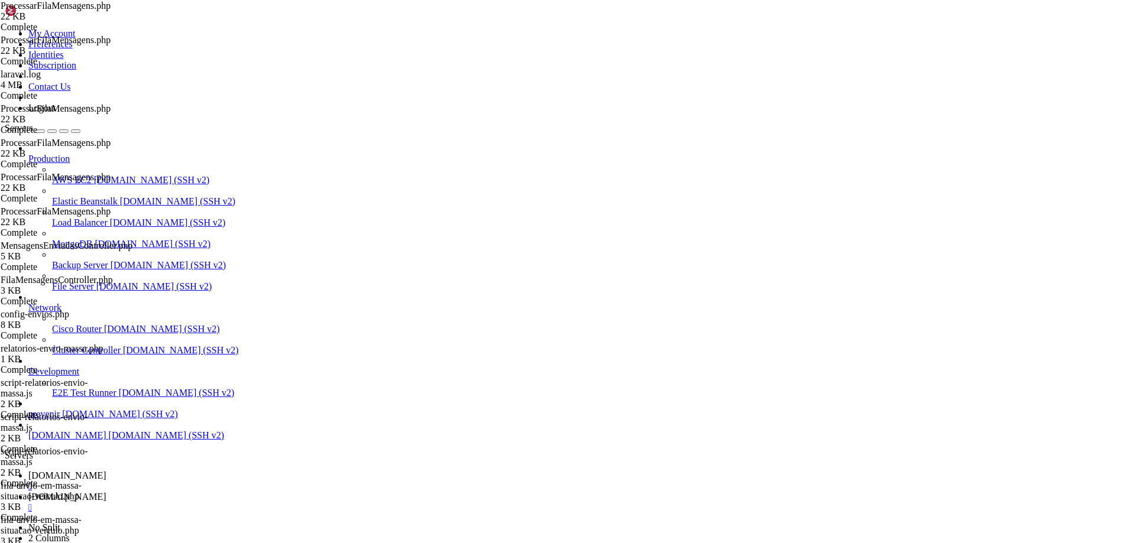
drag, startPoint x: 937, startPoint y: 1467, endPoint x: 950, endPoint y: 1475, distance: 14.8
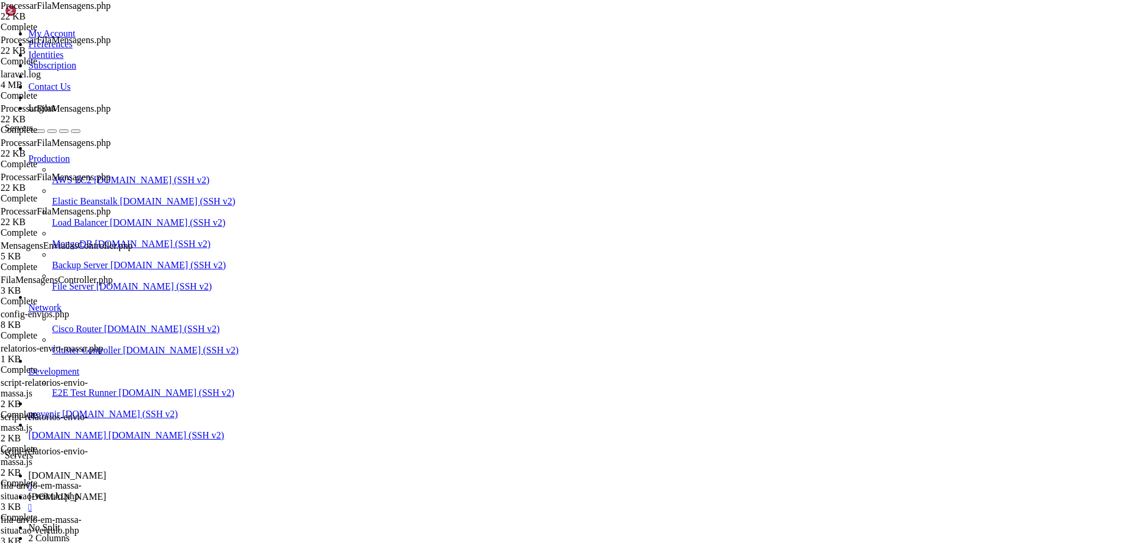
scroll to position [11238, 0]
drag, startPoint x: 333, startPoint y: 1407, endPoint x: 300, endPoint y: 1666, distance: 261.6
click at [106, 470] on span "[DOMAIN_NAME]" at bounding box center [67, 475] width 78 height 10
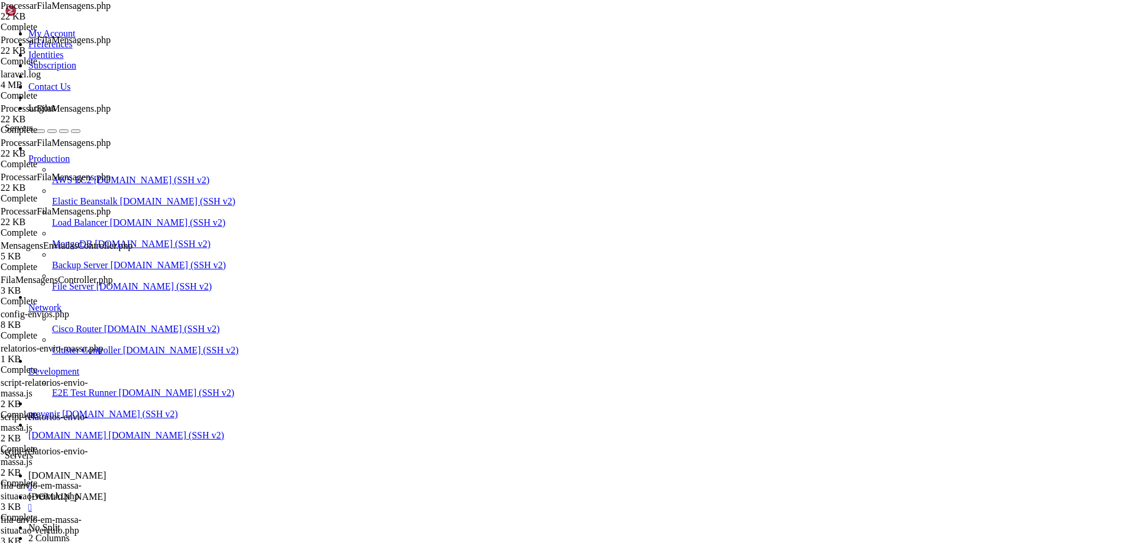
drag, startPoint x: 297, startPoint y: 41, endPoint x: 1009, endPoint y: 5, distance: 713.0
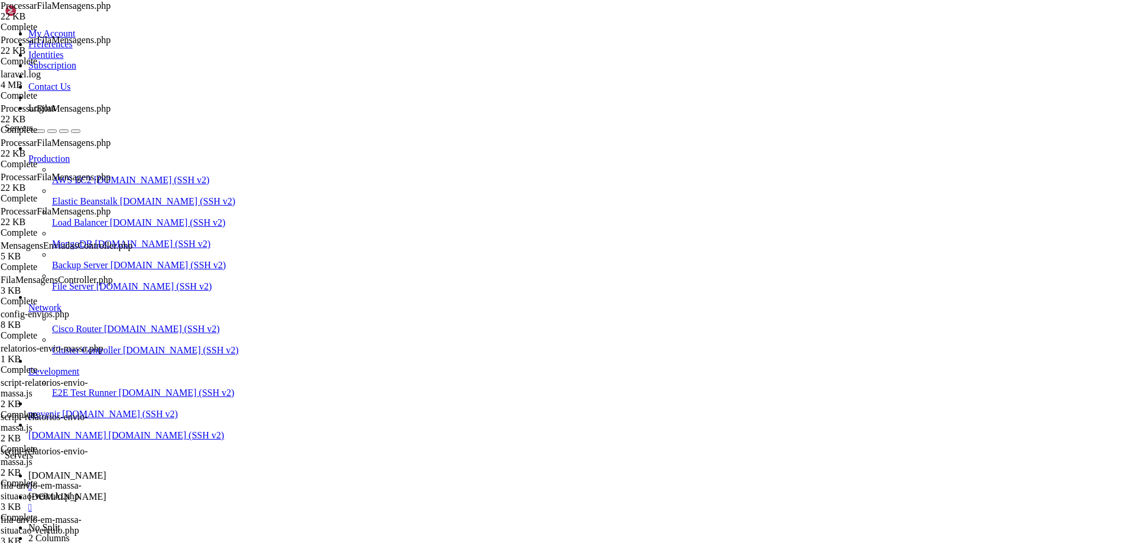
type input "/var/www/automaxx/app/Models"
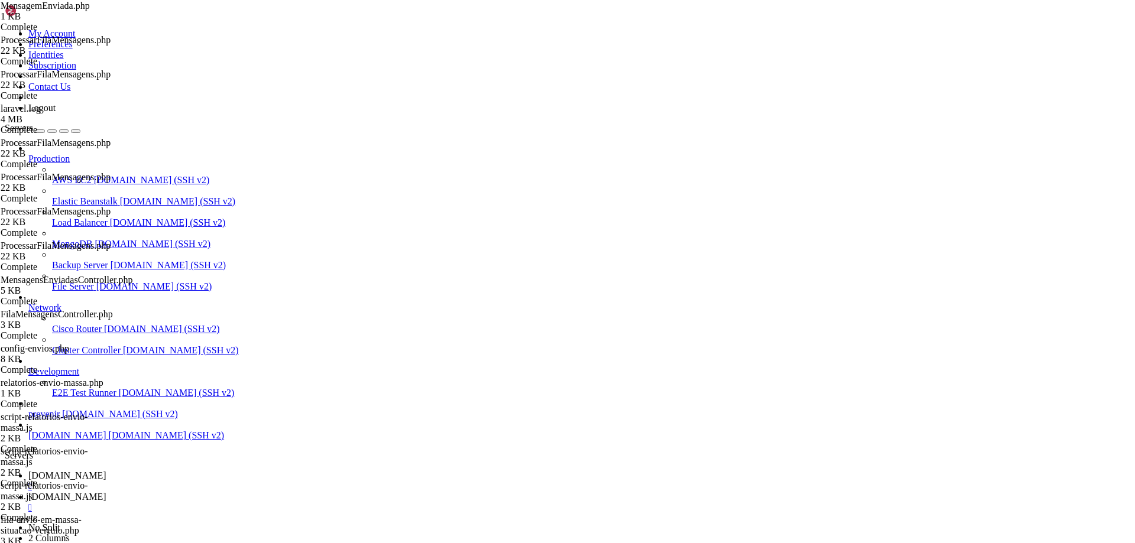
drag, startPoint x: 251, startPoint y: 251, endPoint x: 205, endPoint y: 251, distance: 46.1
type textarea "'url_imagem',"
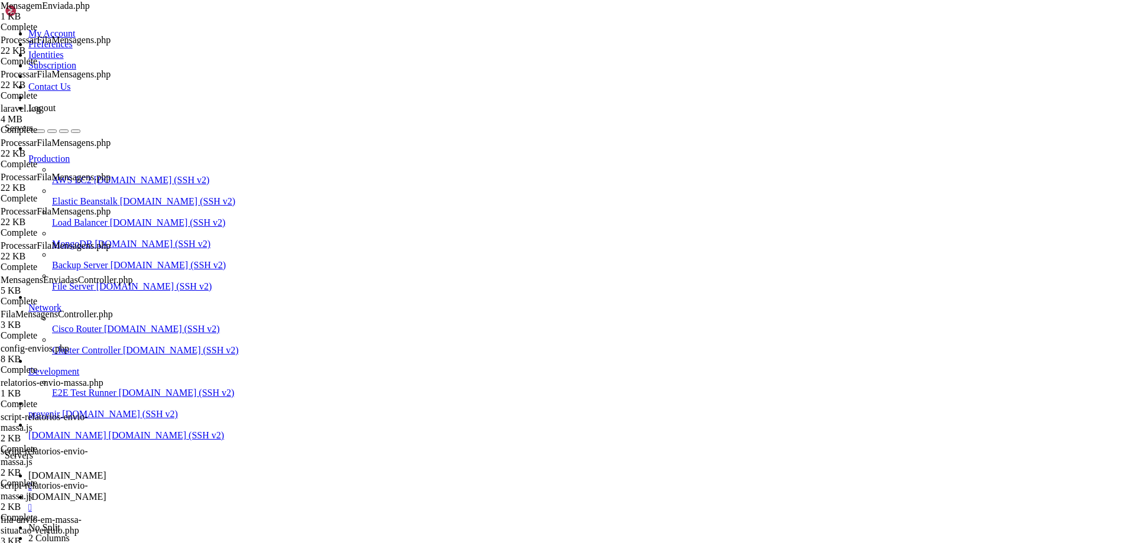
paste textarea "'url_imagem',"
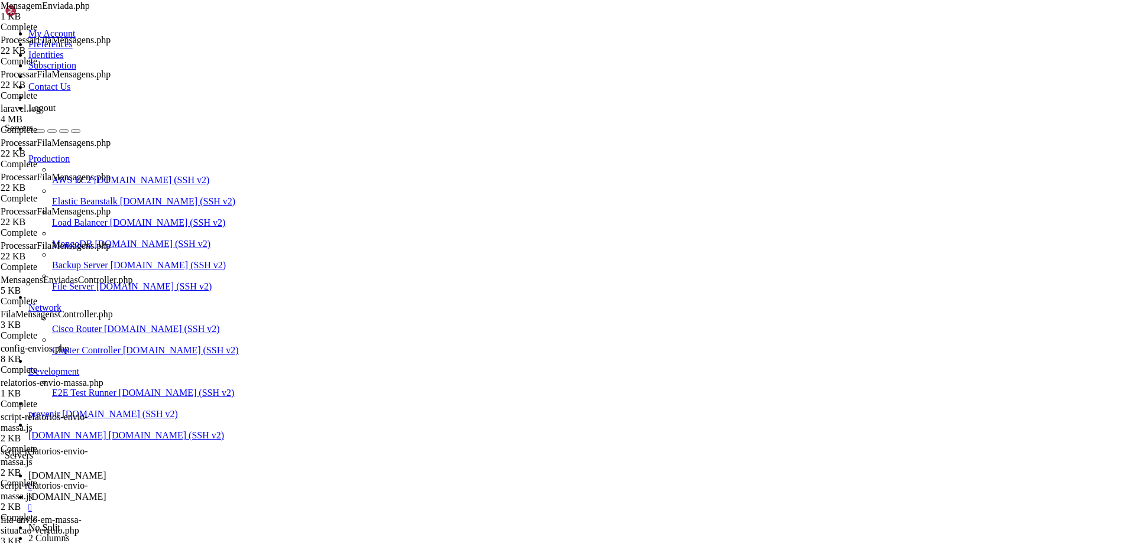
type textarea "'nome_associado',"
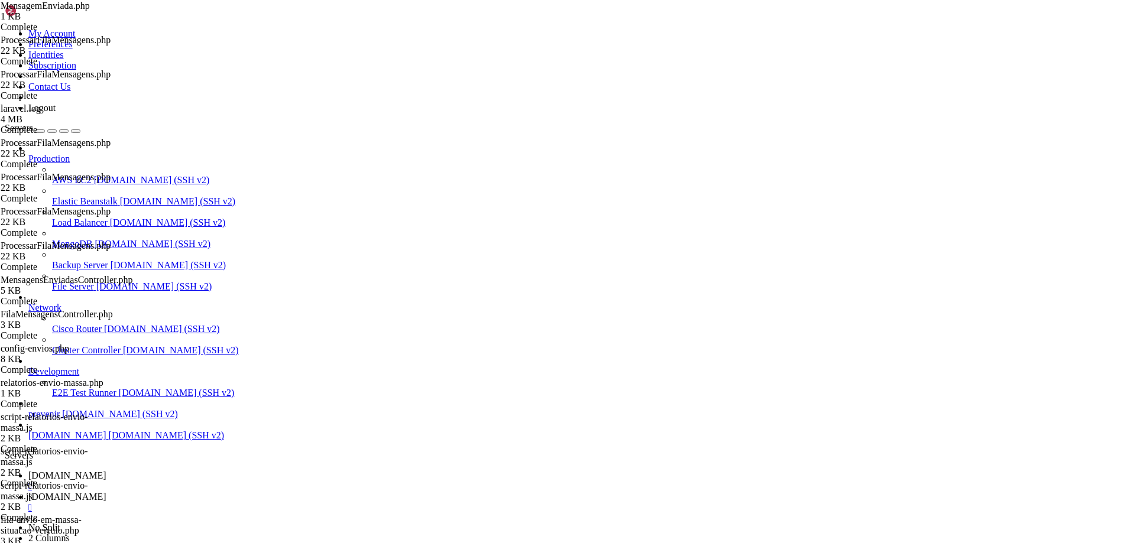
drag, startPoint x: 219, startPoint y: 41, endPoint x: 331, endPoint y: 43, distance: 112.3
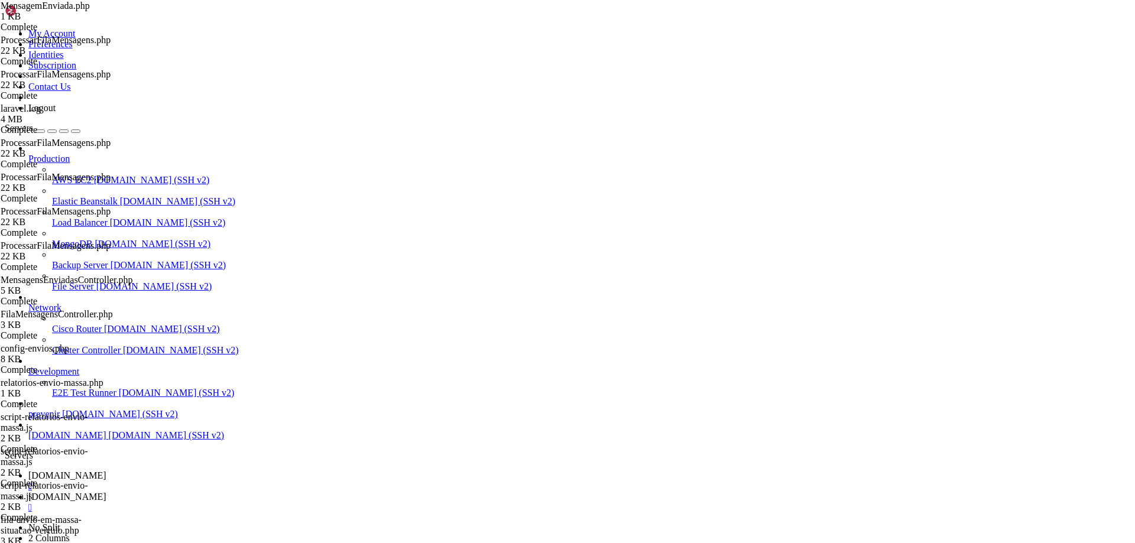
scroll to position [38459, 0]
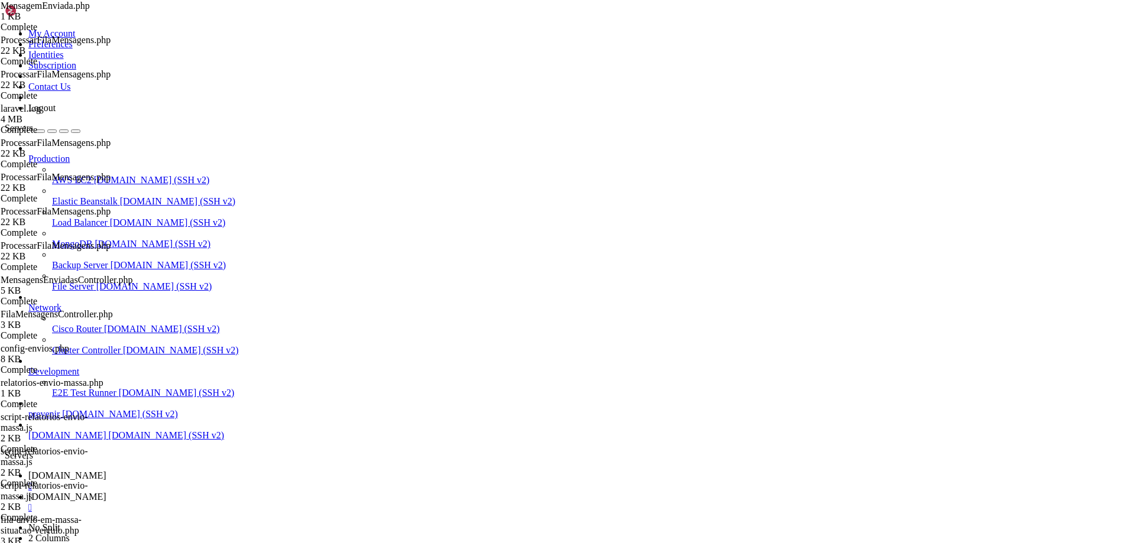
type input "/var/www/html/src/whatsapp/js"
drag, startPoint x: 465, startPoint y: 108, endPoint x: 401, endPoint y: 108, distance: 63.8
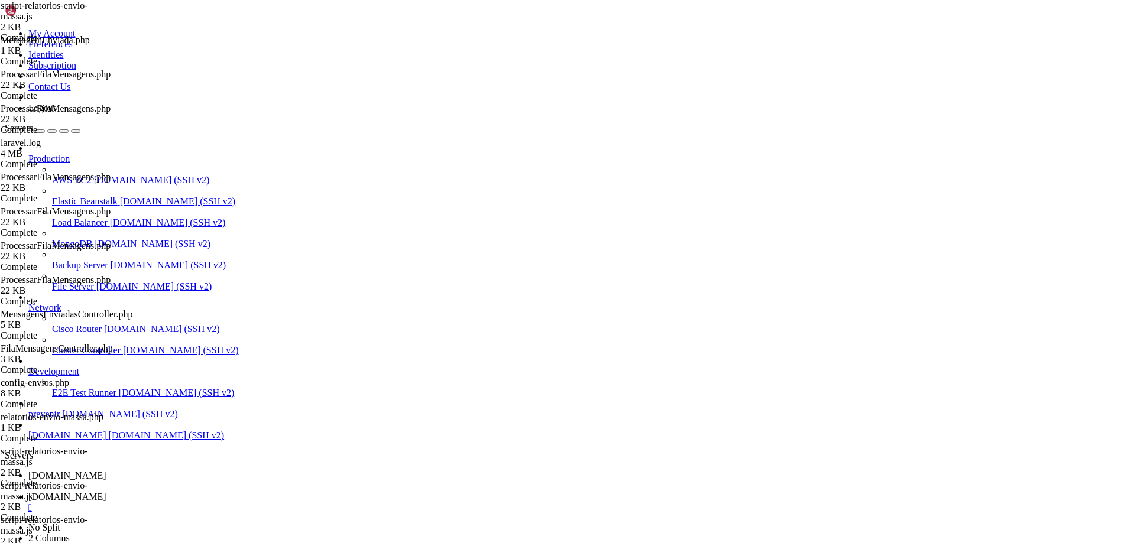
drag, startPoint x: 417, startPoint y: 92, endPoint x: 225, endPoint y: 94, distance: 192.7
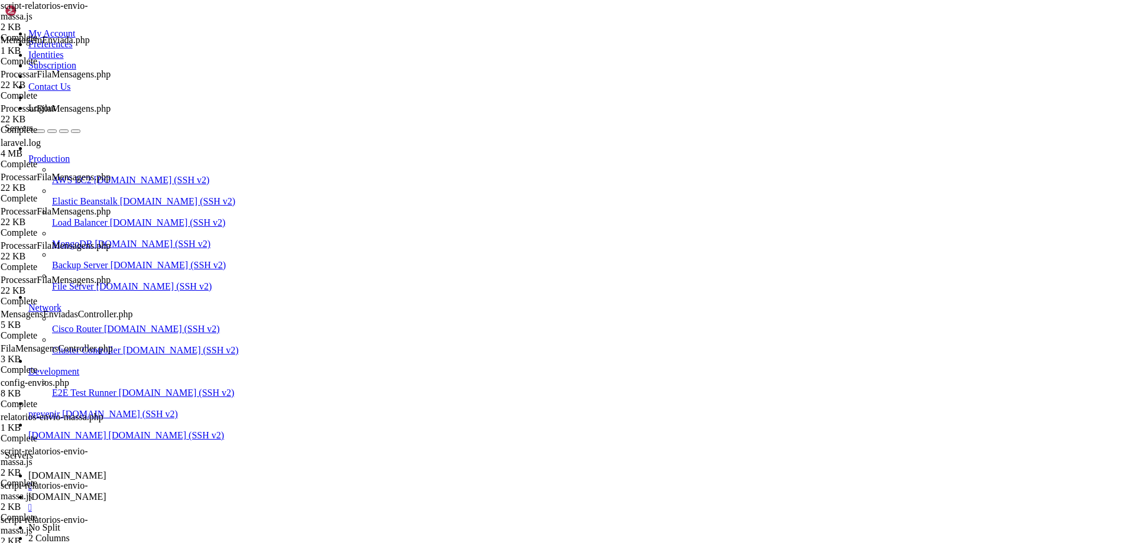
drag, startPoint x: 465, startPoint y: 108, endPoint x: 401, endPoint y: 108, distance: 63.8
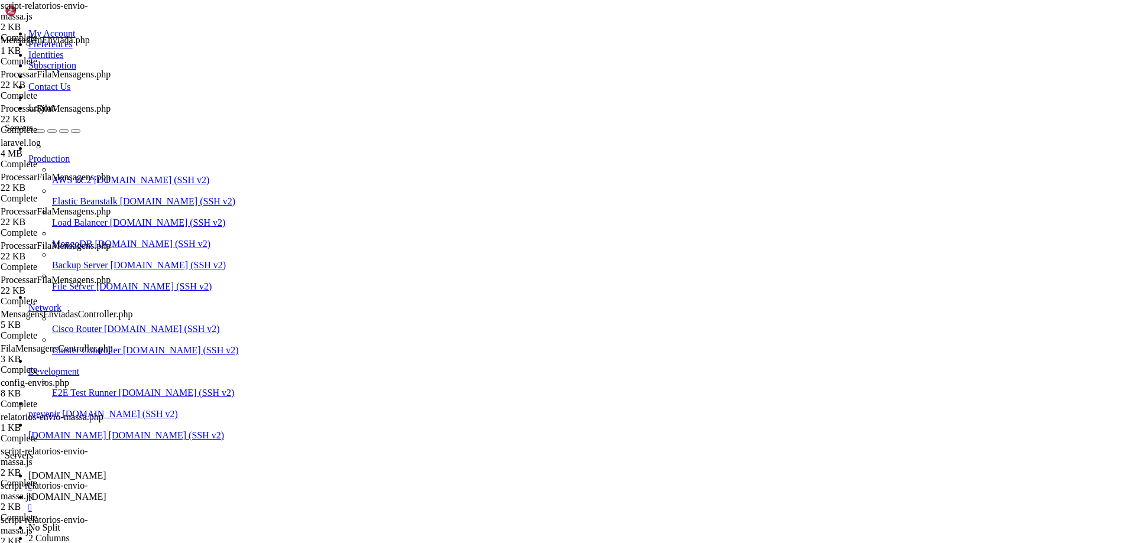
type textarea "{ data: "url_video" },"
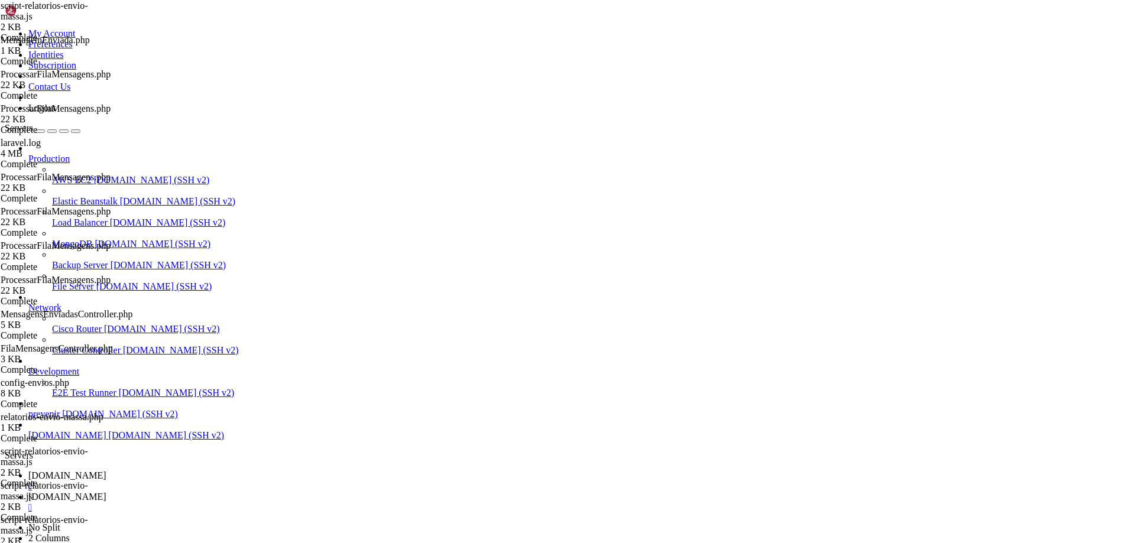
type input "/var/www/html/src/whatsapp"
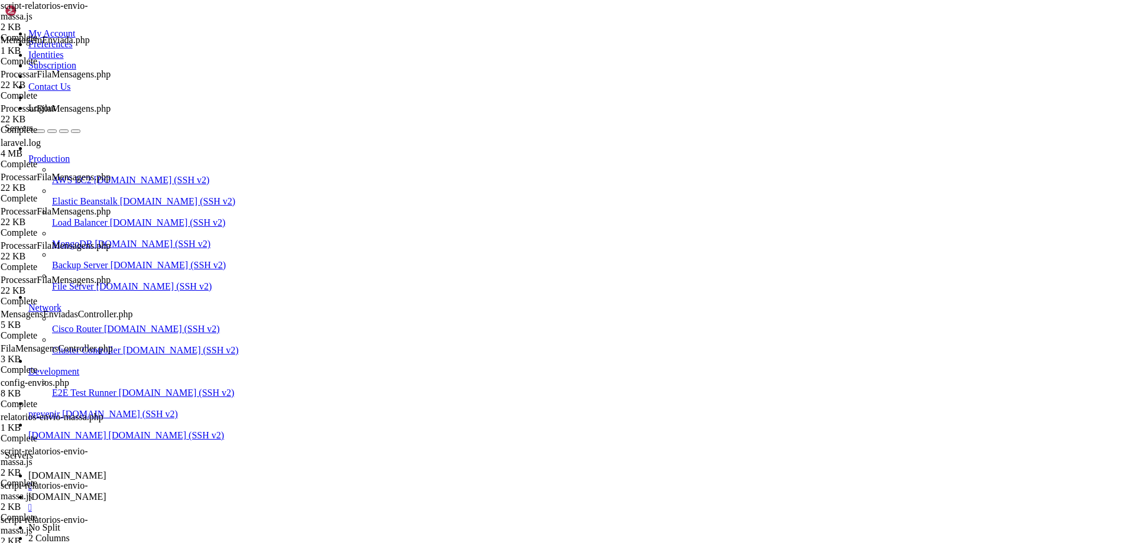
click at [229, 291] on div at bounding box center [567, 271] width 1135 height 543
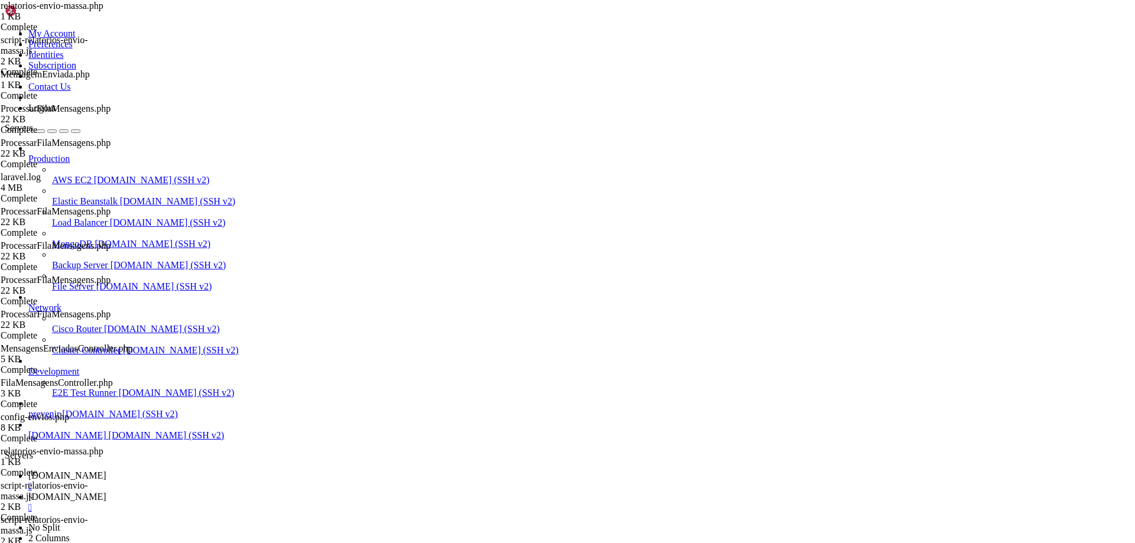
type textarea "<script type="text/javascript" src="src/config/jquery-3.7.0.js"></script> <scri…"
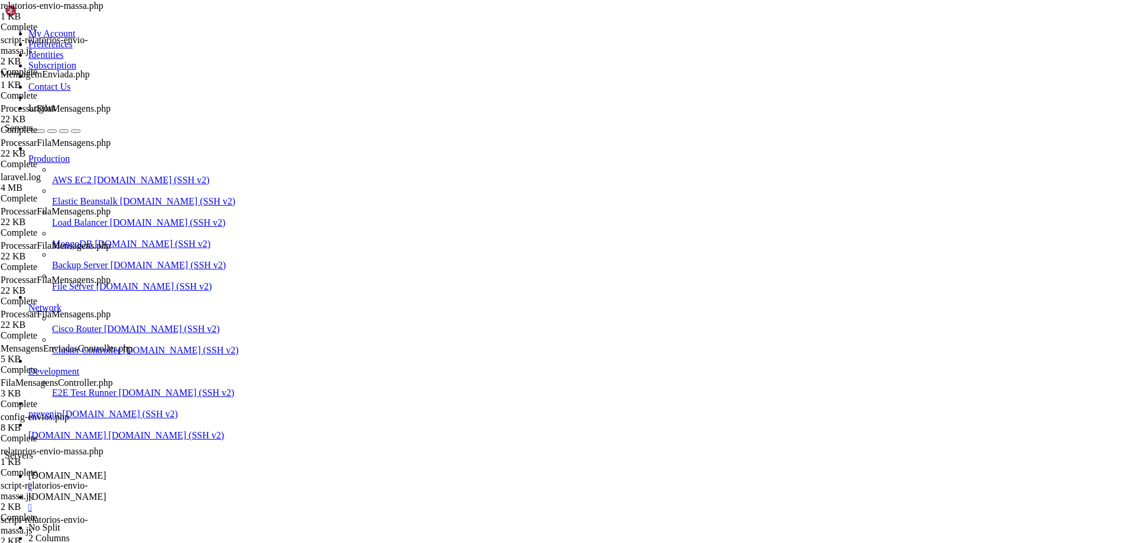
type input "/var/www/html/src/whatsapp/js"
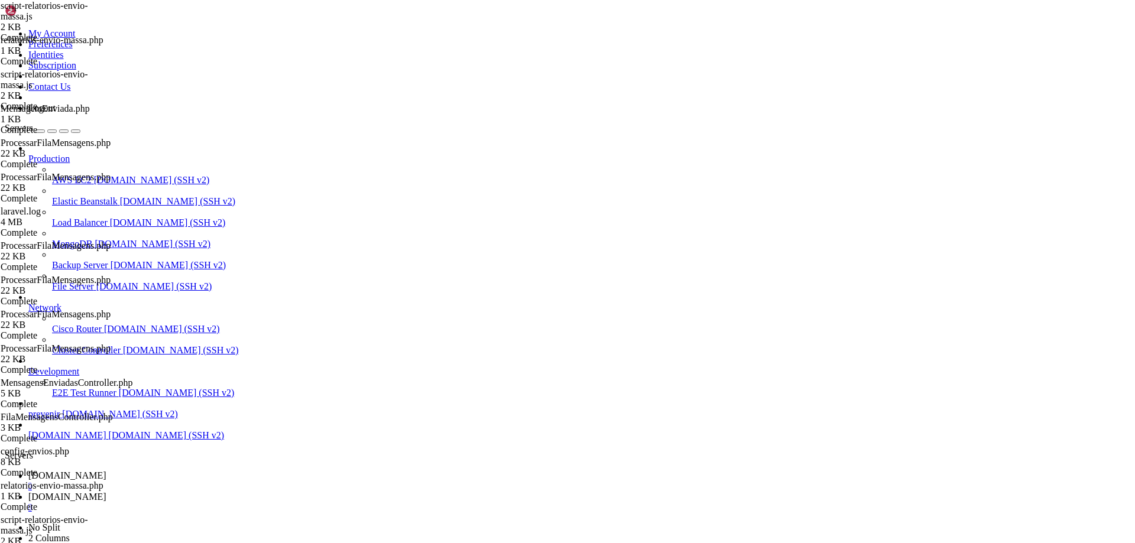
type textarea "},"
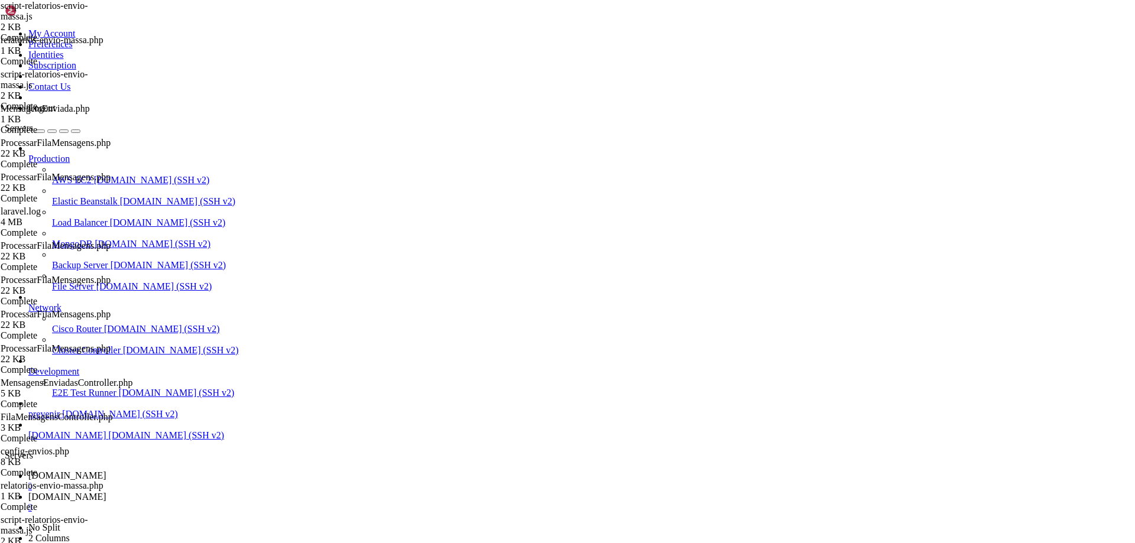
type input "/var/www/html/src/whatsapp"
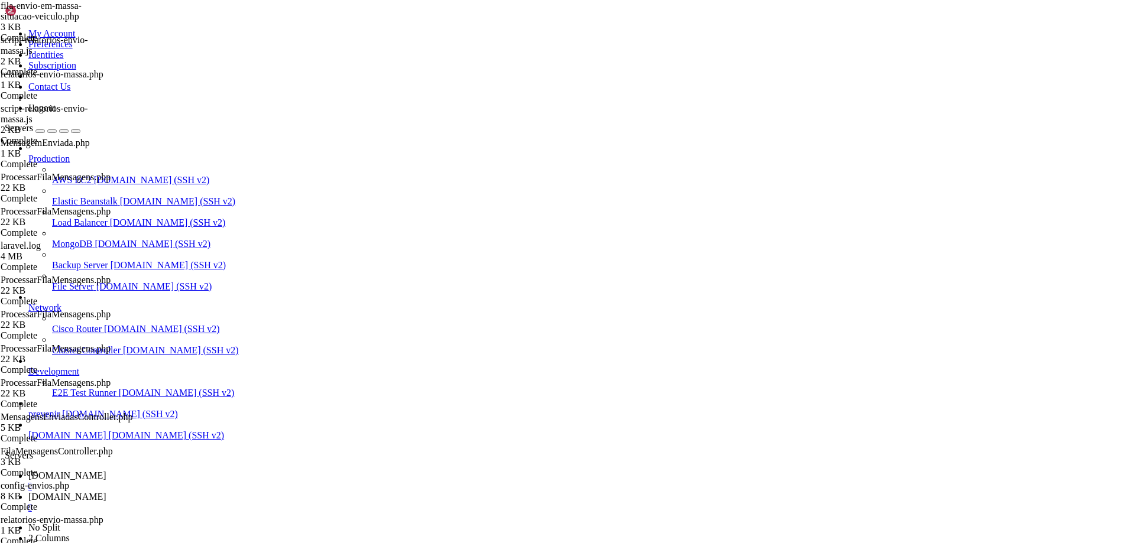
scroll to position [43322, 0]
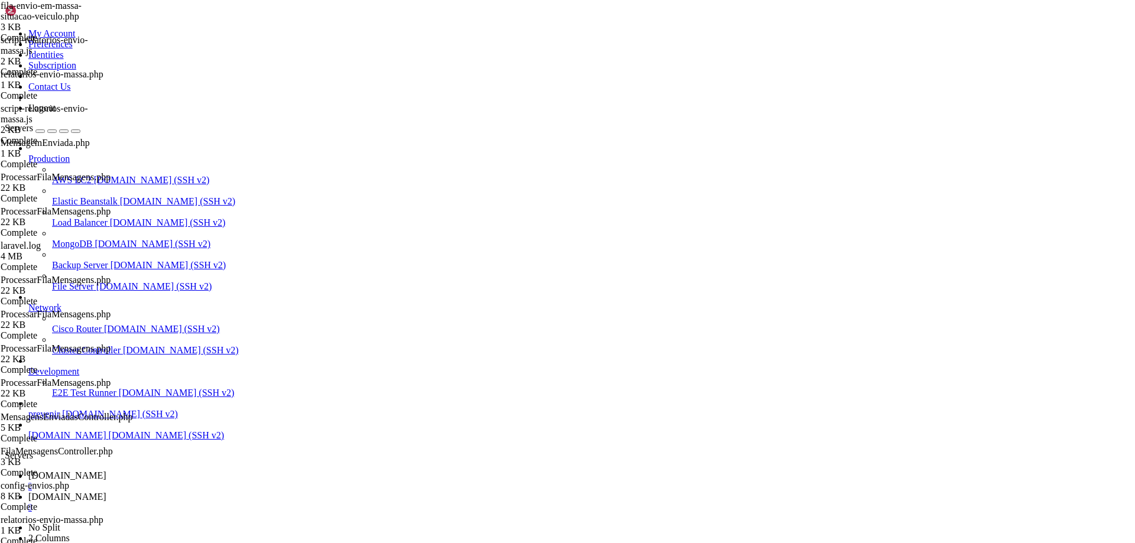
type textarea "<th>URL Vídeo</th> <!-- NOVO: coluna para vídeo --> <th>Hora da Montagem</th>"
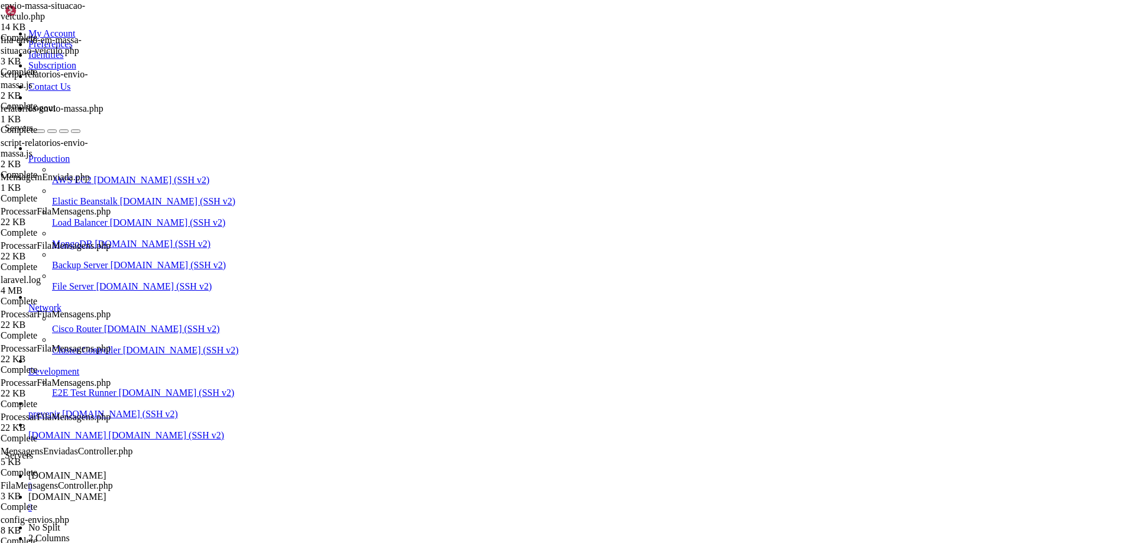
type textarea "<script src="https://cdn.jsdelivr.net/npm/sweetalert2@11.7.12/dist/sweetalert2.…"
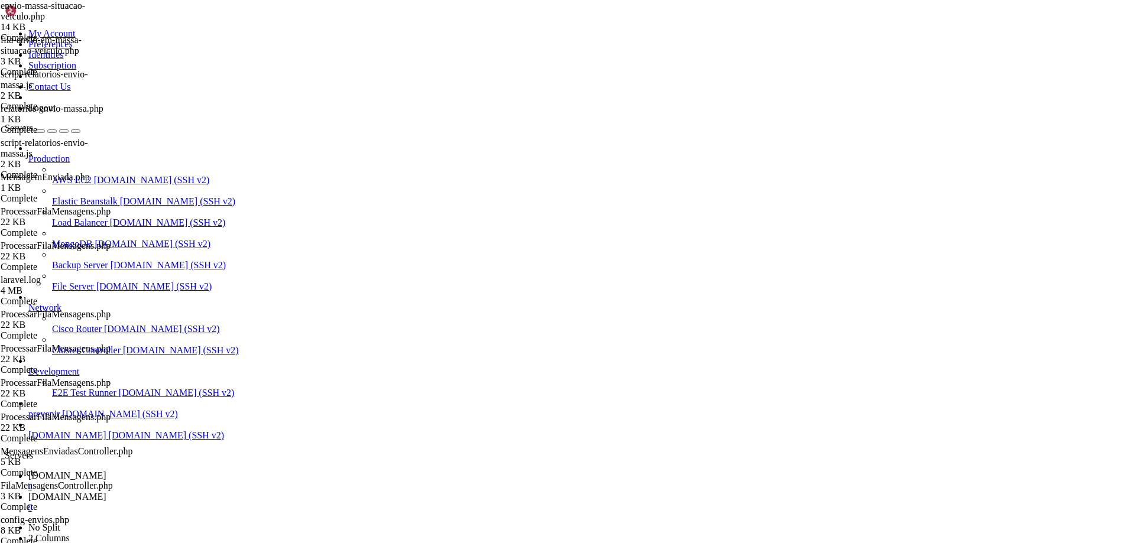
drag, startPoint x: 511, startPoint y: 327, endPoint x: 458, endPoint y: 273, distance: 75.6
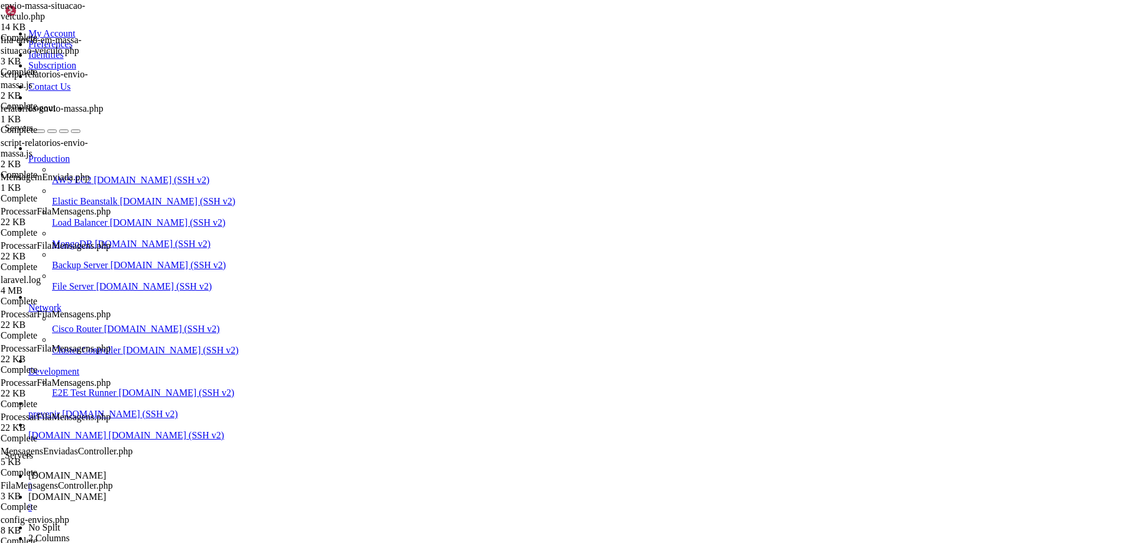
scroll to position [44940, 0]
type textarea "url: 'https://eleva-api.zaptechs.net/api/enviar-mensagens', method: 'POST',"
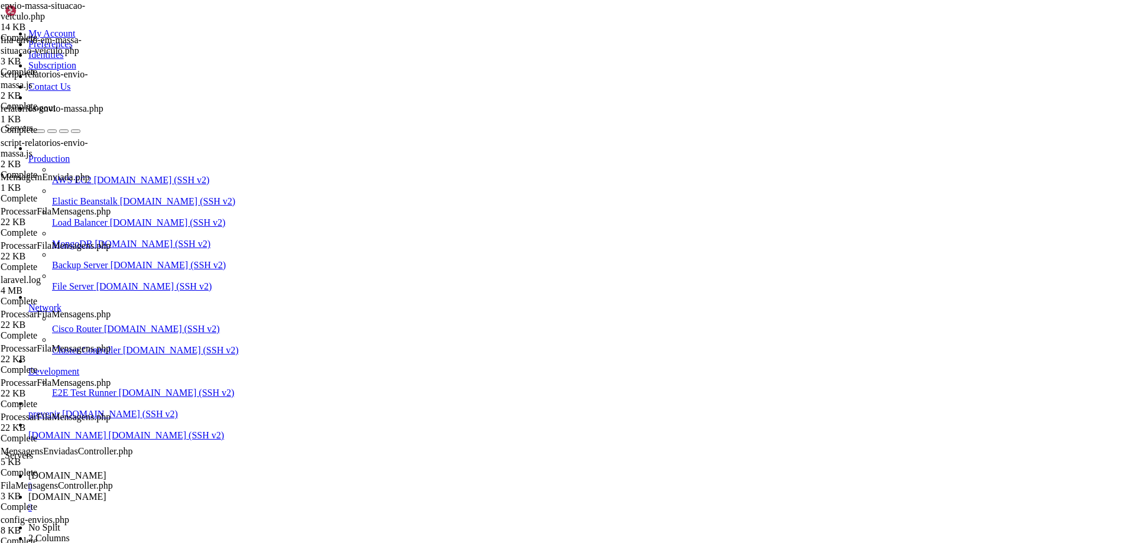
scroll to position [45352, 0]
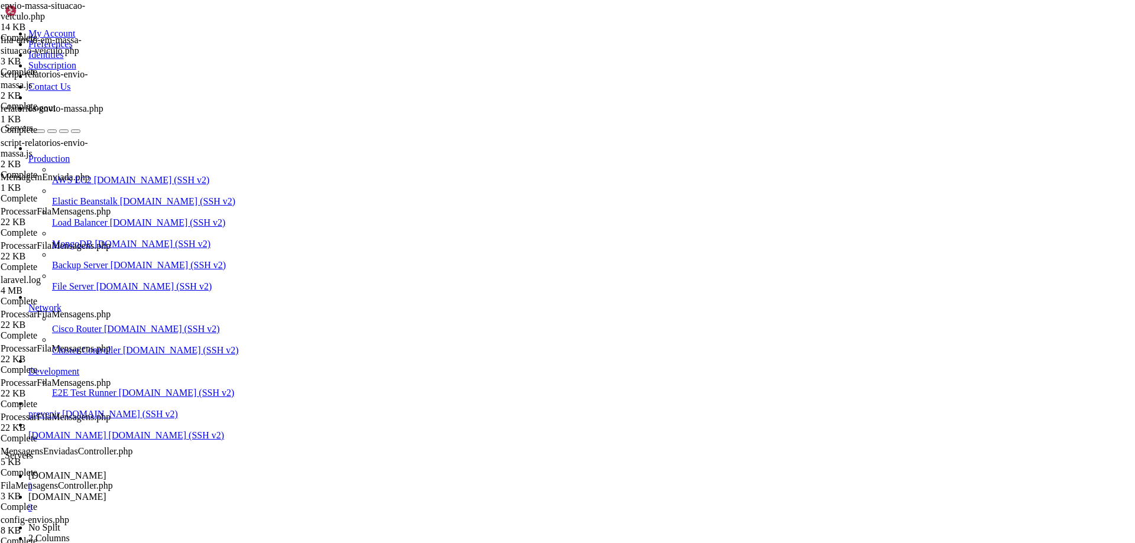
scroll to position [0, 0]
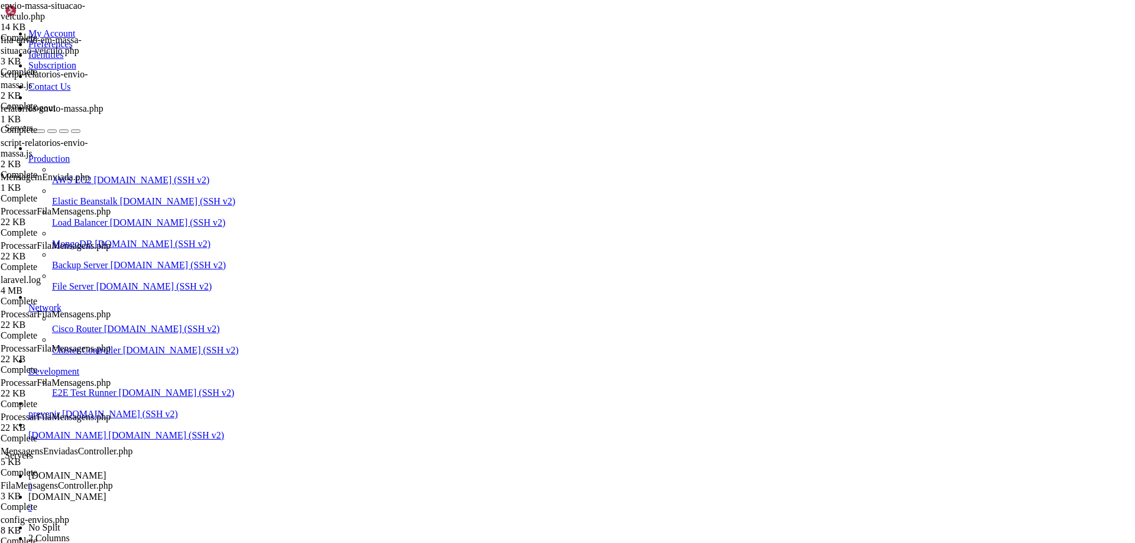
drag, startPoint x: 267, startPoint y: 183, endPoint x: 256, endPoint y: 189, distance: 12.0
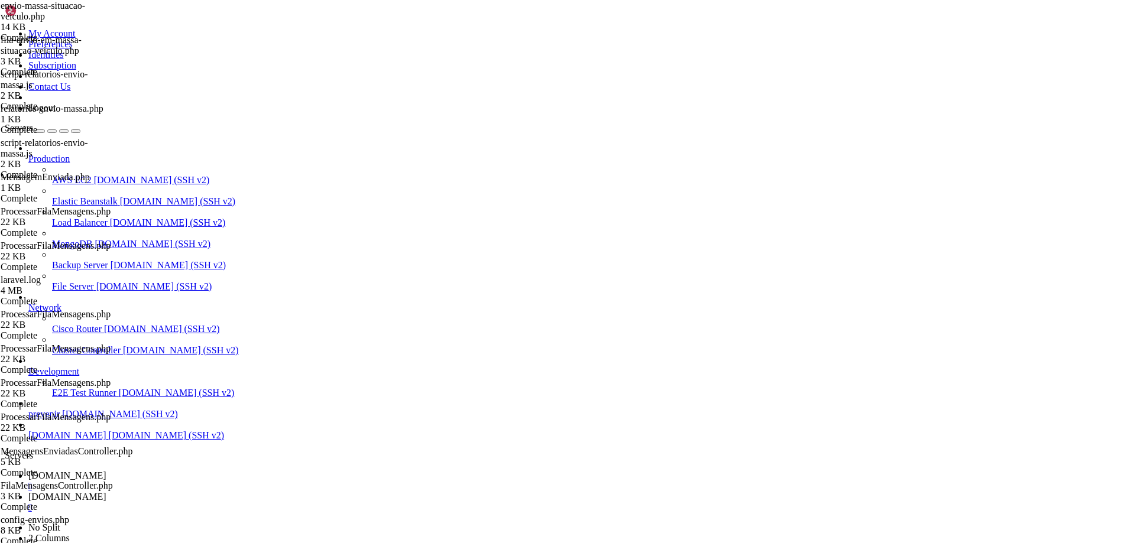
type input "/var/www/automaxx/app/Console/Commands"
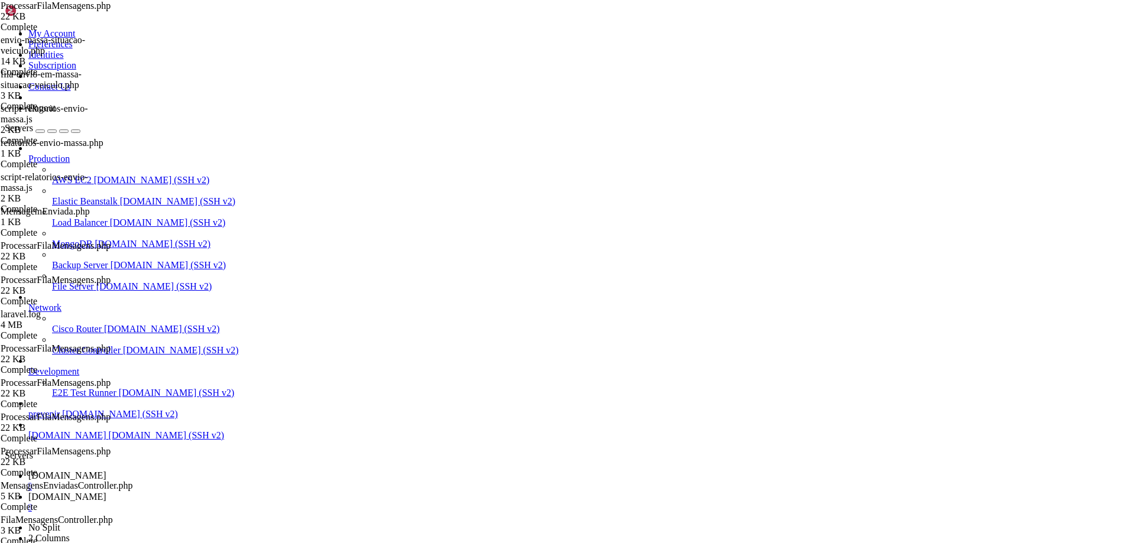
type textarea "->update(['status' => 'erro']);"
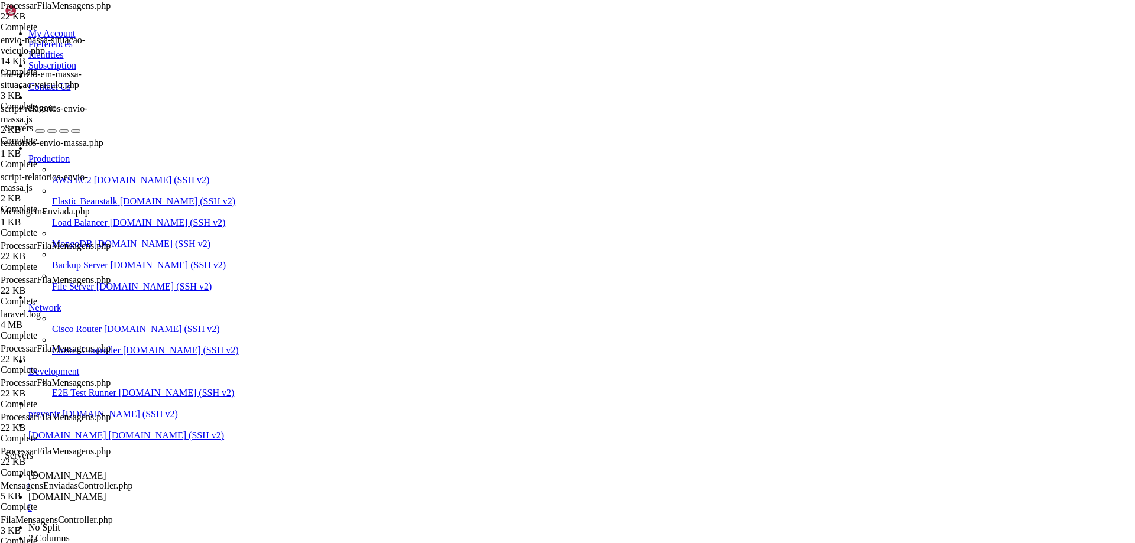
scroll to position [47250, 0]
